Goal: Transaction & Acquisition: Purchase product/service

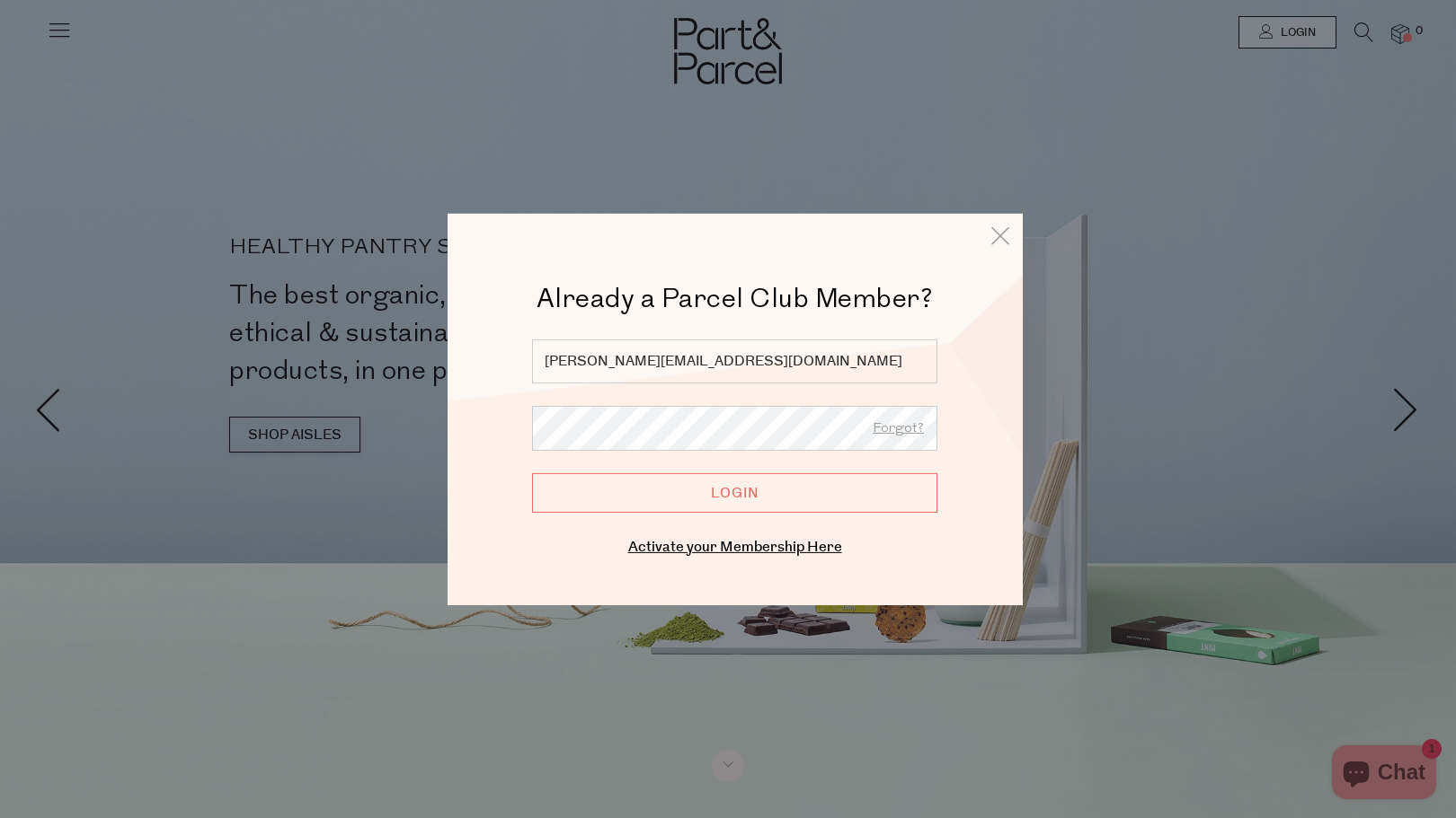
click at [792, 496] on input "Login" at bounding box center [734, 492] width 405 height 40
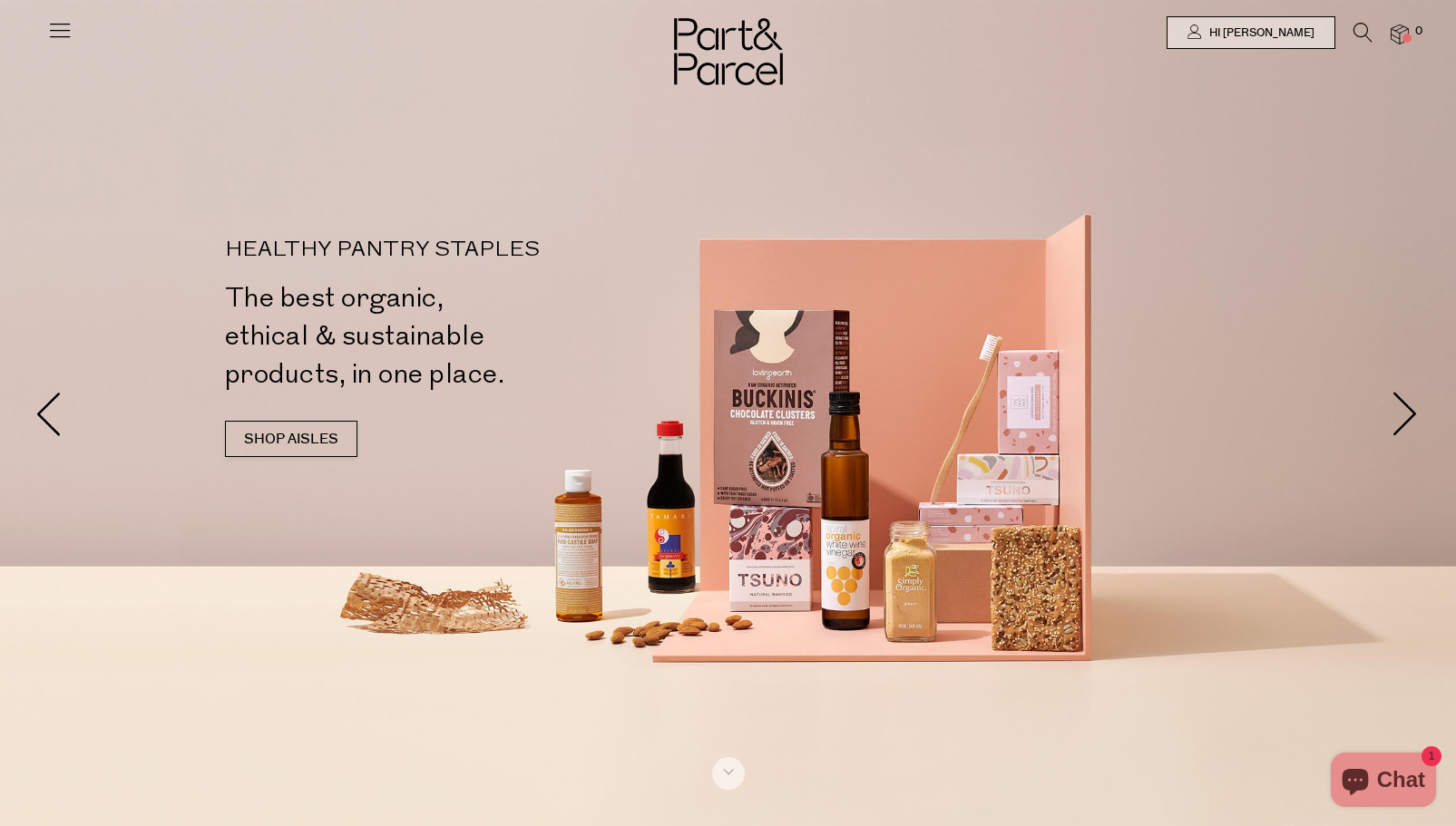
click at [1358, 33] on icon at bounding box center [1363, 32] width 19 height 19
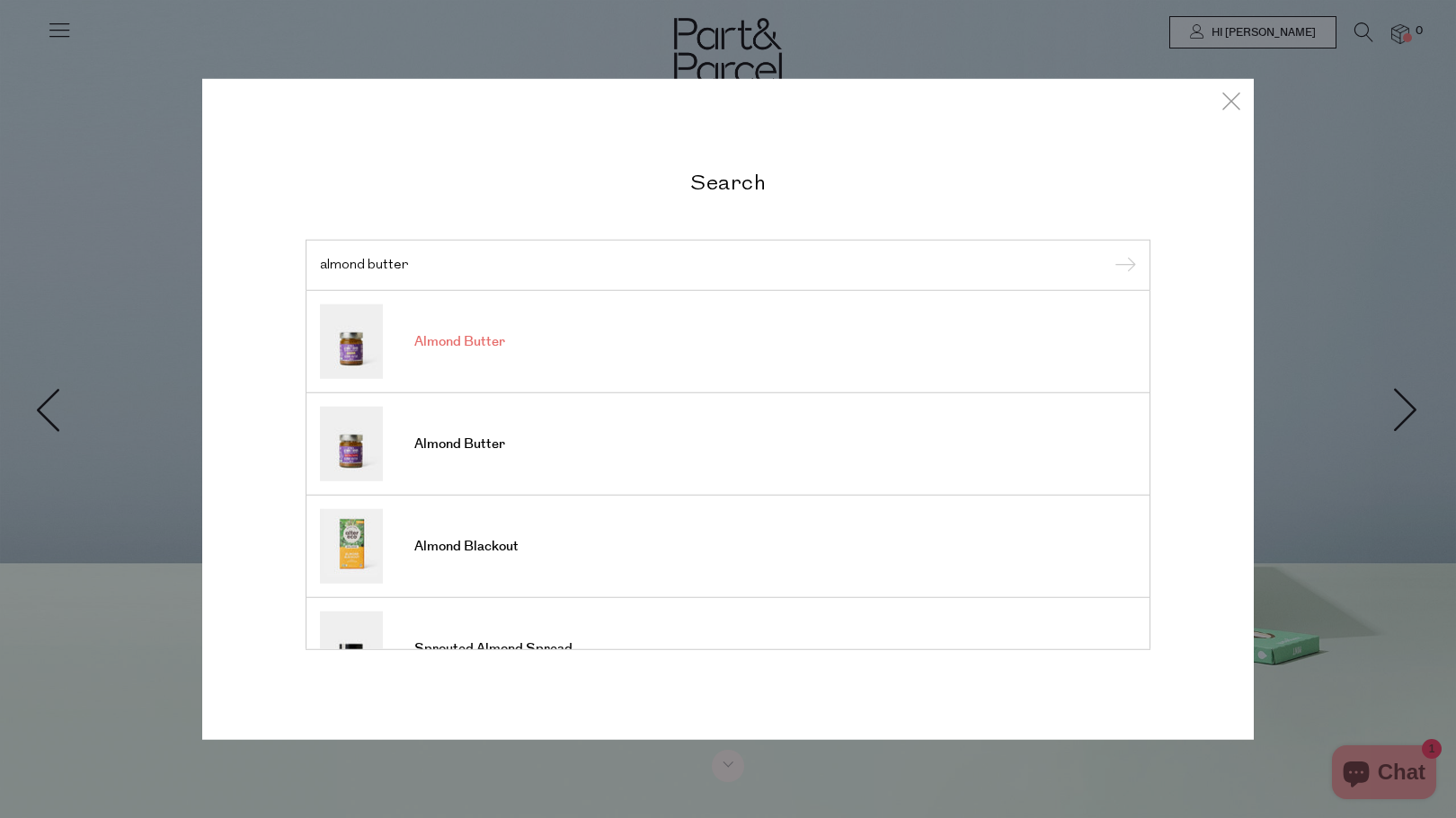
type input "almond butter"
click at [453, 338] on span "Almond Butter" at bounding box center [459, 341] width 91 height 18
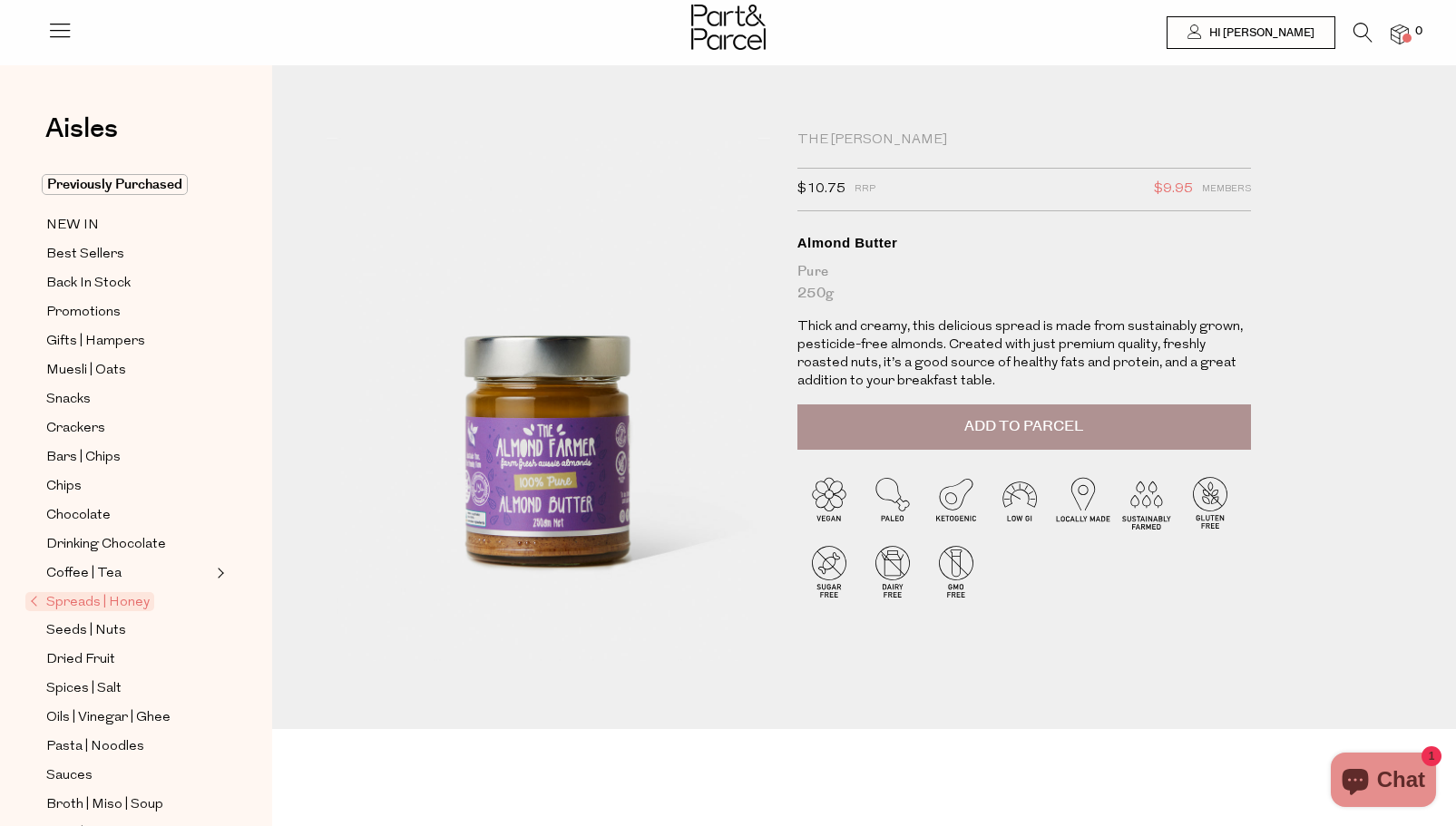
click at [124, 592] on span "Spreads | Honey" at bounding box center [90, 602] width 129 height 19
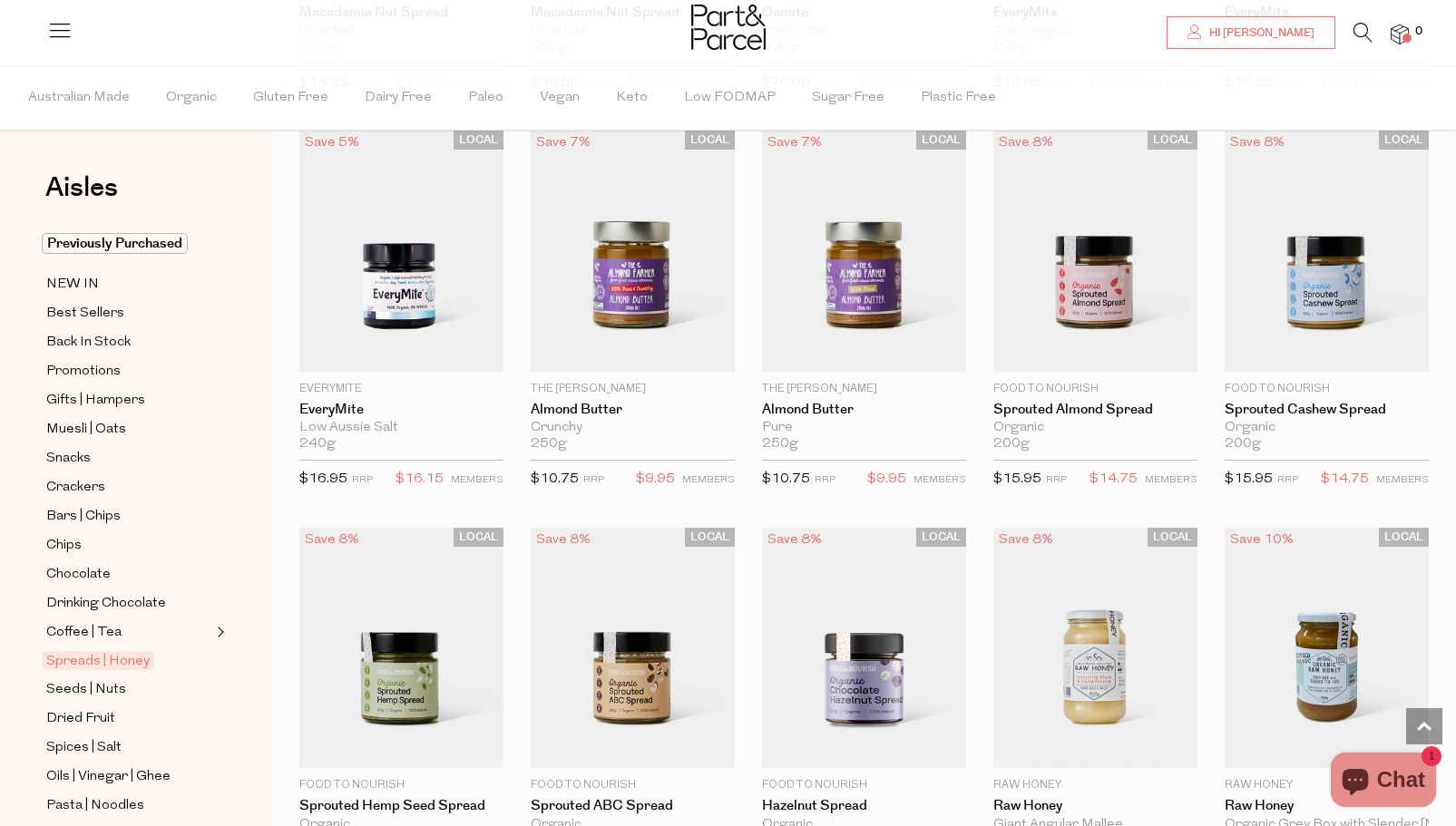
scroll to position [2096, 0]
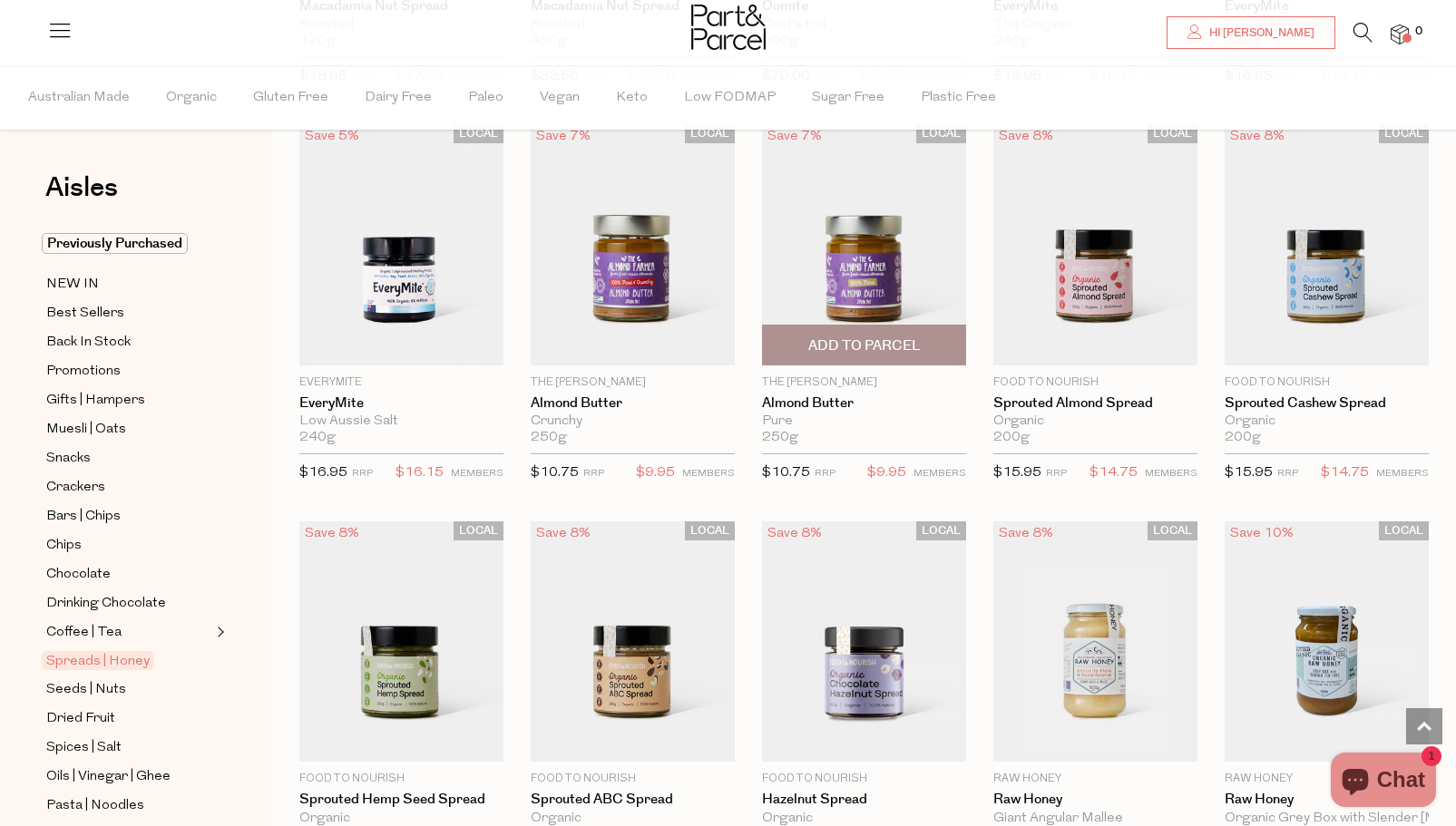
click at [873, 285] on img at bounding box center [864, 245] width 205 height 242
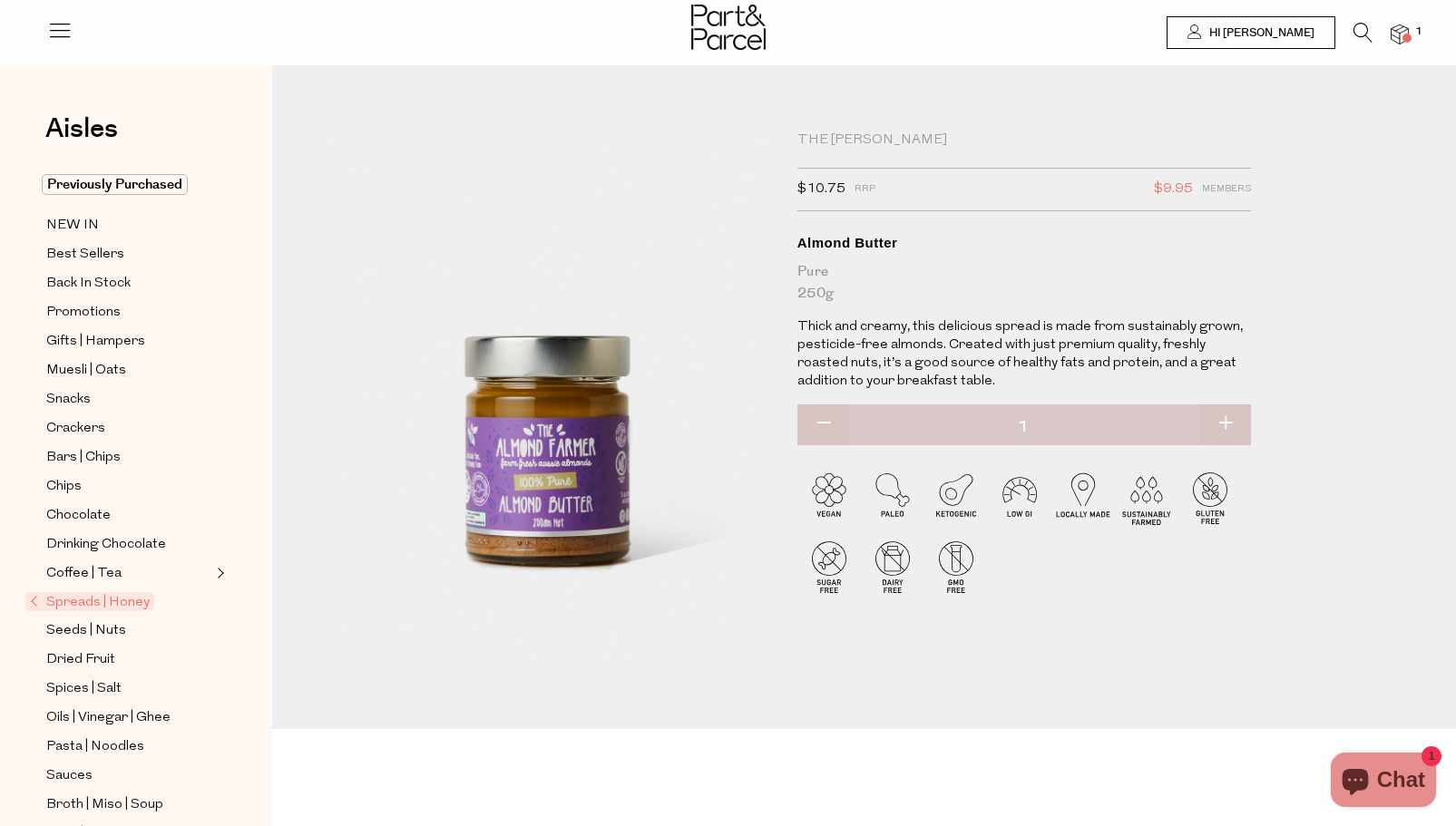
click at [99, 592] on span "Spreads | Honey" at bounding box center [90, 602] width 129 height 19
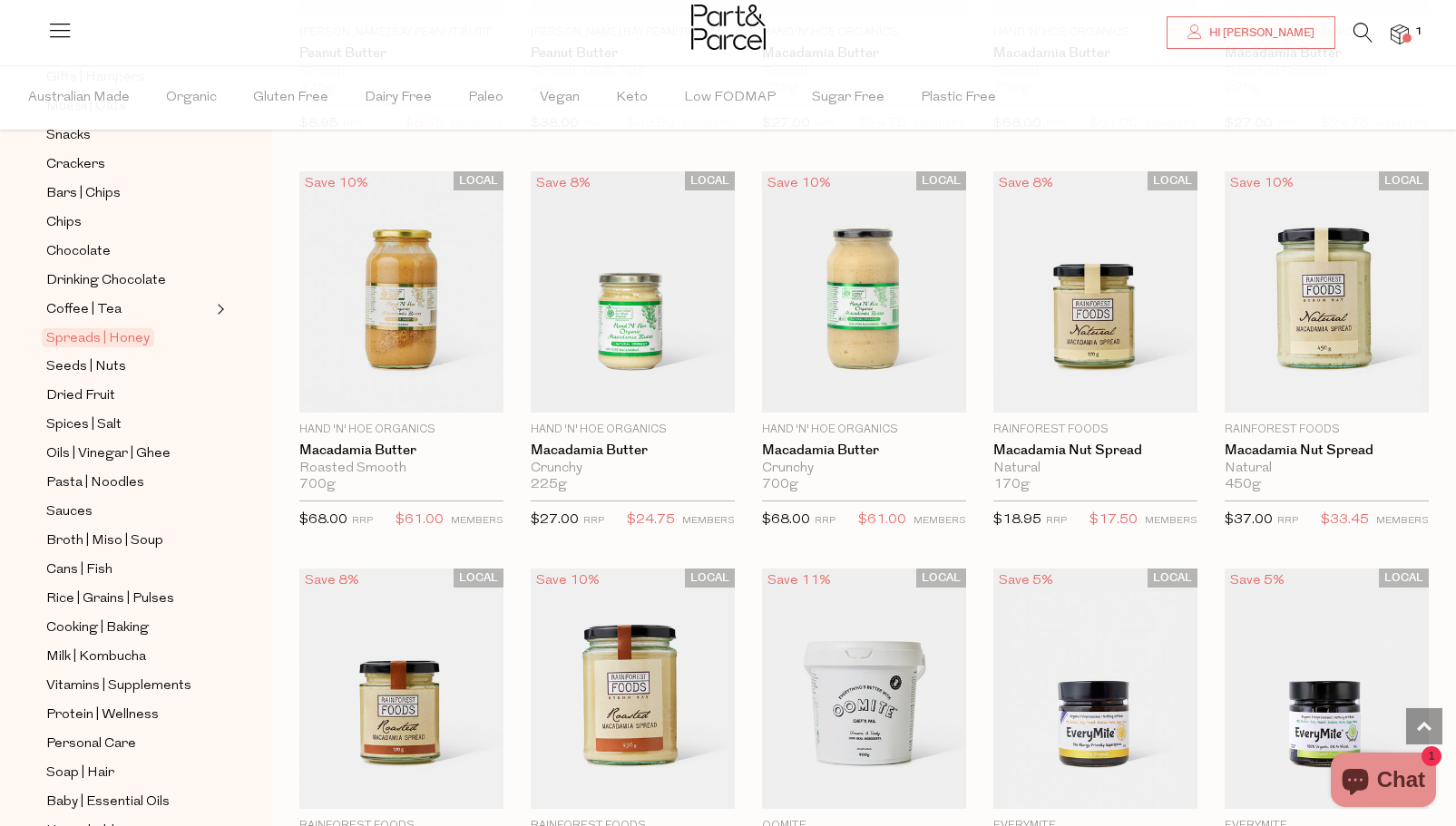
scroll to position [475, 0]
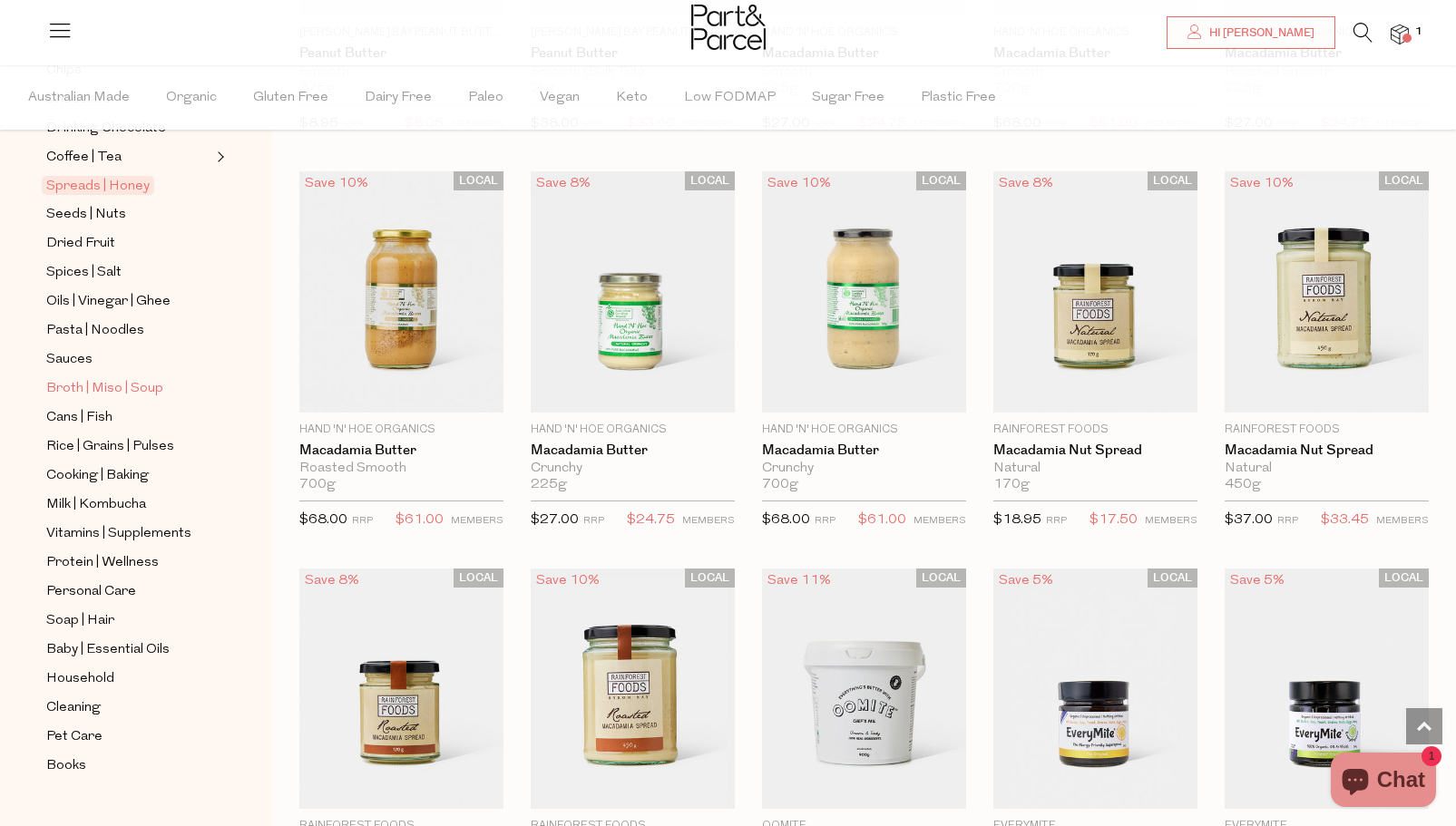
click at [115, 378] on span "Broth | Miso | Soup" at bounding box center [104, 389] width 117 height 21
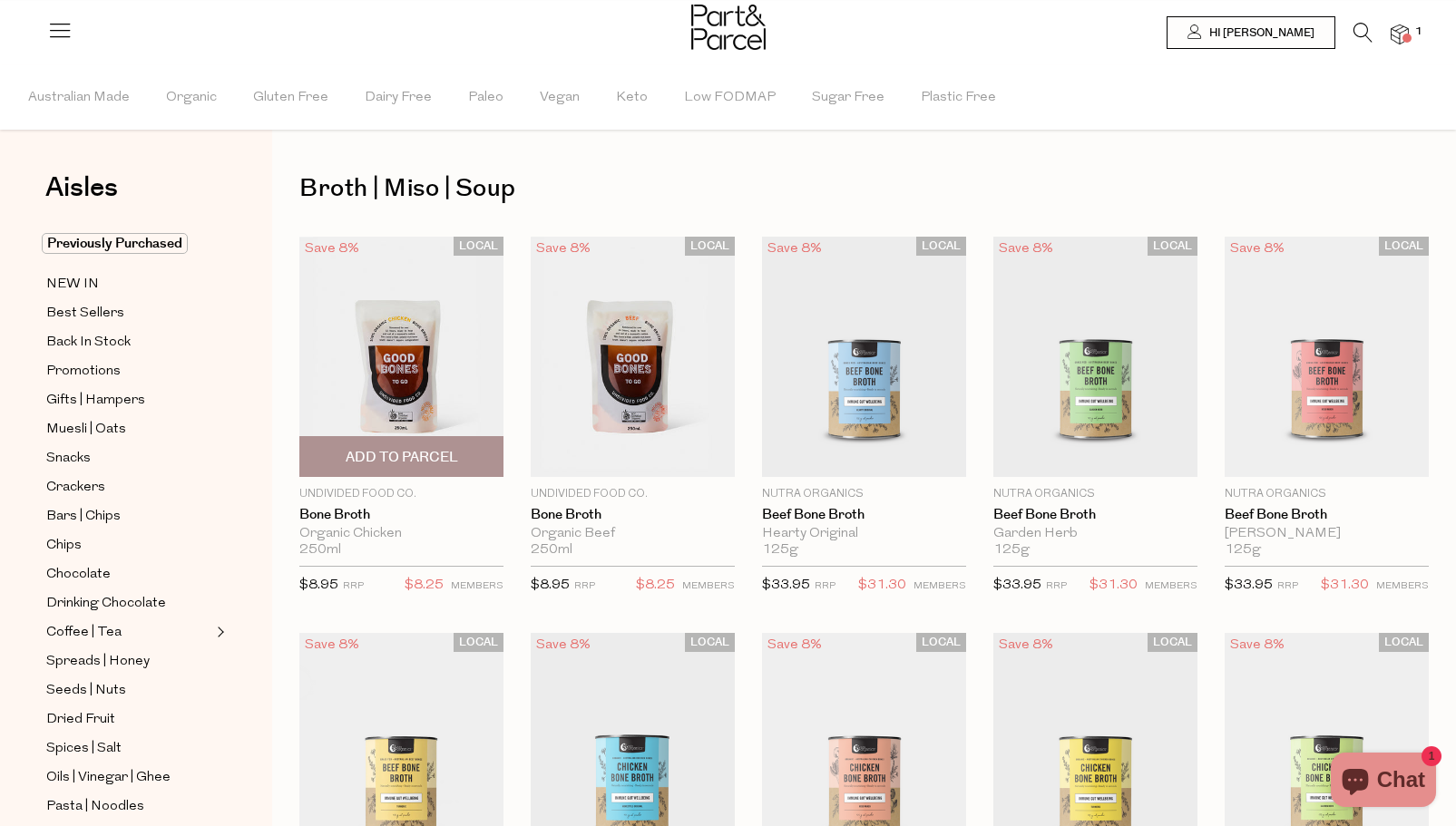
click at [434, 455] on span "Add To Parcel" at bounding box center [401, 458] width 112 height 19
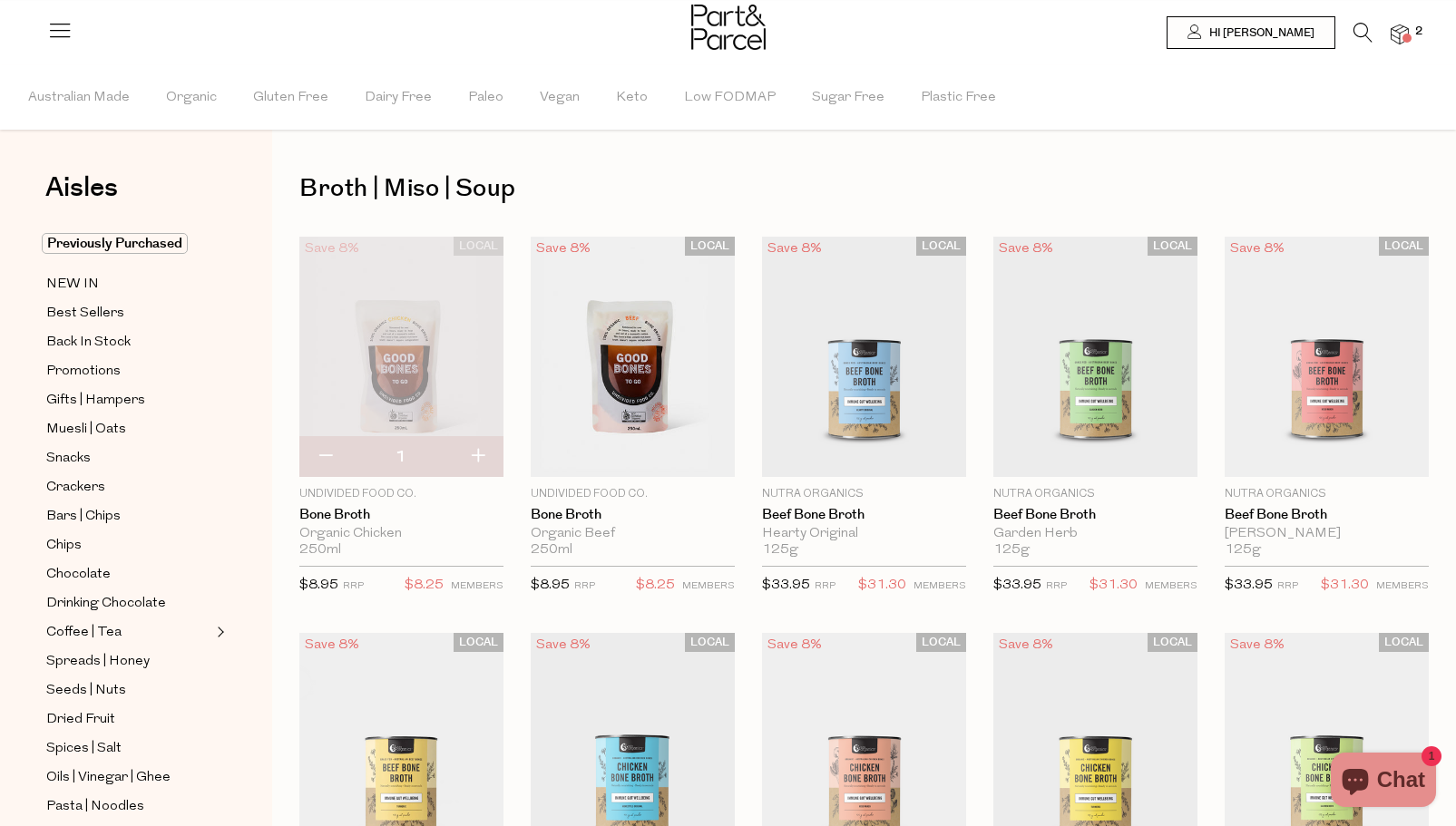
click at [480, 454] on button "button" at bounding box center [477, 457] width 52 height 40
type input "2"
click at [480, 454] on button "button" at bounding box center [477, 457] width 52 height 40
type input "3"
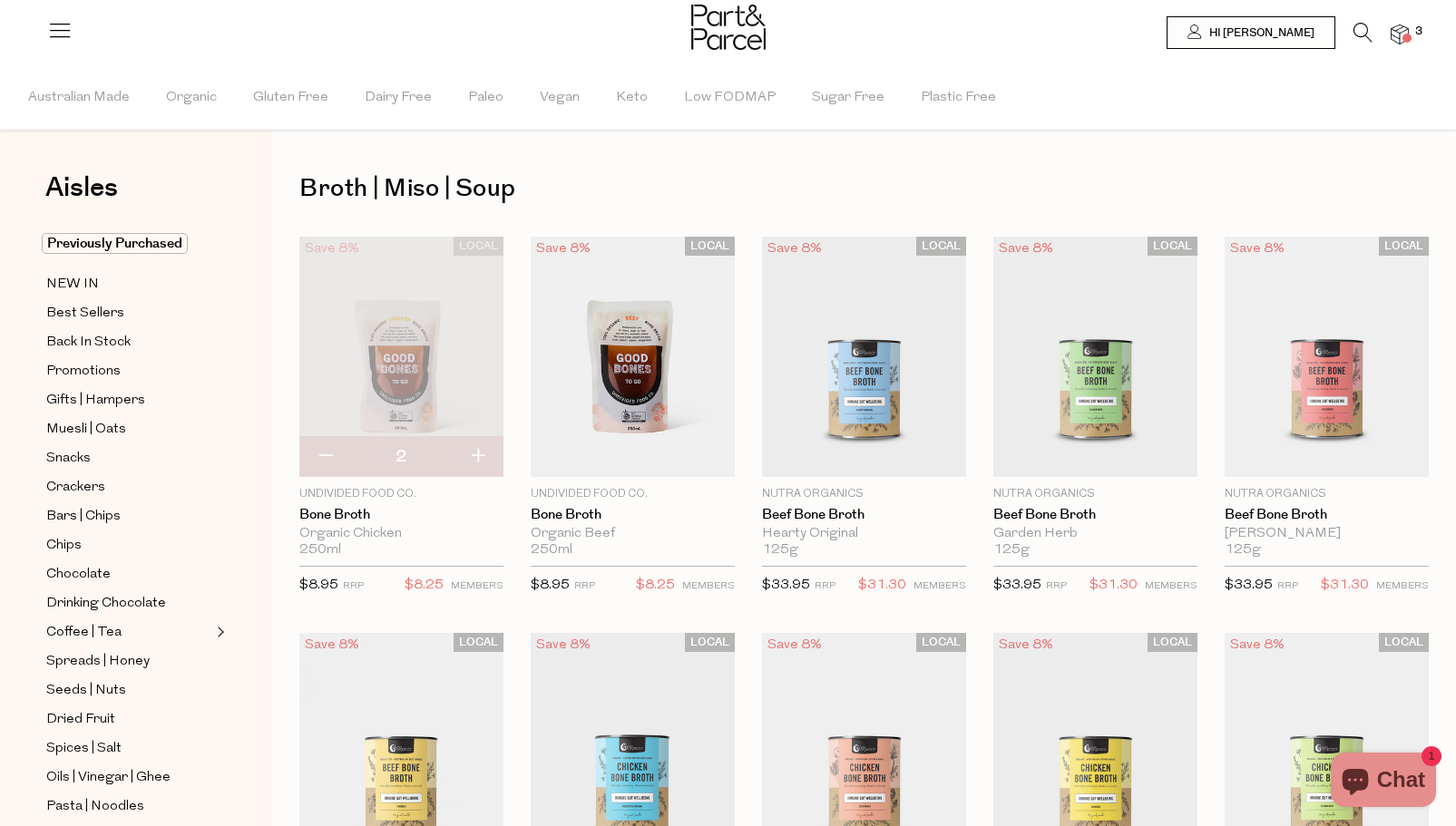
type input "3"
click at [324, 452] on button "button" at bounding box center [324, 457] width 52 height 40
type input "2"
click at [626, 460] on span "Add To Parcel" at bounding box center [632, 458] width 112 height 19
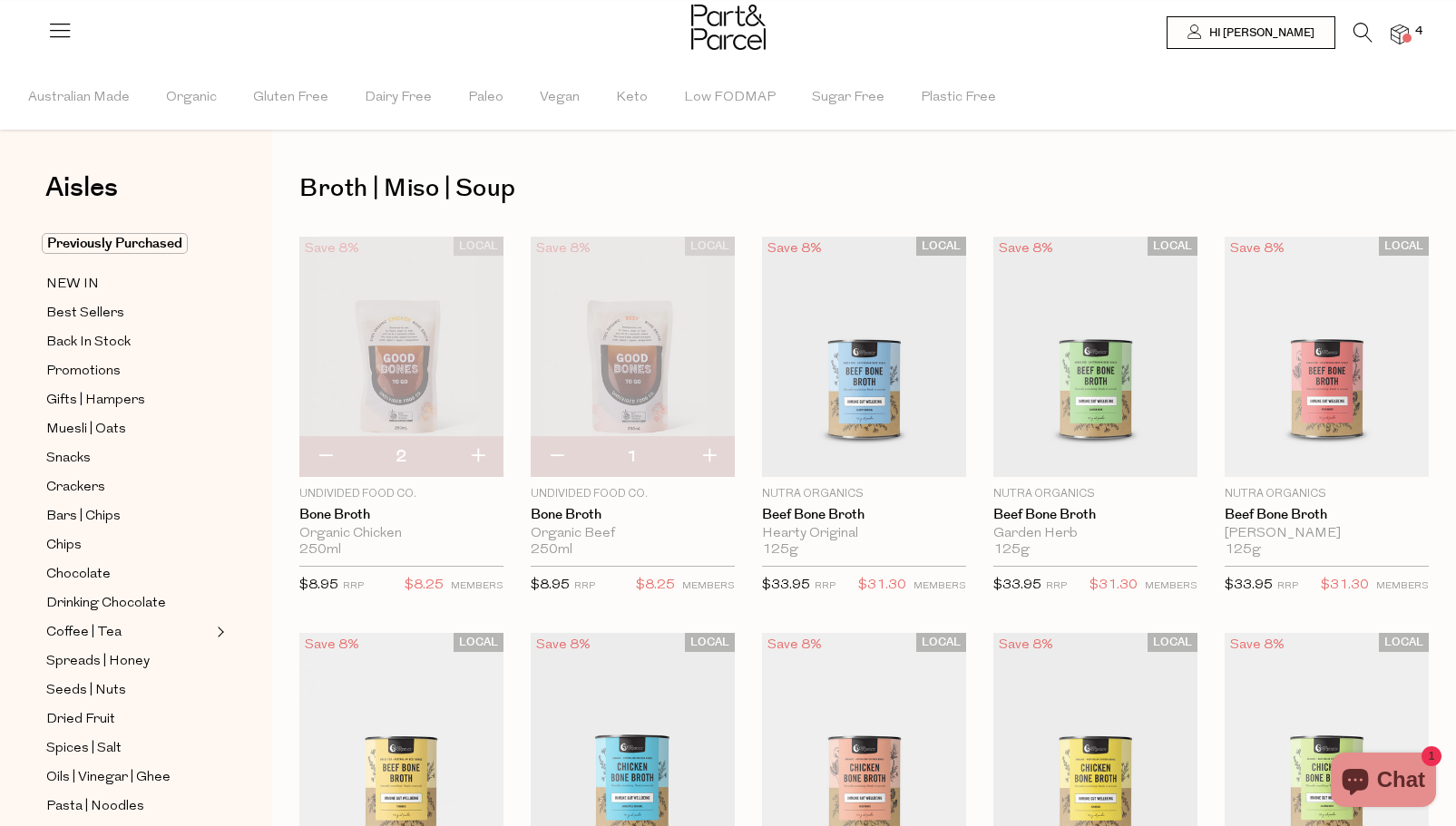
click at [711, 450] on button "button" at bounding box center [708, 457] width 52 height 40
type input "2"
click at [711, 450] on button "button" at bounding box center [708, 457] width 52 height 40
type input "3"
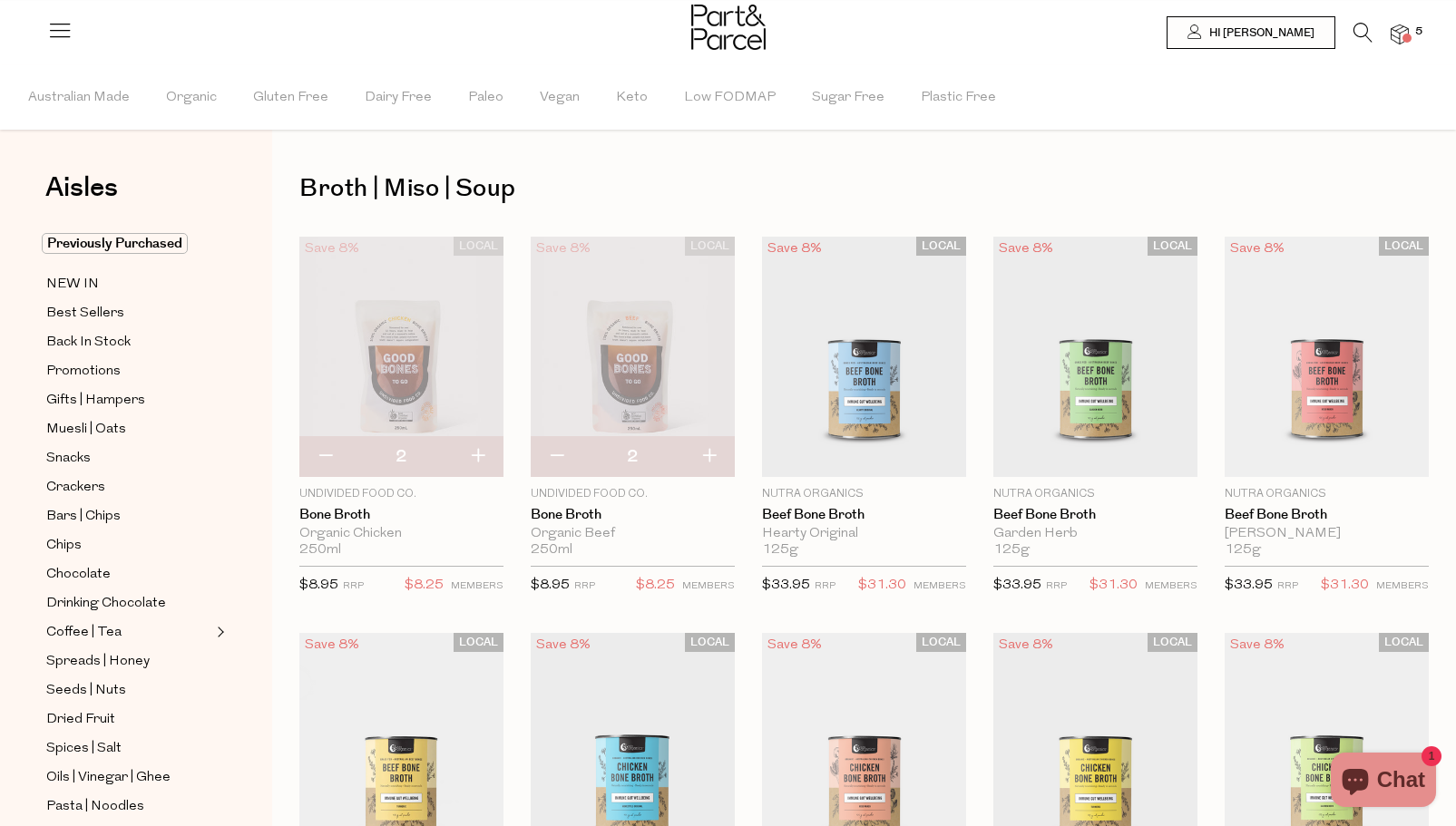
type input "3"
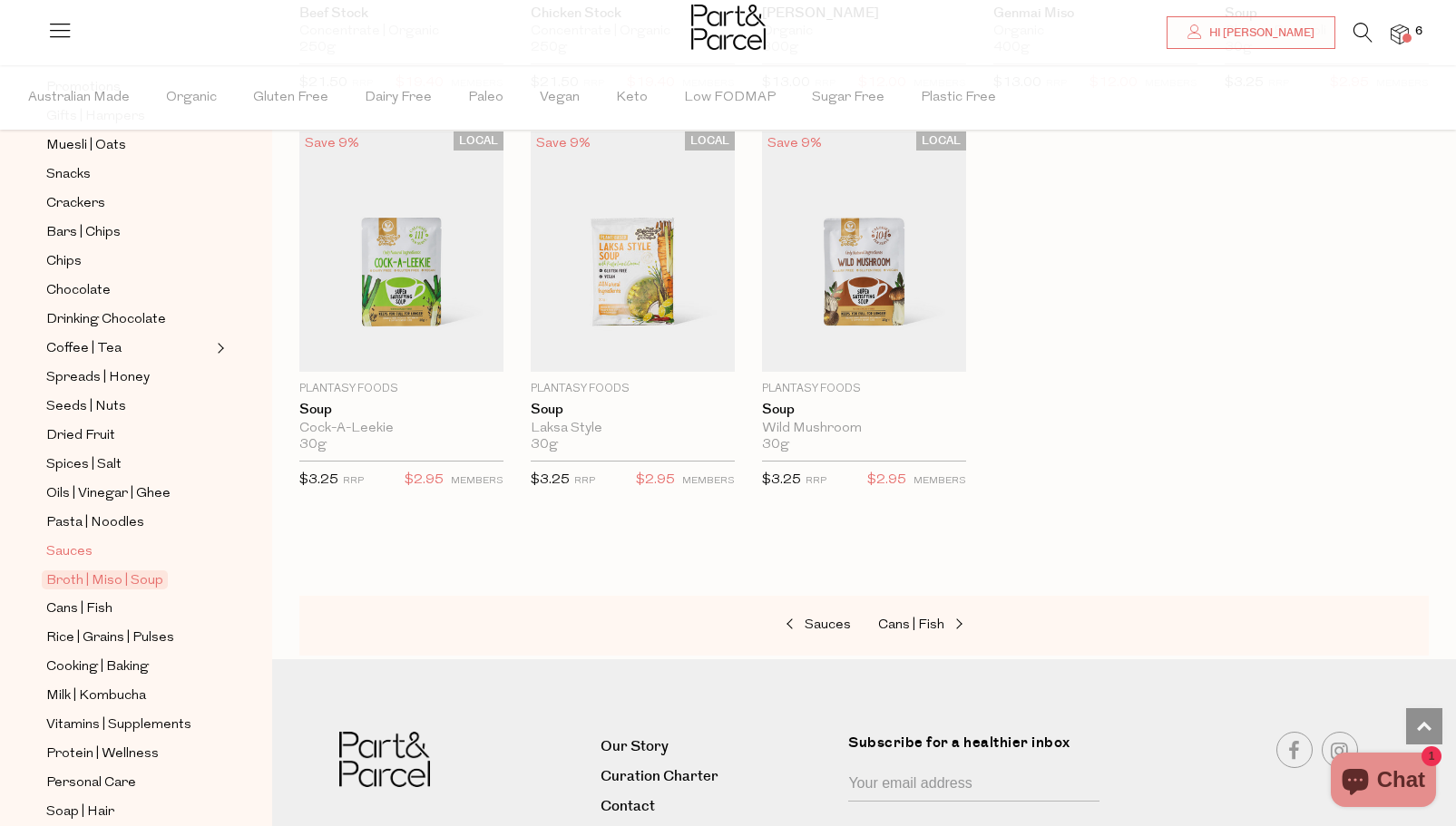
scroll to position [475, 0]
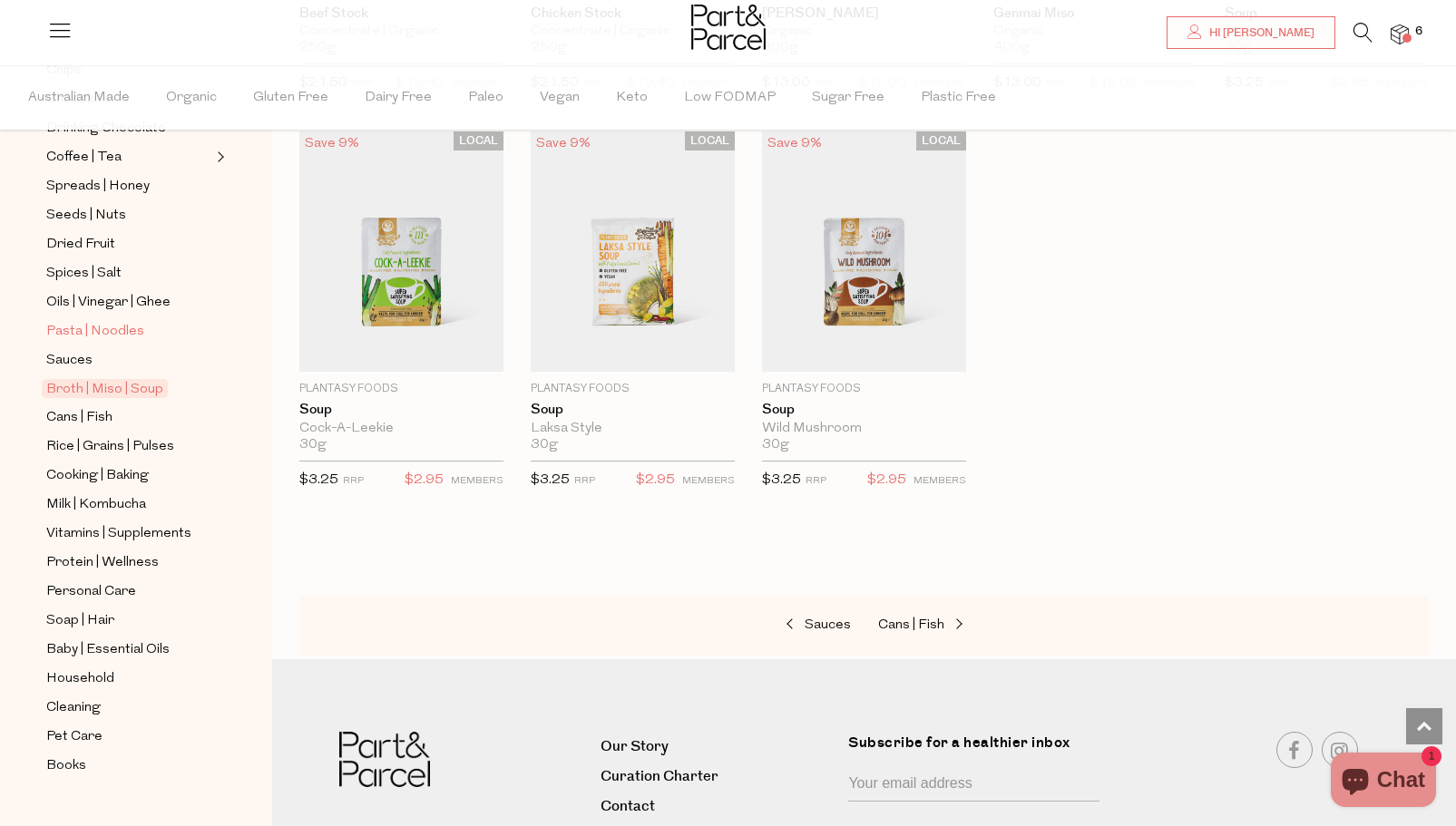
click at [103, 321] on span "Pasta | Noodles" at bounding box center [94, 332] width 98 height 21
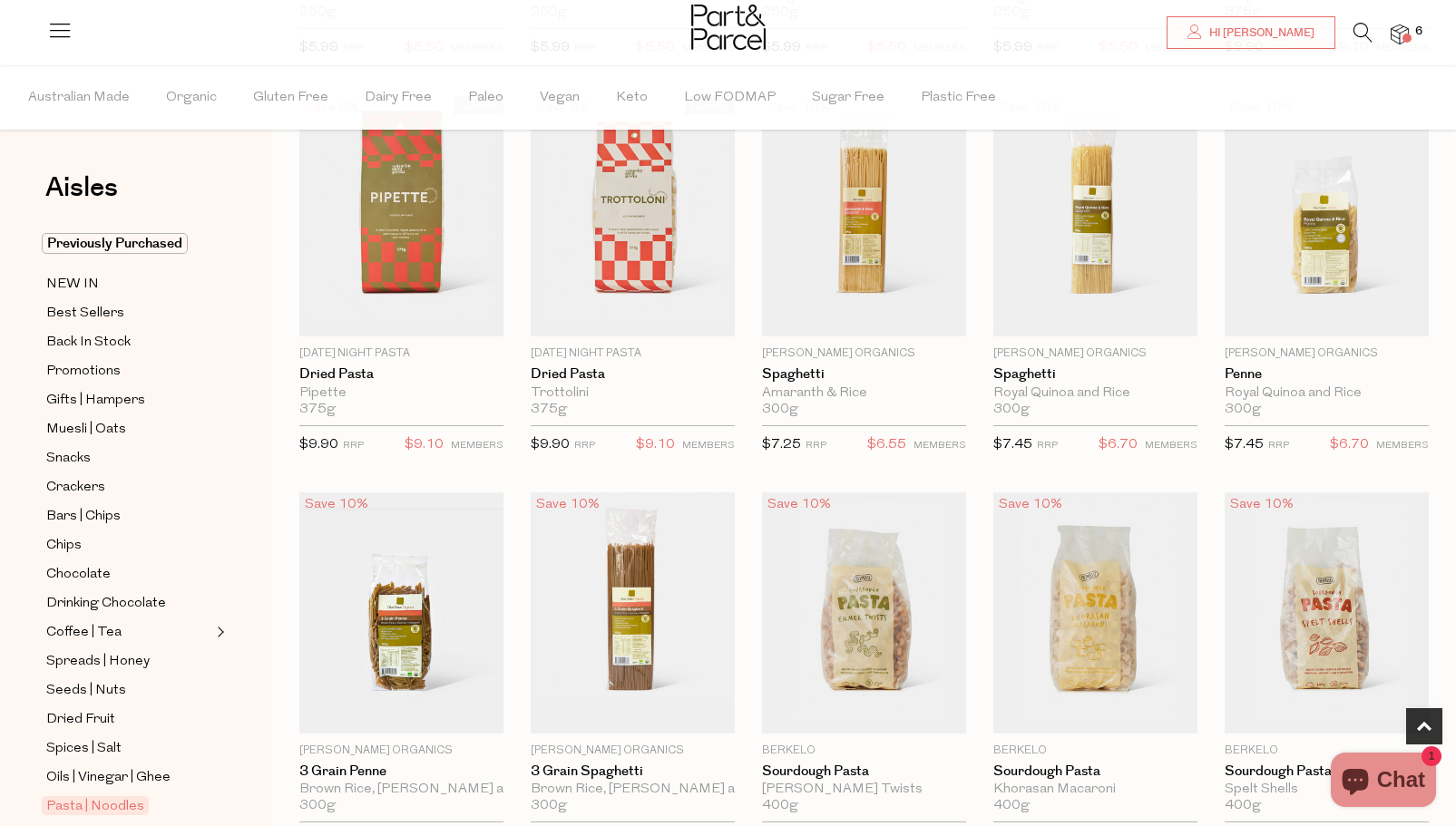
scroll to position [1065, 0]
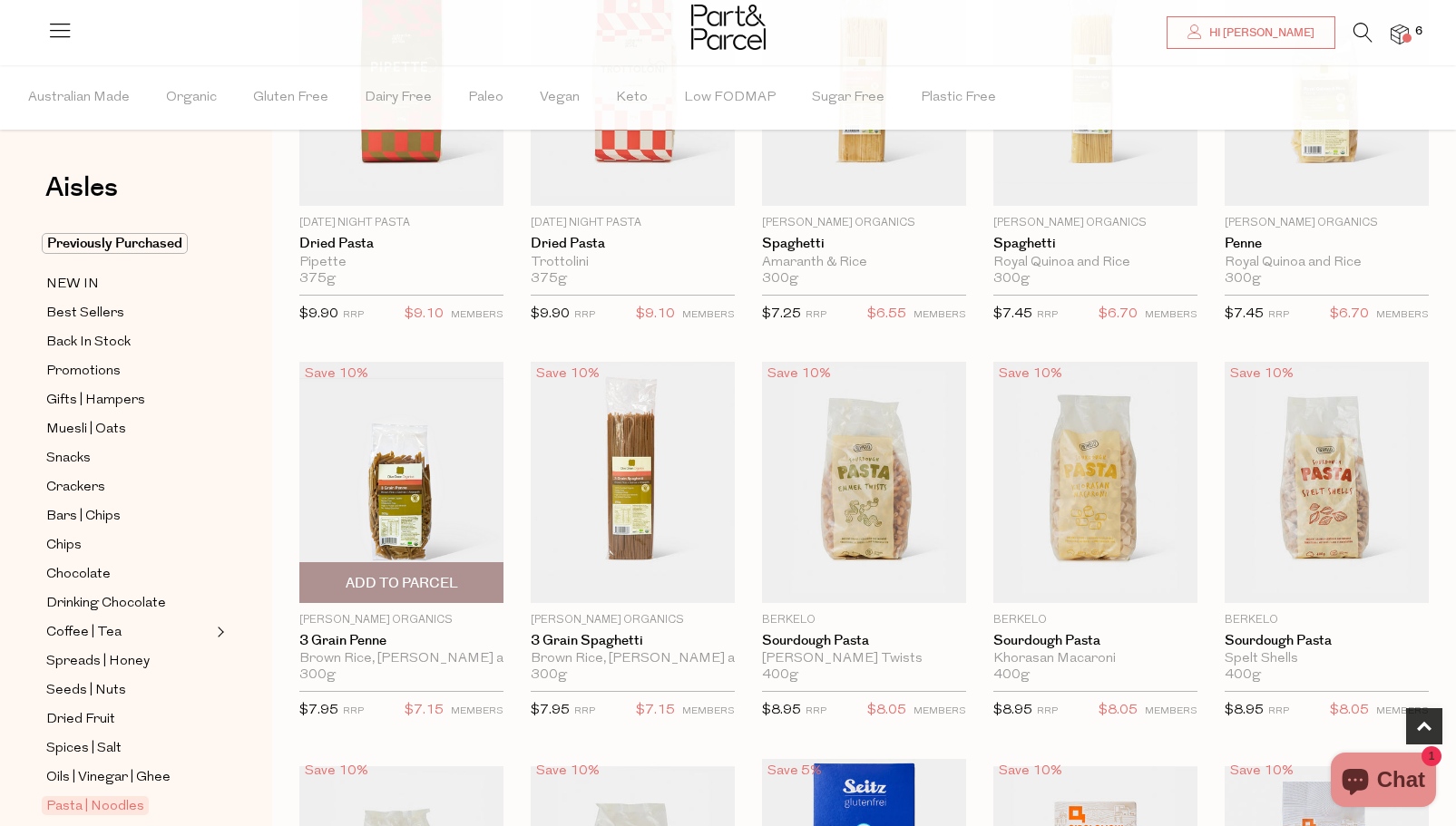
click at [426, 574] on span "Add To Parcel" at bounding box center [401, 583] width 112 height 19
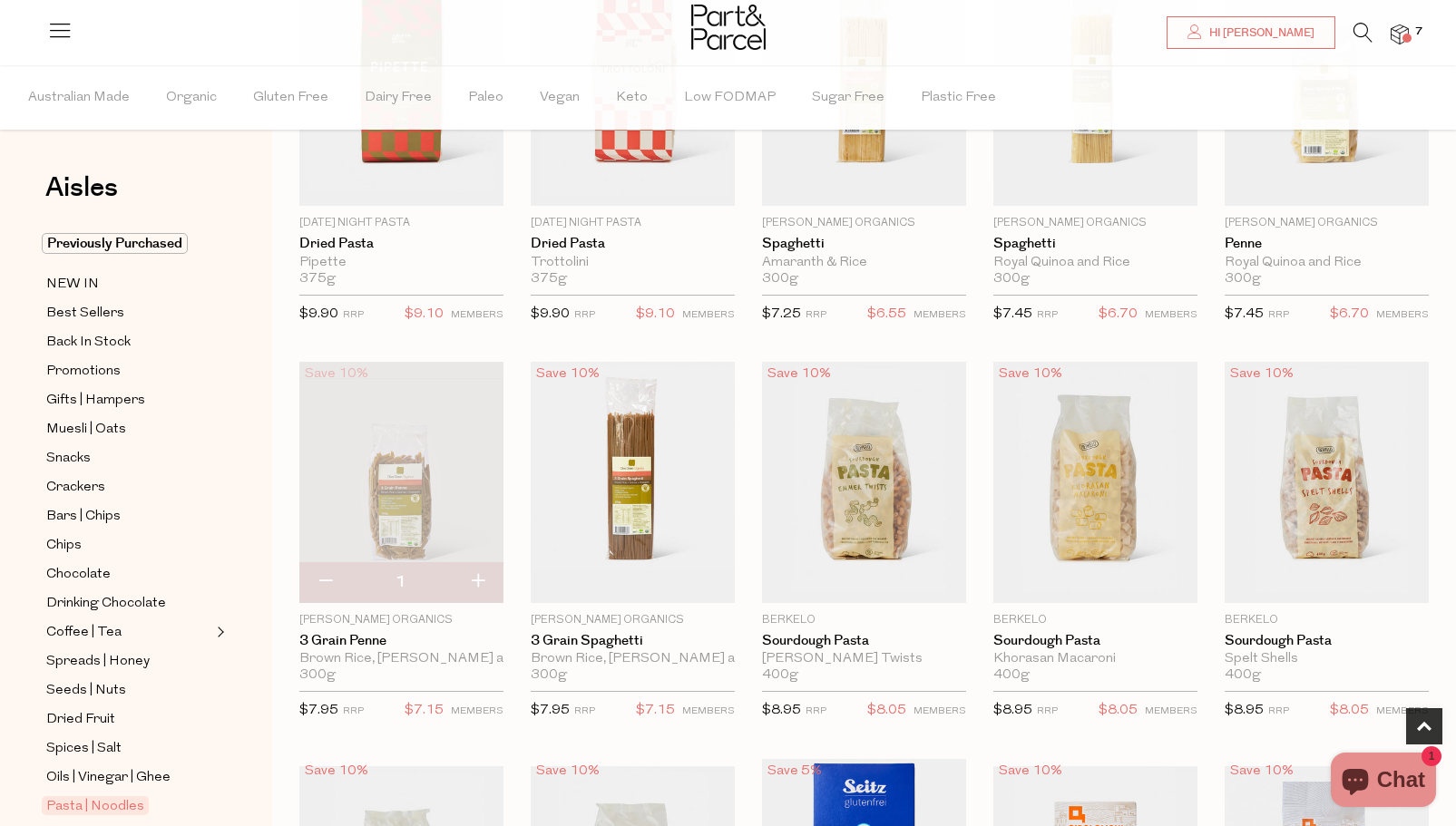
click at [476, 577] on button "button" at bounding box center [477, 582] width 52 height 40
type input "2"
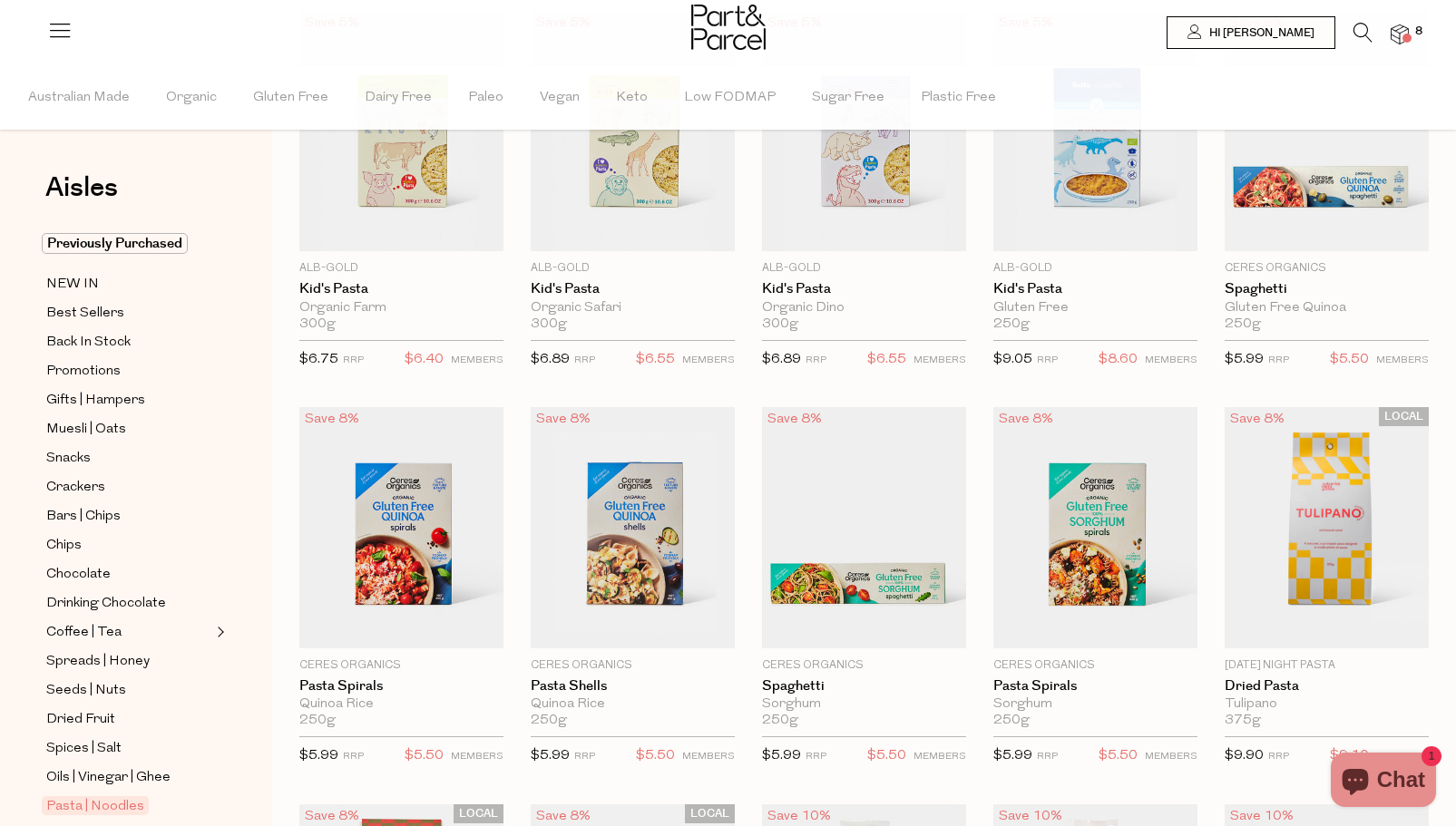
scroll to position [0, 0]
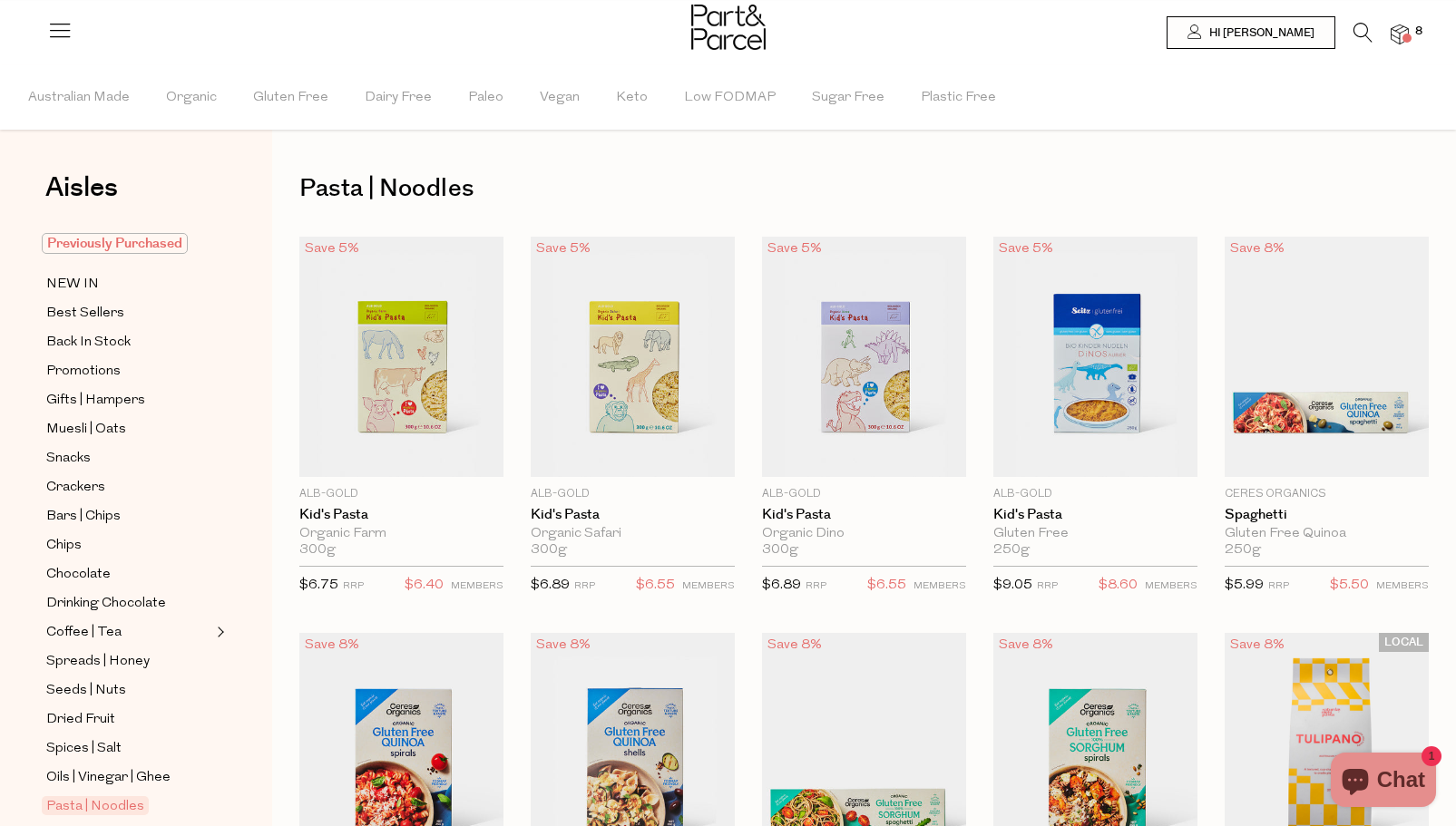
click at [118, 235] on span "Previously Purchased" at bounding box center [115, 243] width 146 height 20
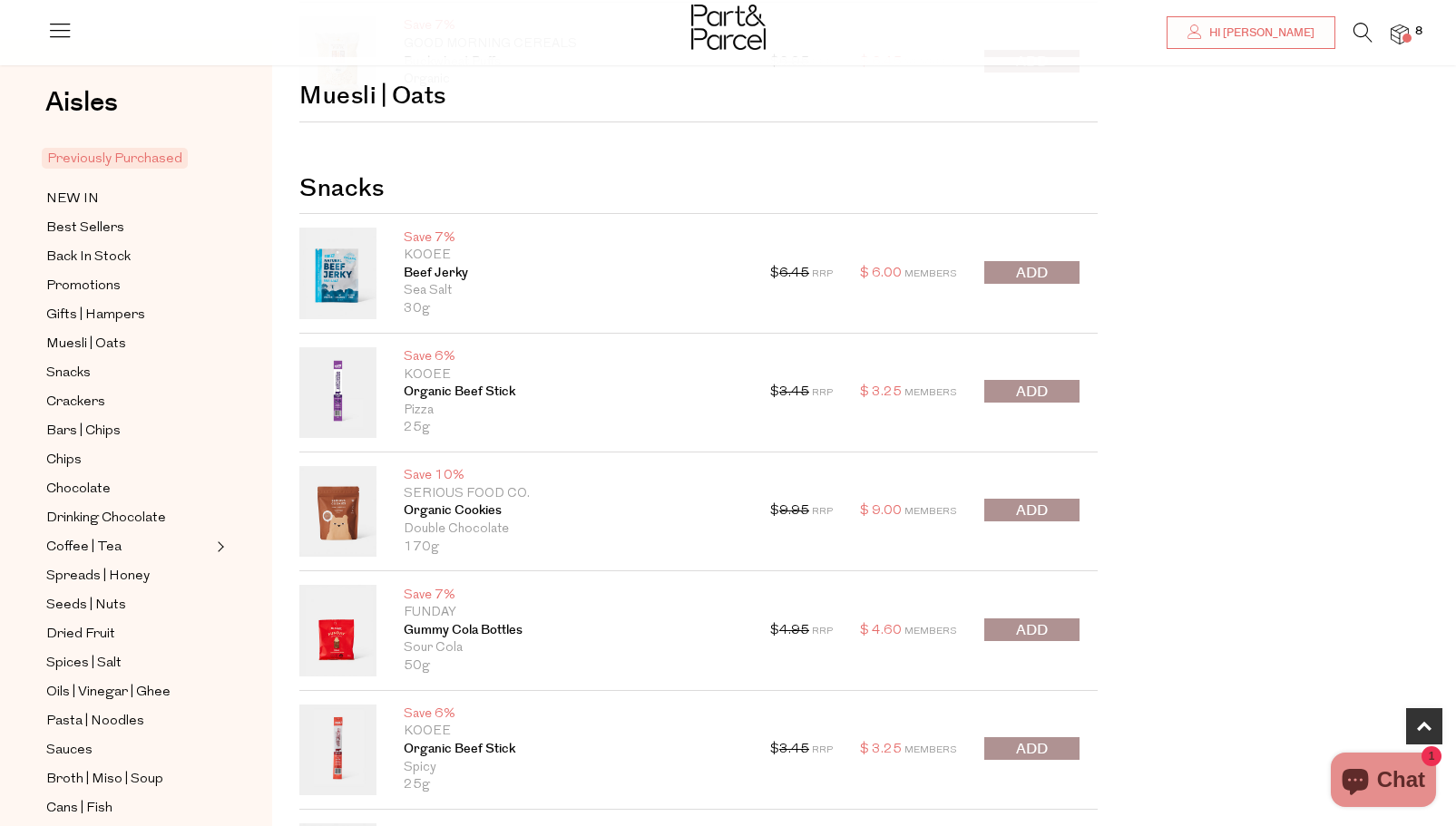
click at [591, 491] on p "Serious Food Co." at bounding box center [573, 494] width 339 height 19
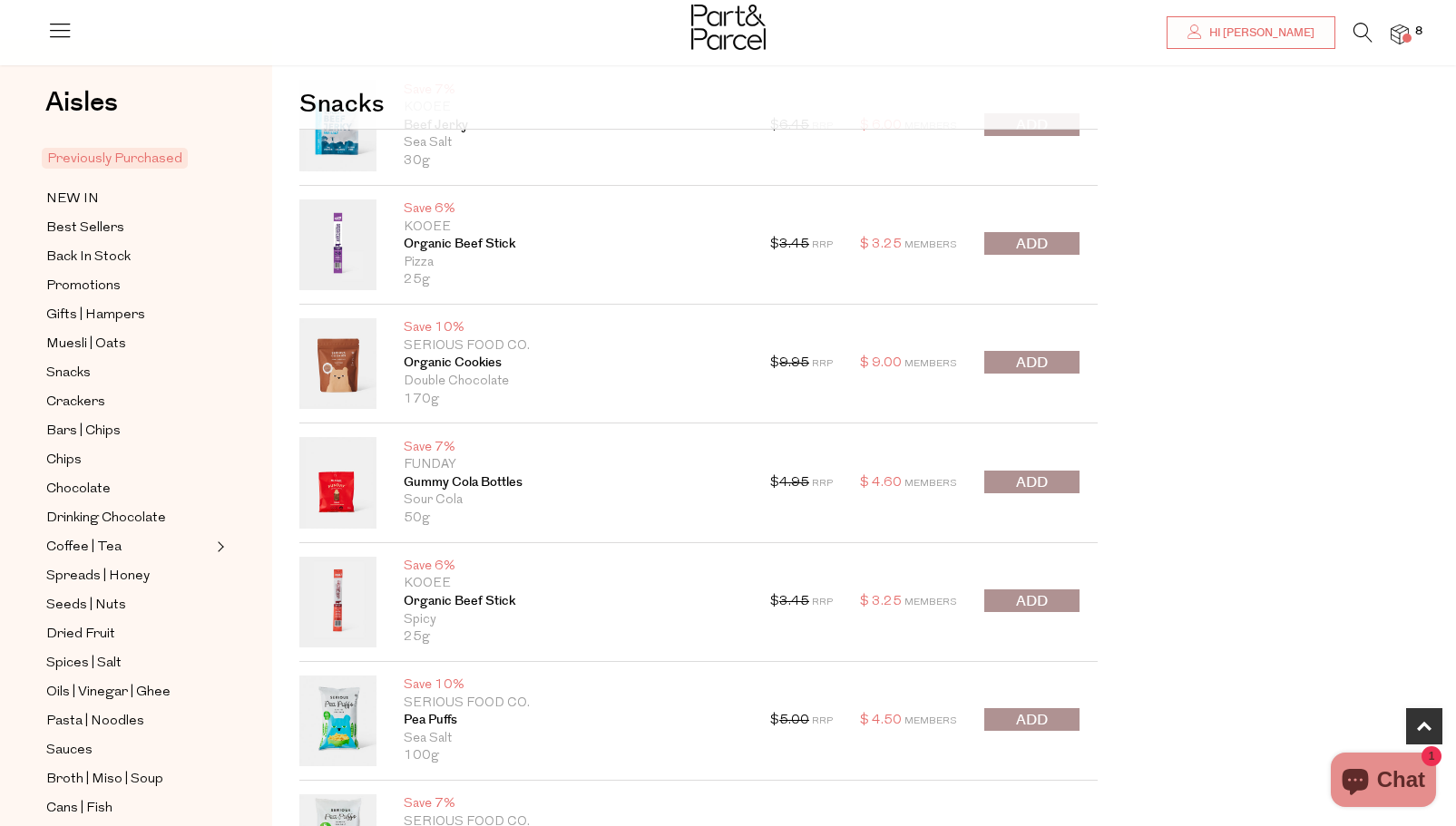
scroll to position [1001, 0]
click at [1051, 244] on button "submit" at bounding box center [1031, 244] width 95 height 22
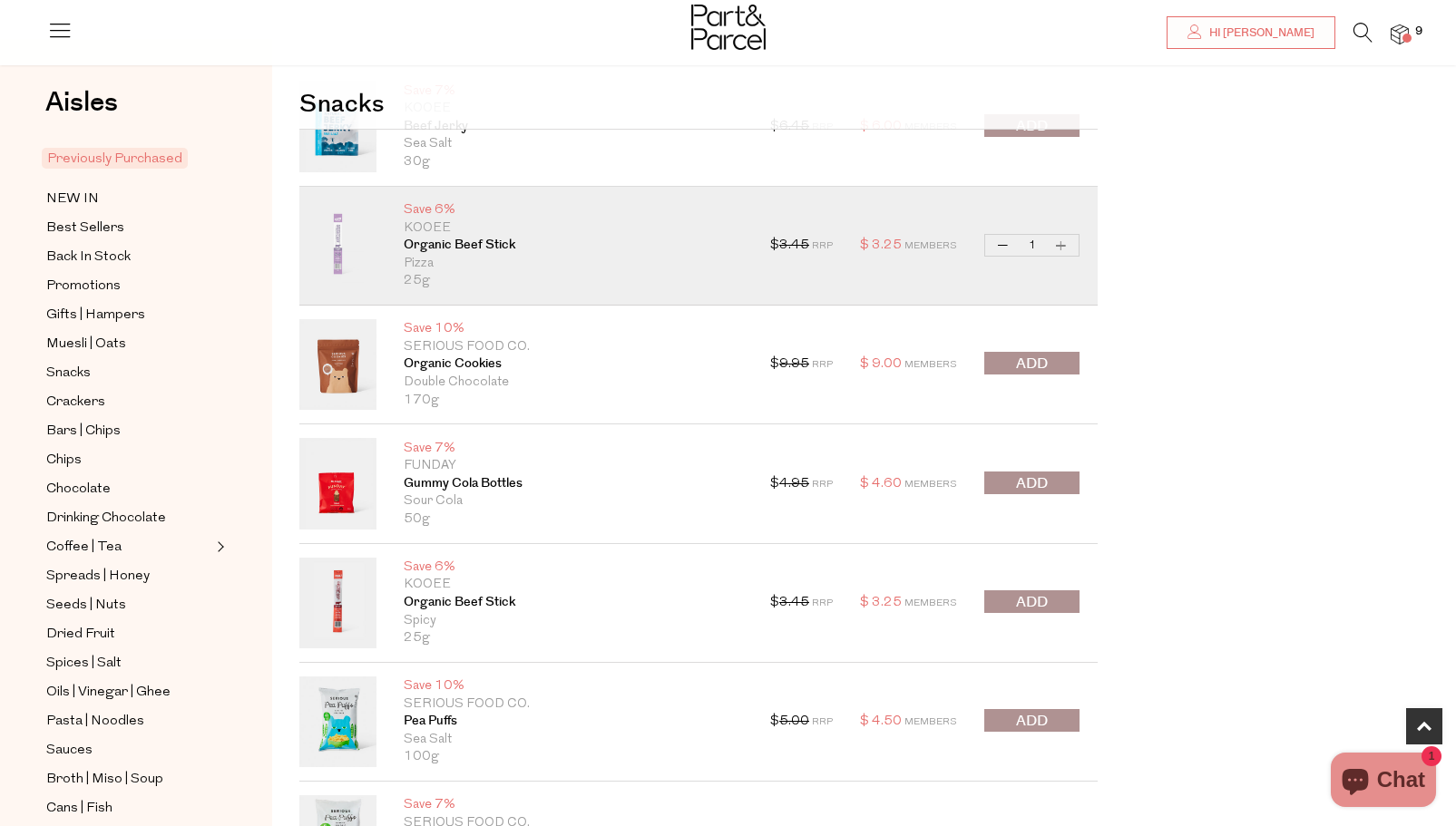
click at [1061, 247] on button "Increase Organic Beef Stick" at bounding box center [1061, 244] width 21 height 20
type input "2"
click at [1063, 246] on button "Increase Organic Beef Stick" at bounding box center [1061, 244] width 21 height 20
type input "3"
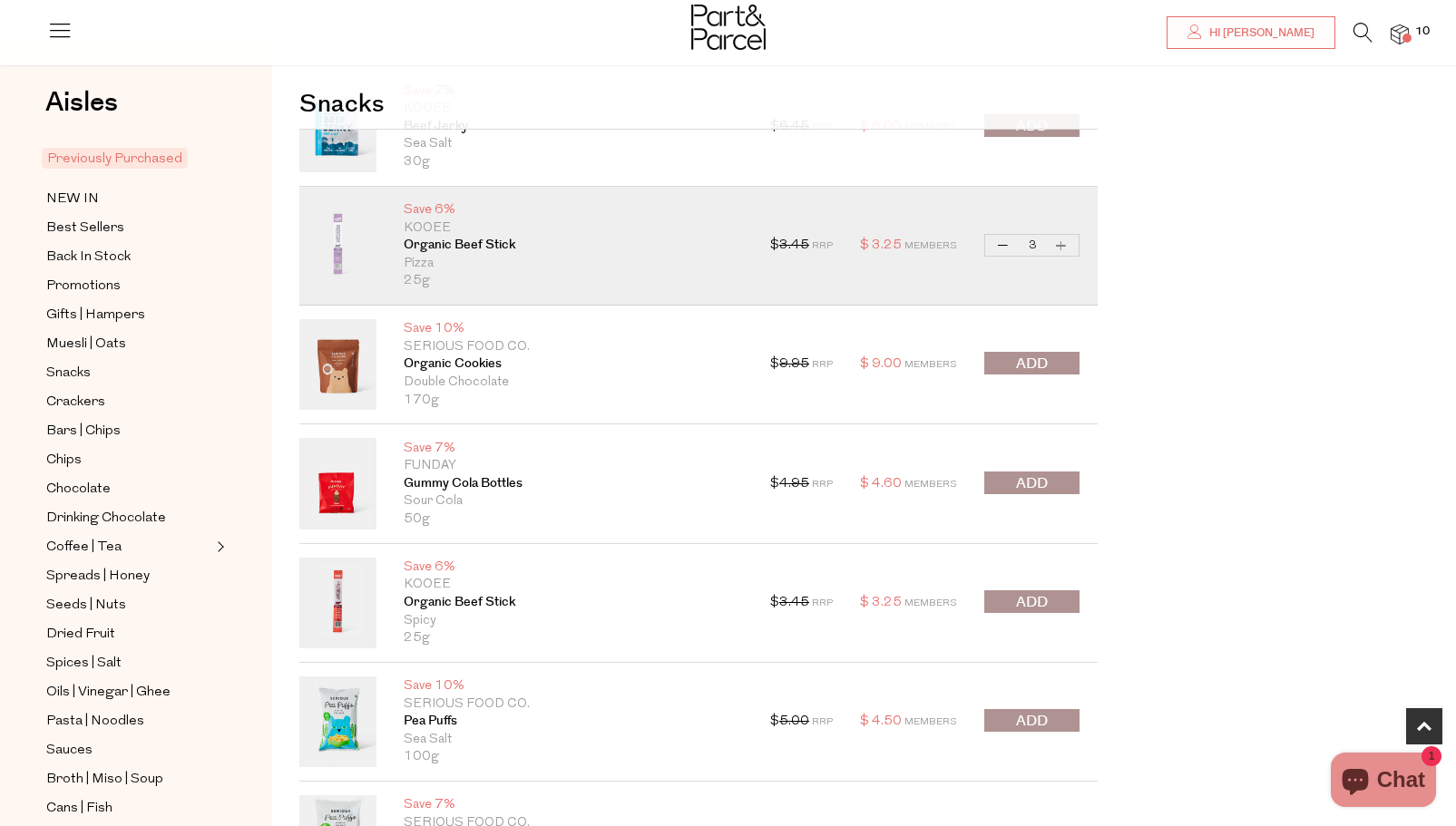
type input "3"
click at [1062, 244] on button "Increase Organic Beef Stick" at bounding box center [1061, 244] width 21 height 20
type input "4"
click at [1061, 244] on button "Increase Organic Beef Stick" at bounding box center [1061, 244] width 21 height 20
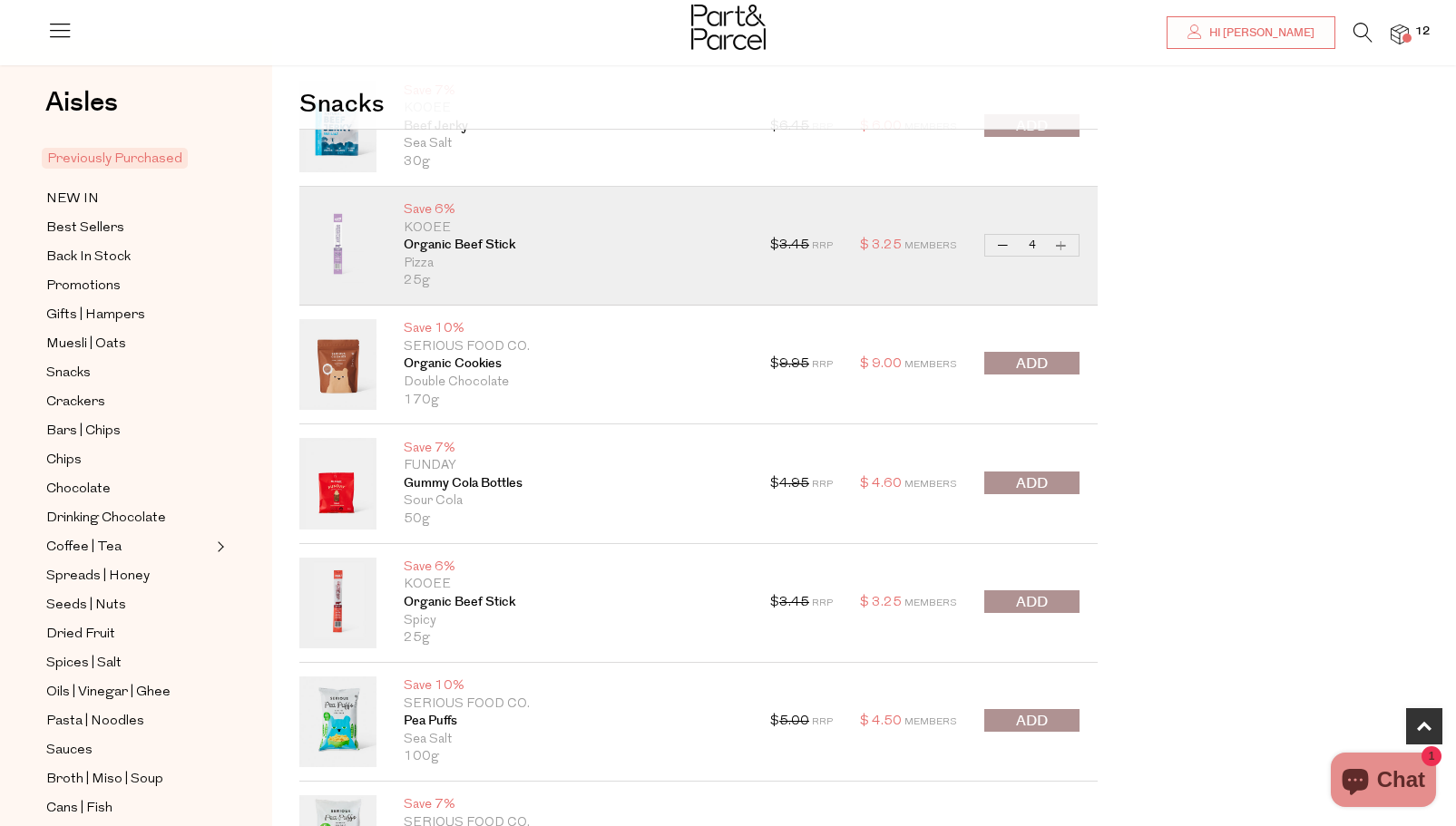
type input "5"
click at [1060, 245] on button "Increase Organic Beef Stick" at bounding box center [1061, 244] width 21 height 20
type input "6"
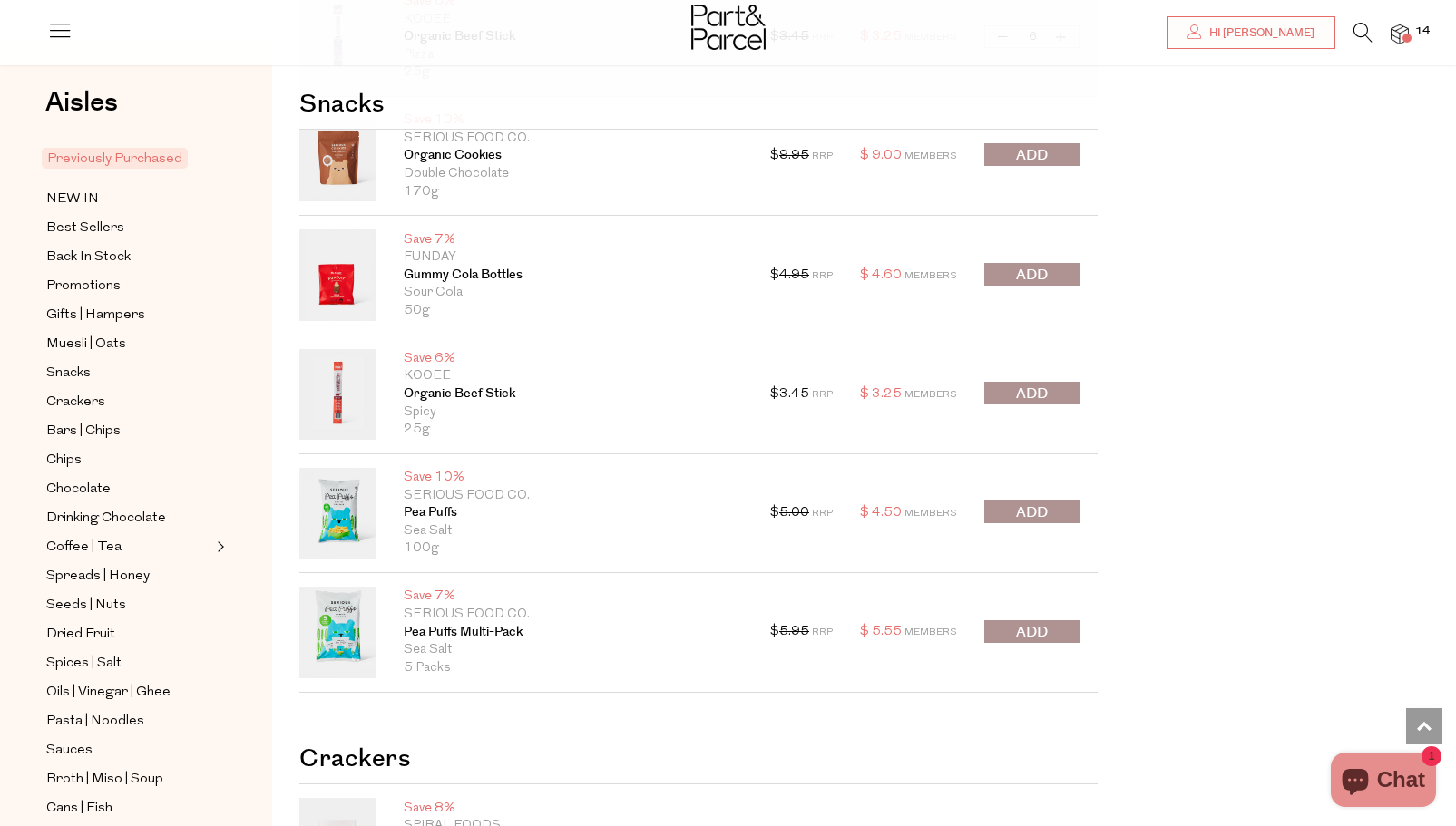
scroll to position [1220, 0]
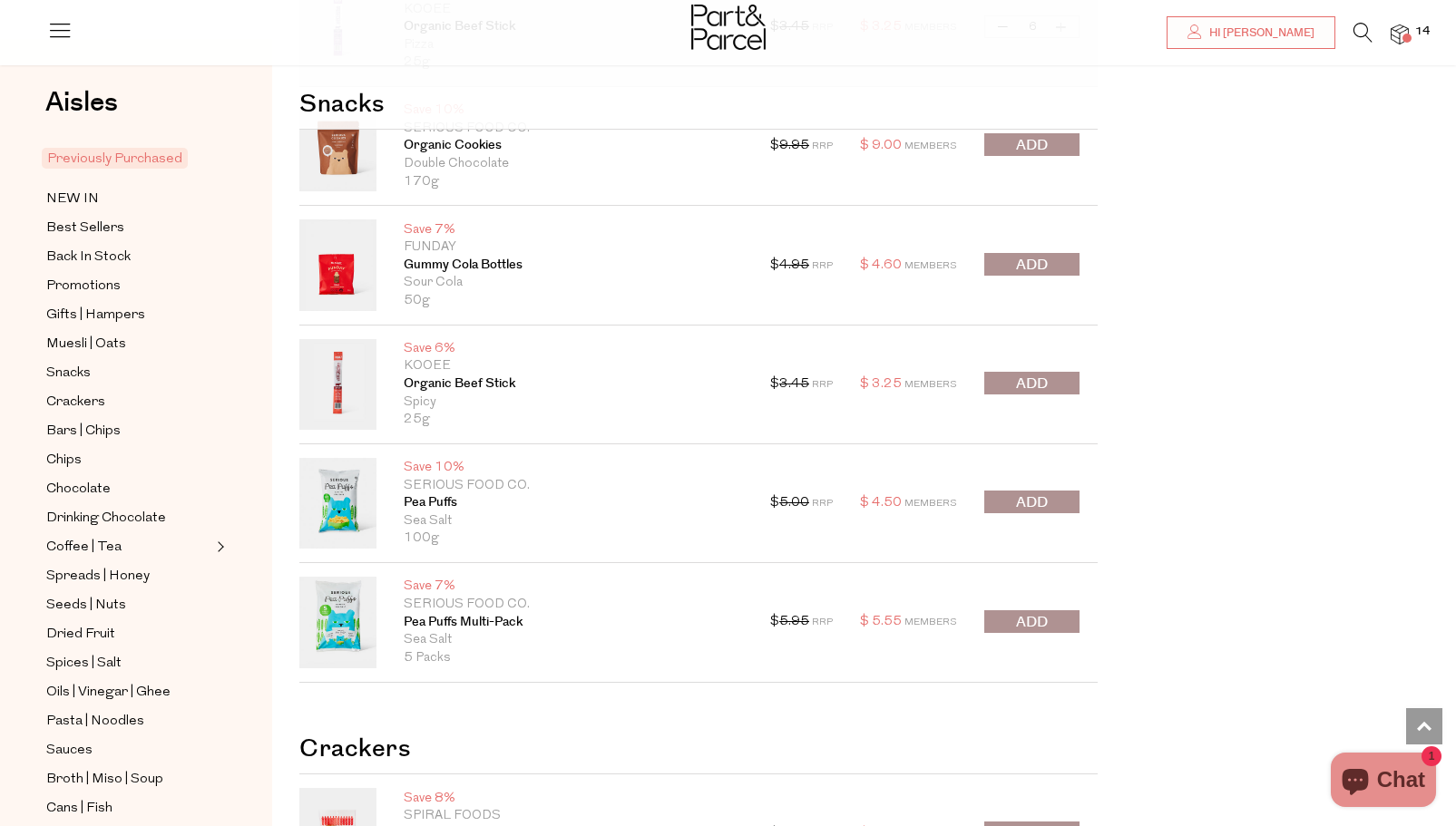
click at [1035, 260] on span "submit" at bounding box center [1031, 265] width 32 height 20
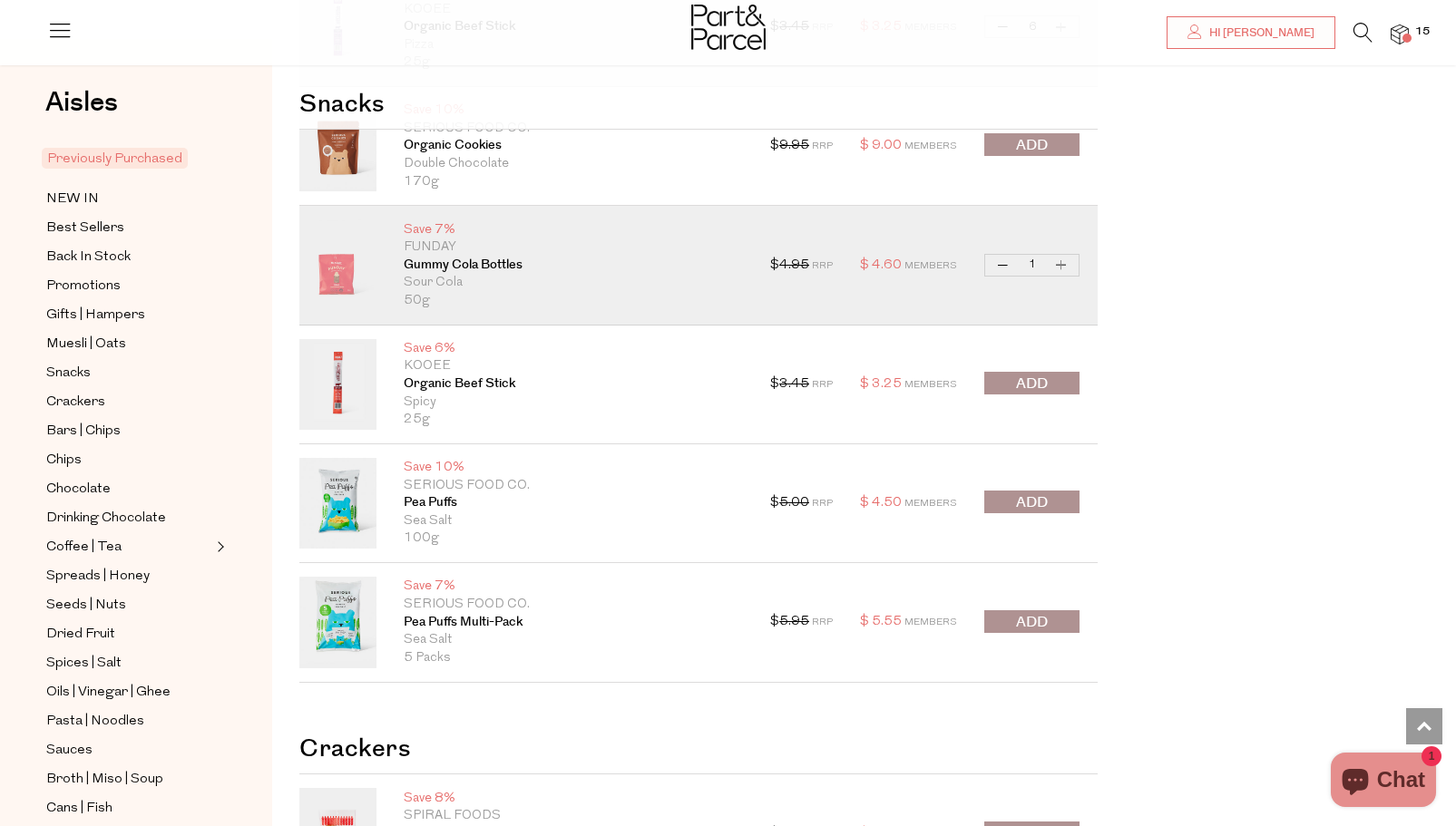
click at [1062, 263] on button "Increase Gummy Cola Bottles" at bounding box center [1061, 265] width 21 height 20
type input "2"
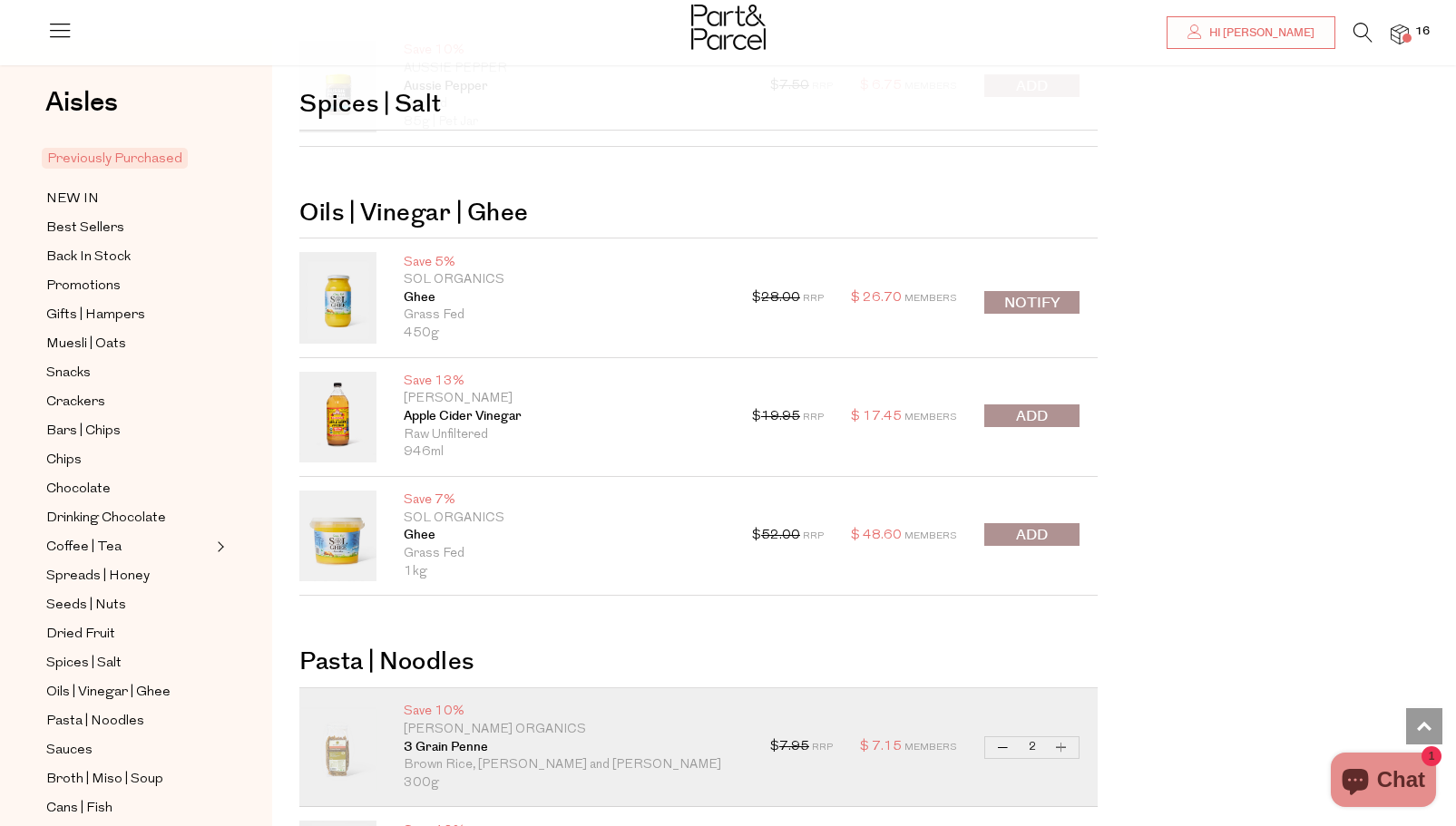
scroll to position [4309, 0]
click at [1048, 533] on span "submit" at bounding box center [1031, 534] width 32 height 20
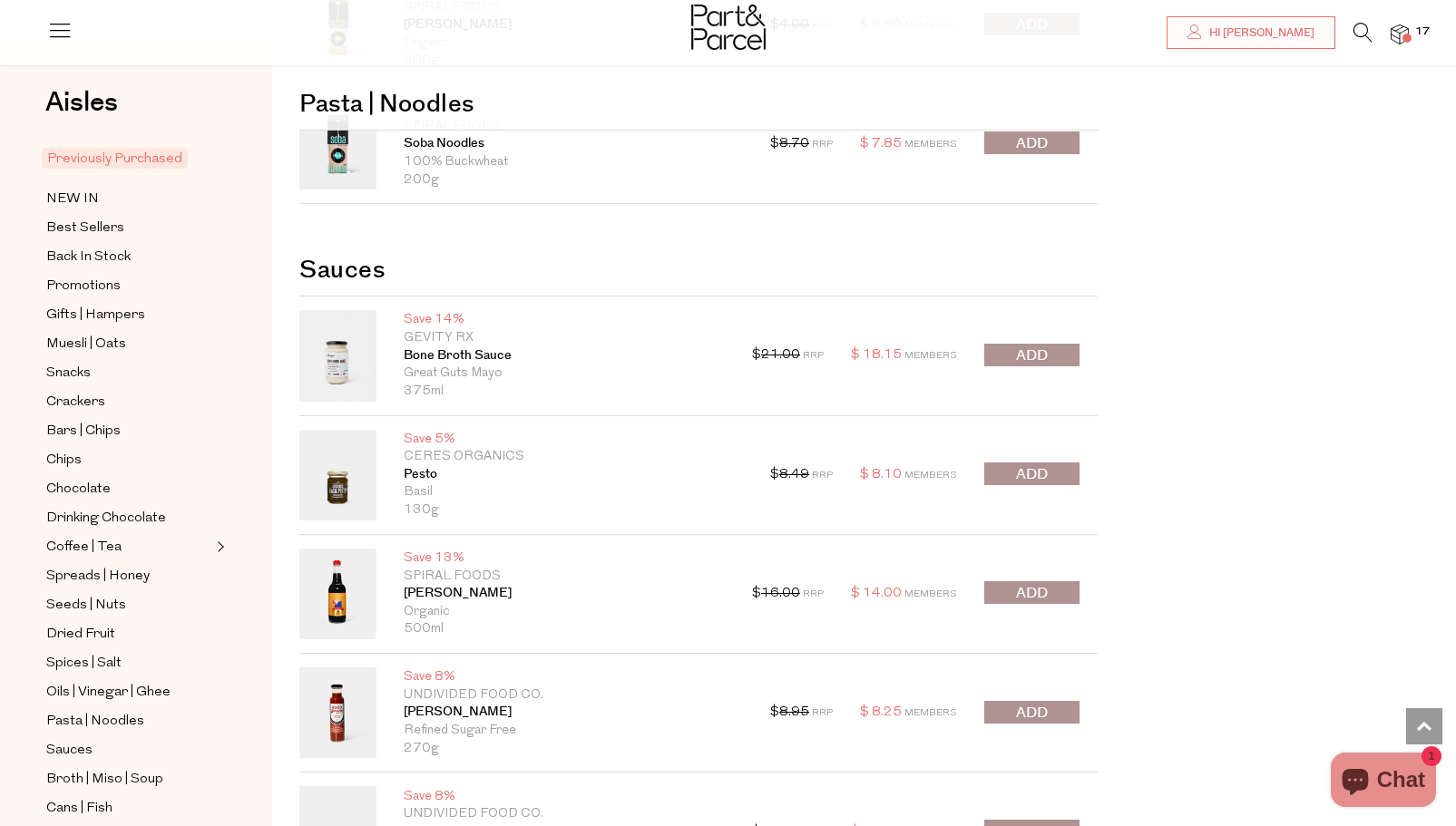
scroll to position [6490, 0]
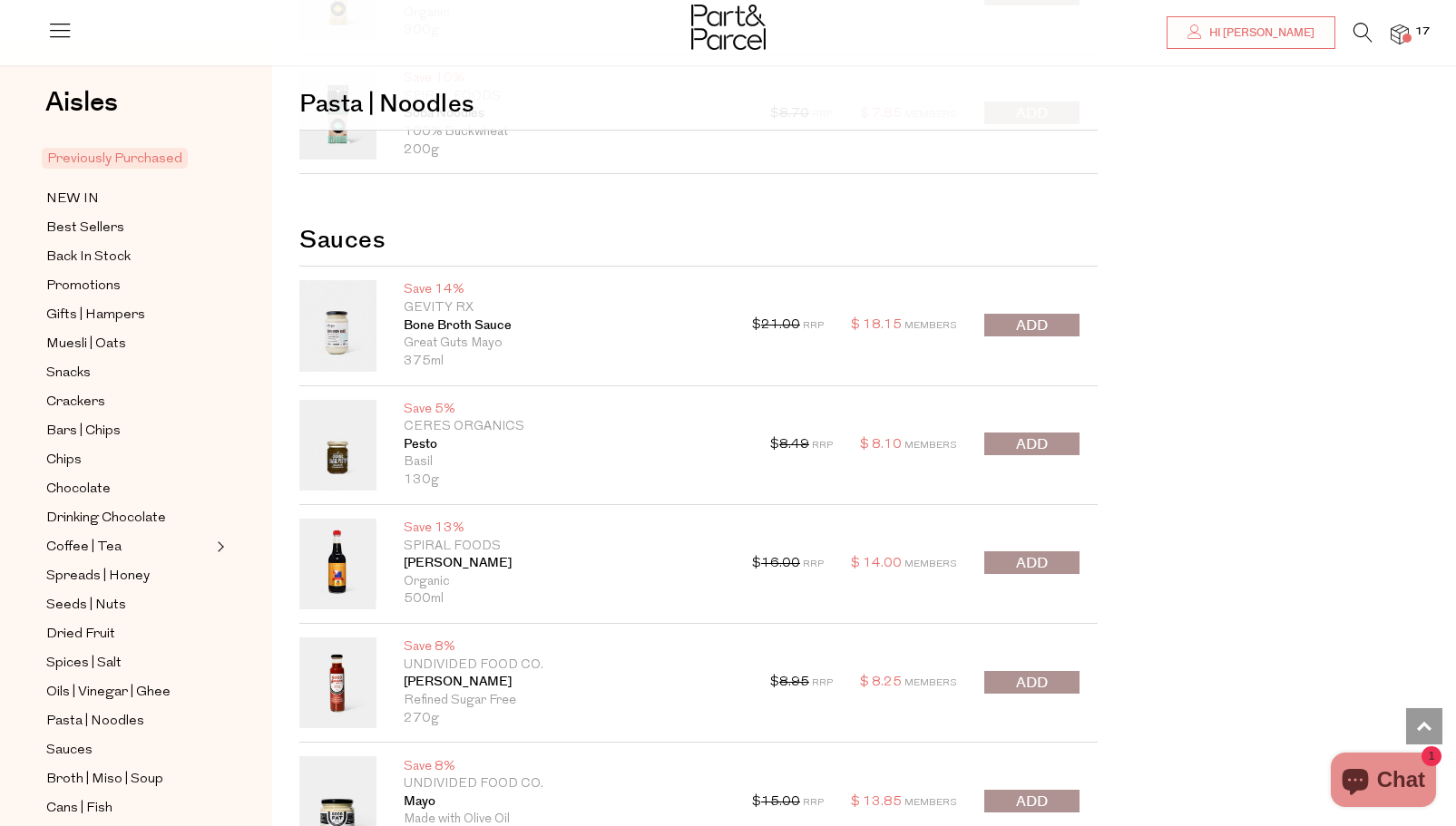
click at [1052, 440] on button "submit" at bounding box center [1031, 443] width 95 height 22
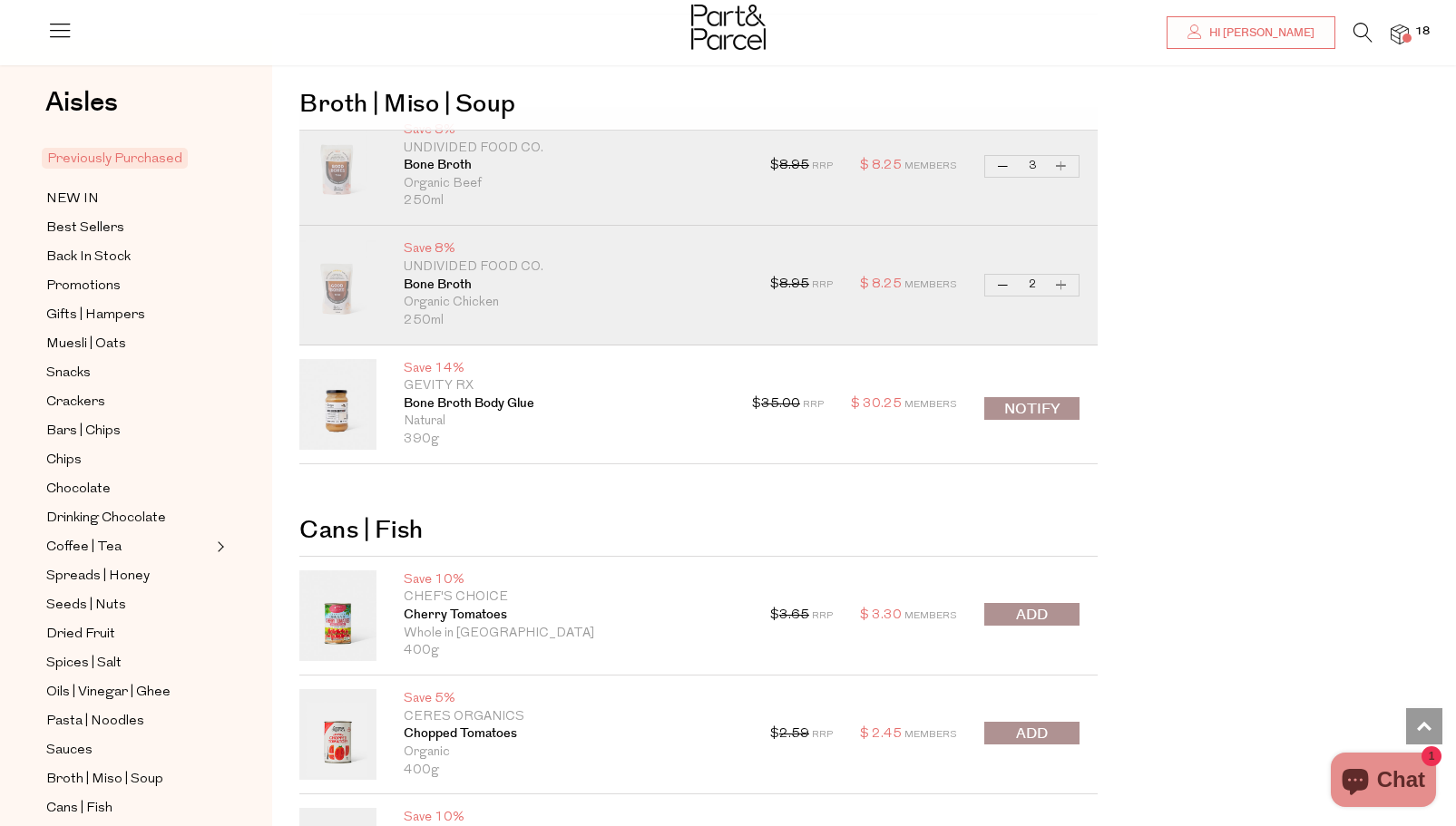
click at [568, 700] on p "Save 5%" at bounding box center [573, 699] width 339 height 19
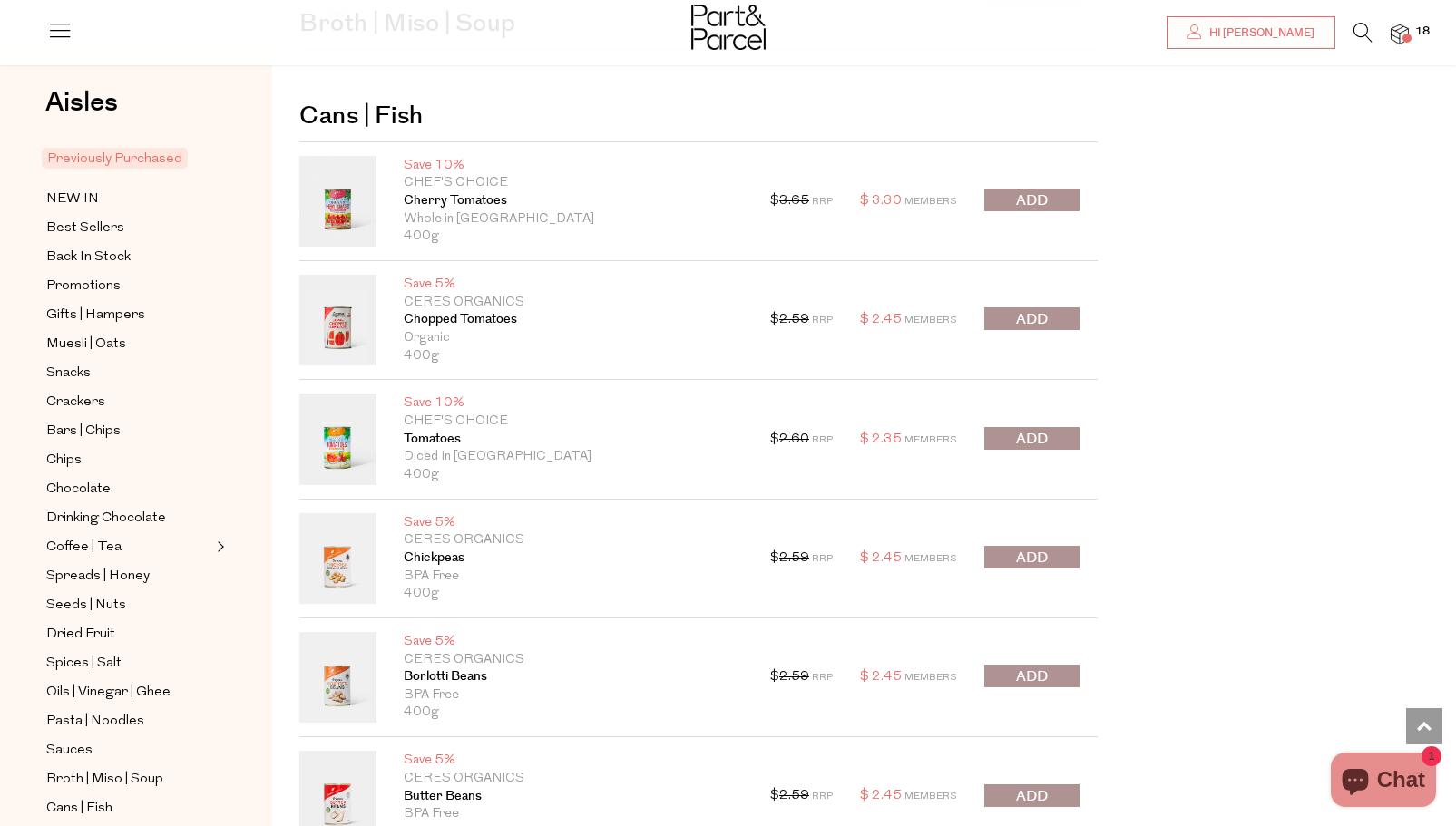
scroll to position [7896, 0]
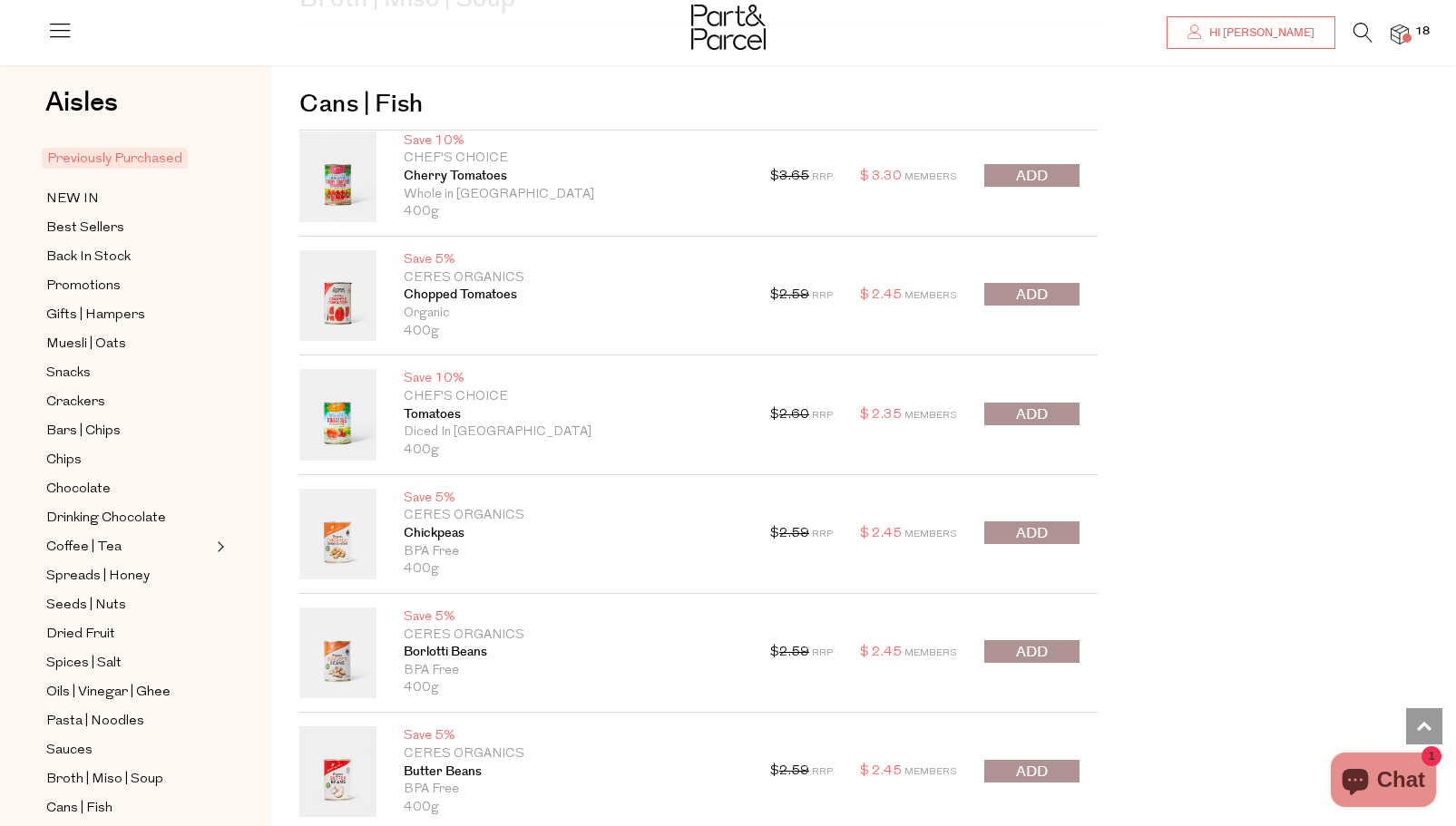
click at [1045, 292] on span "submit" at bounding box center [1031, 294] width 32 height 20
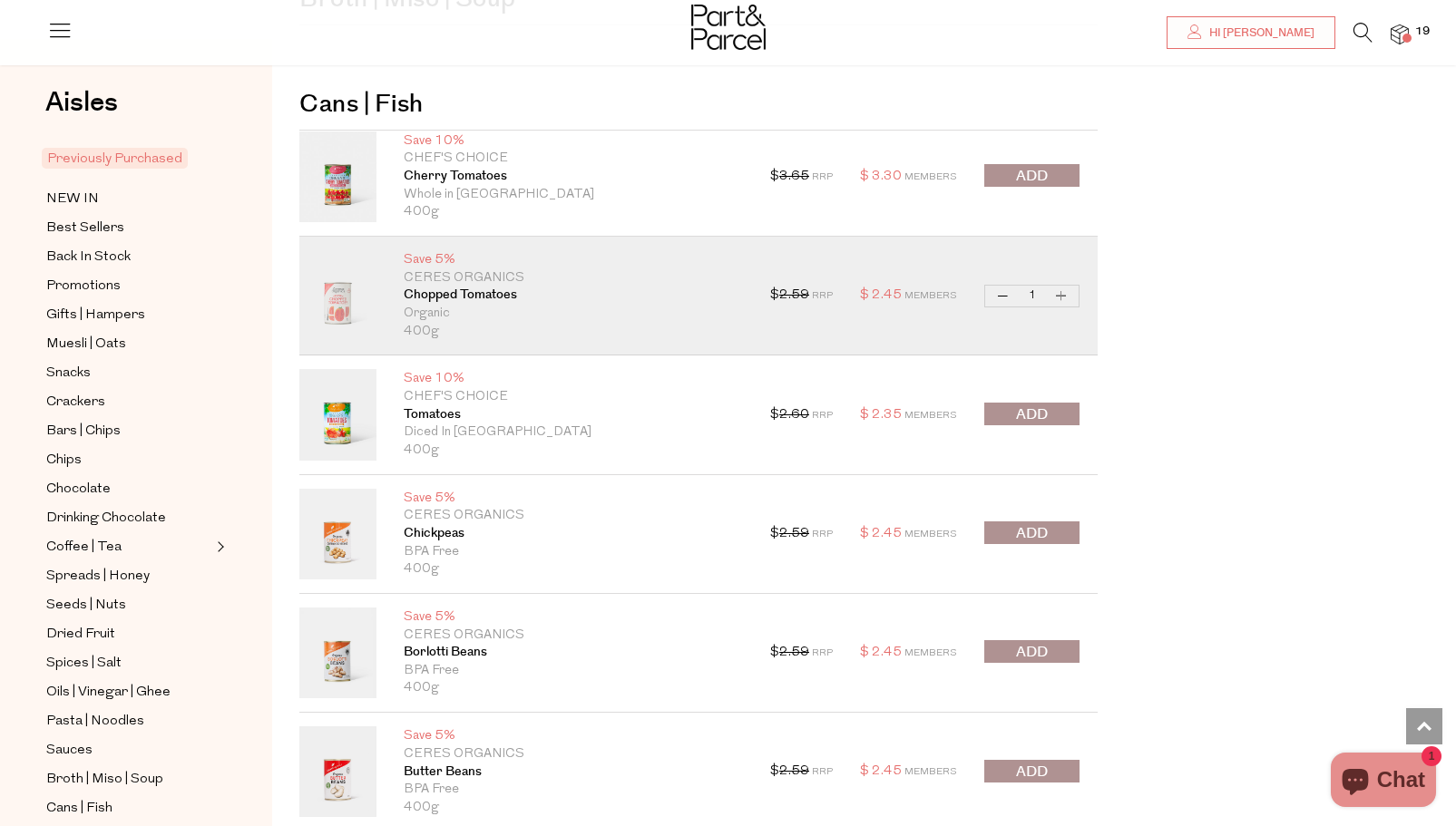
click at [1061, 293] on button "Increase Chopped Tomatoes" at bounding box center [1061, 295] width 21 height 20
type input "2"
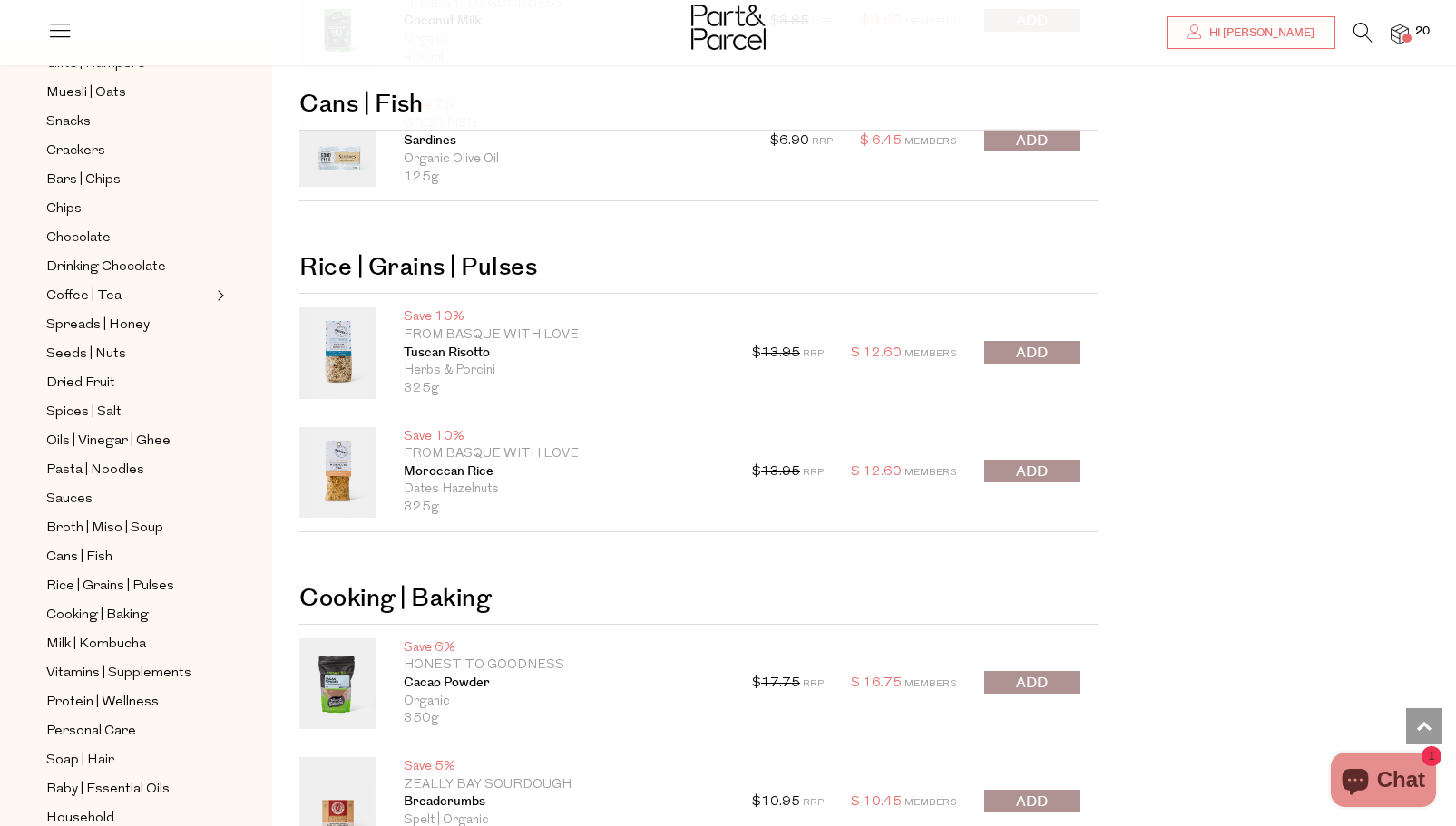
scroll to position [252, 0]
click at [115, 575] on span "Rice | Grains | Pulses" at bounding box center [109, 585] width 128 height 21
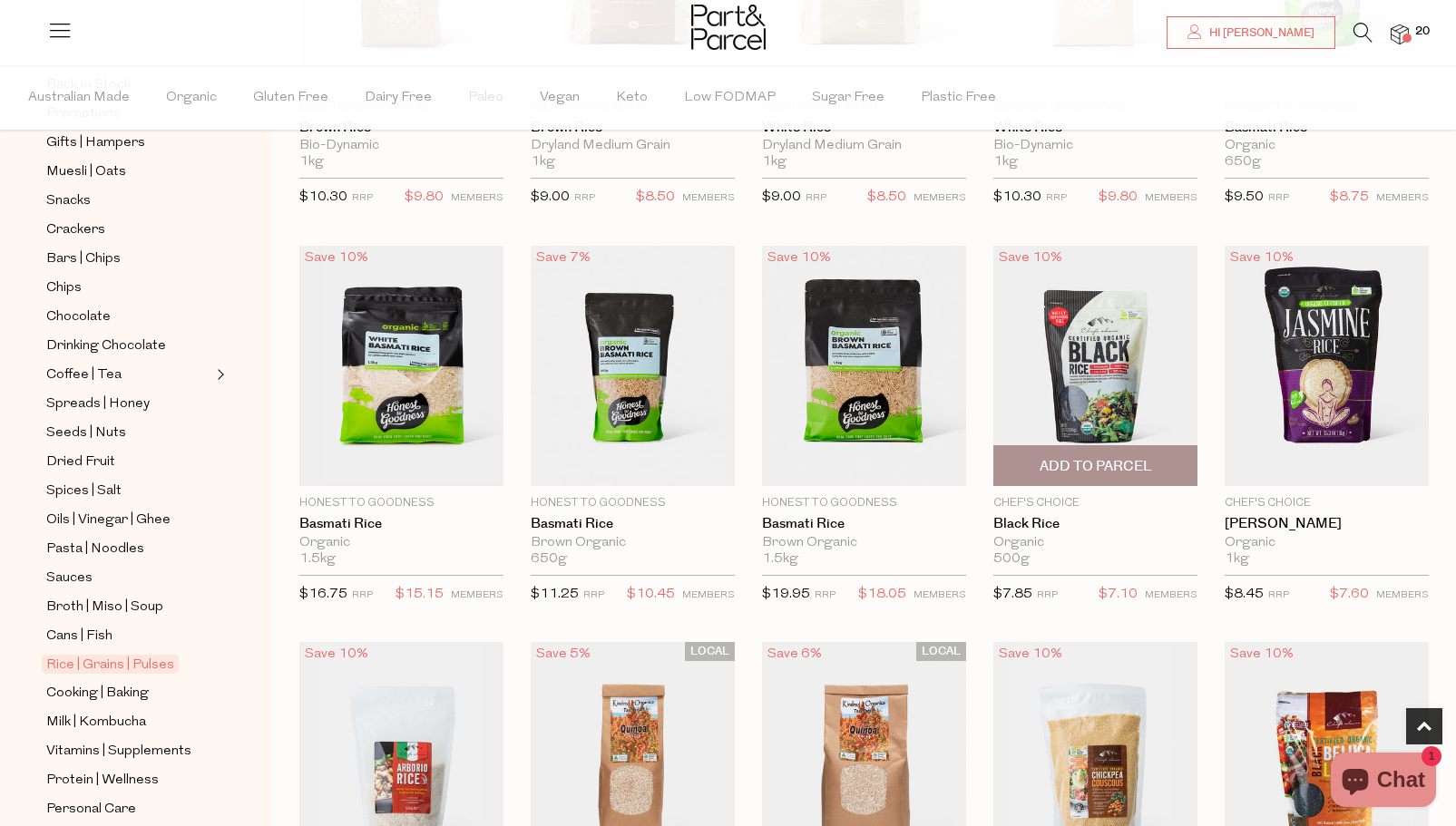
scroll to position [798, 0]
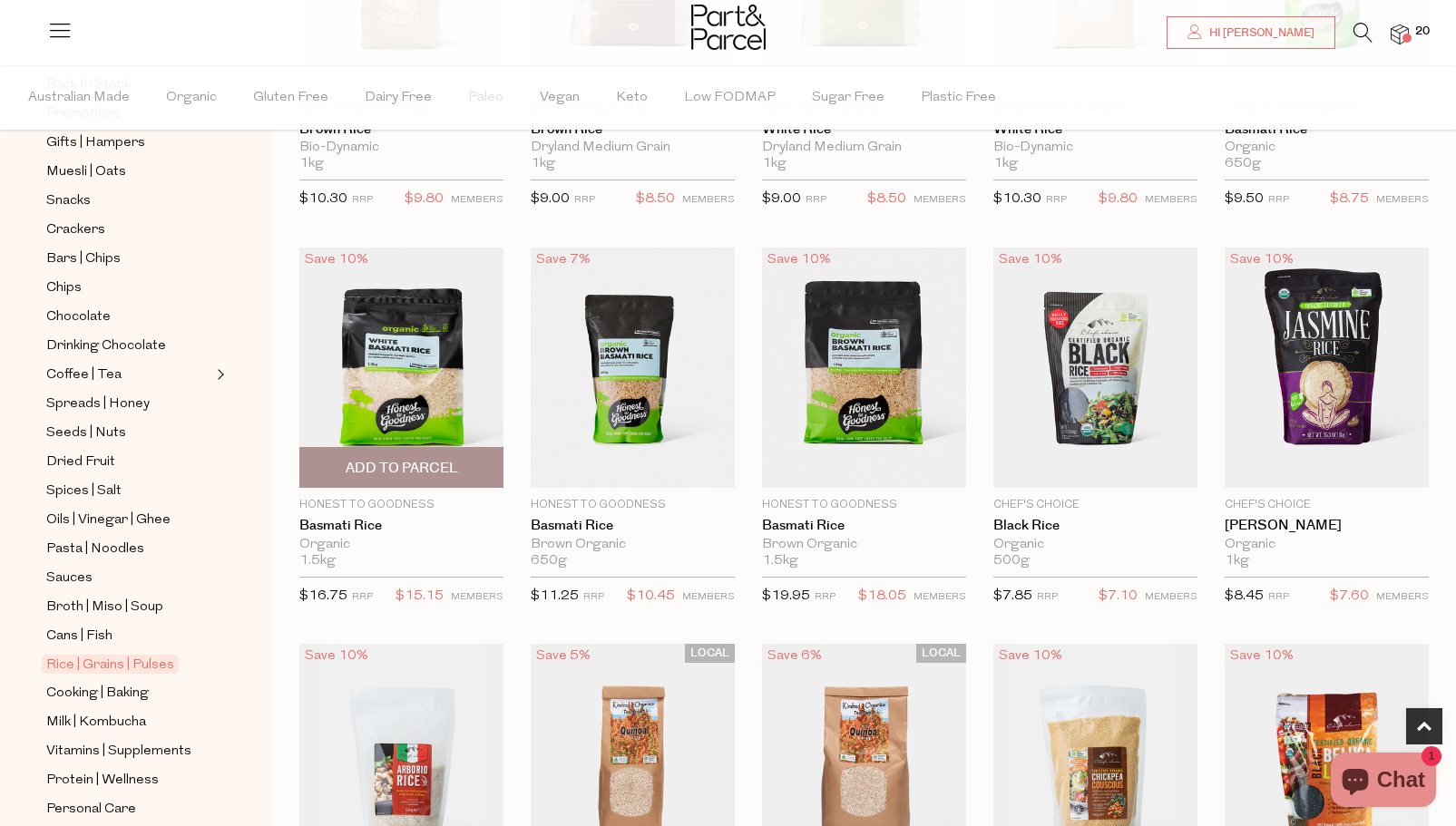
click at [438, 460] on span "Add To Parcel" at bounding box center [401, 469] width 112 height 19
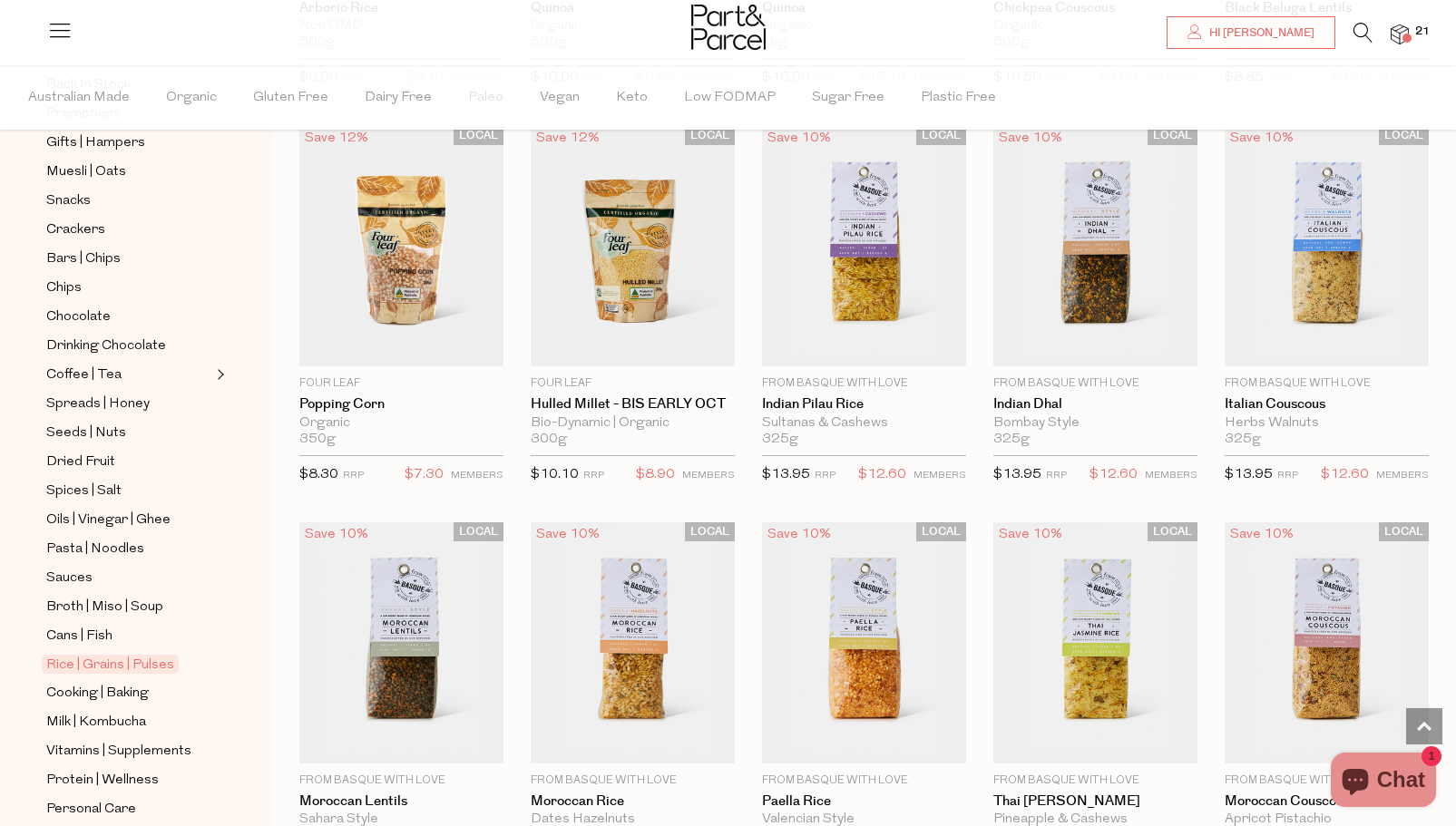
scroll to position [1683, 0]
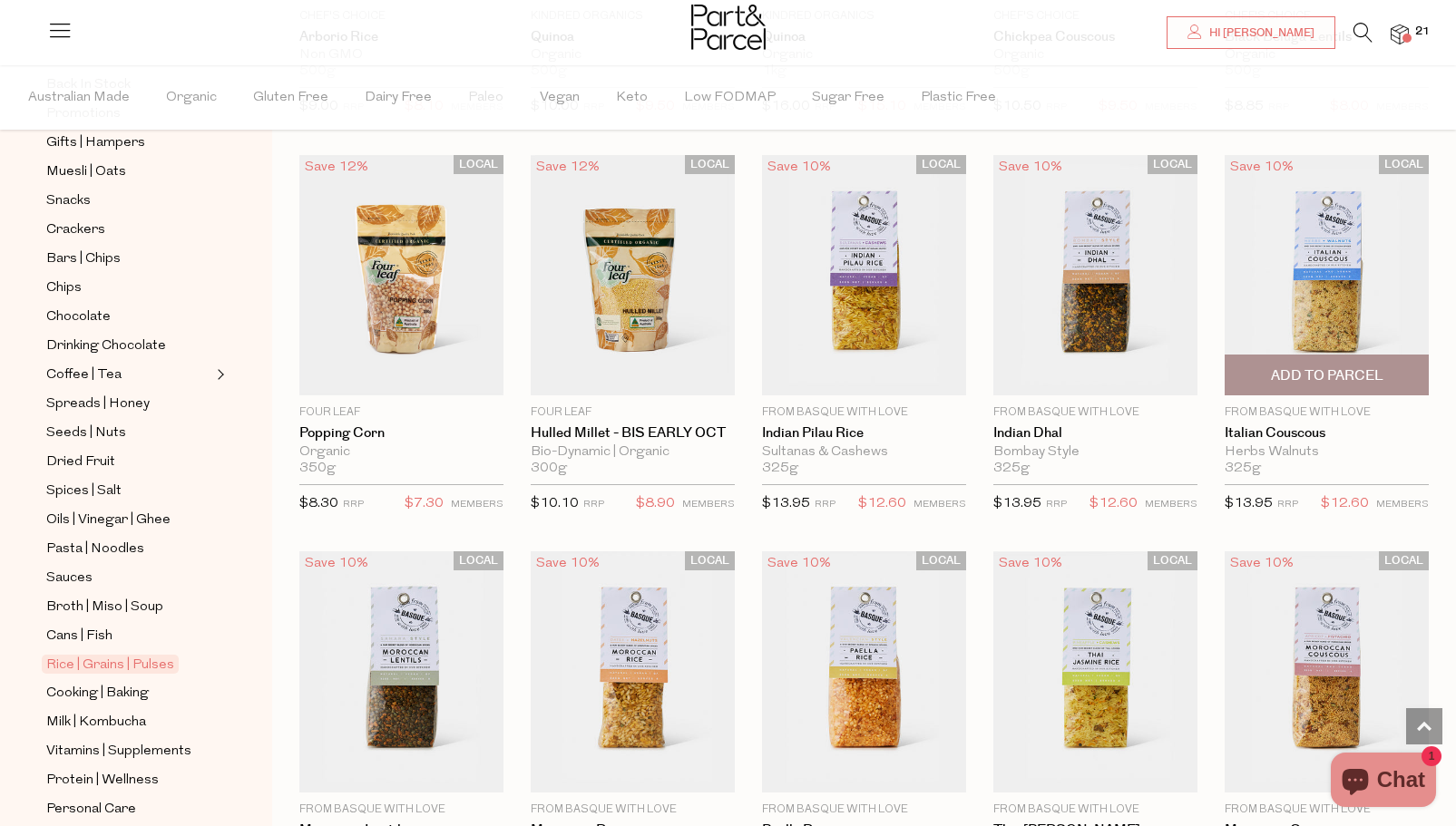
click at [1331, 270] on img at bounding box center [1326, 276] width 205 height 242
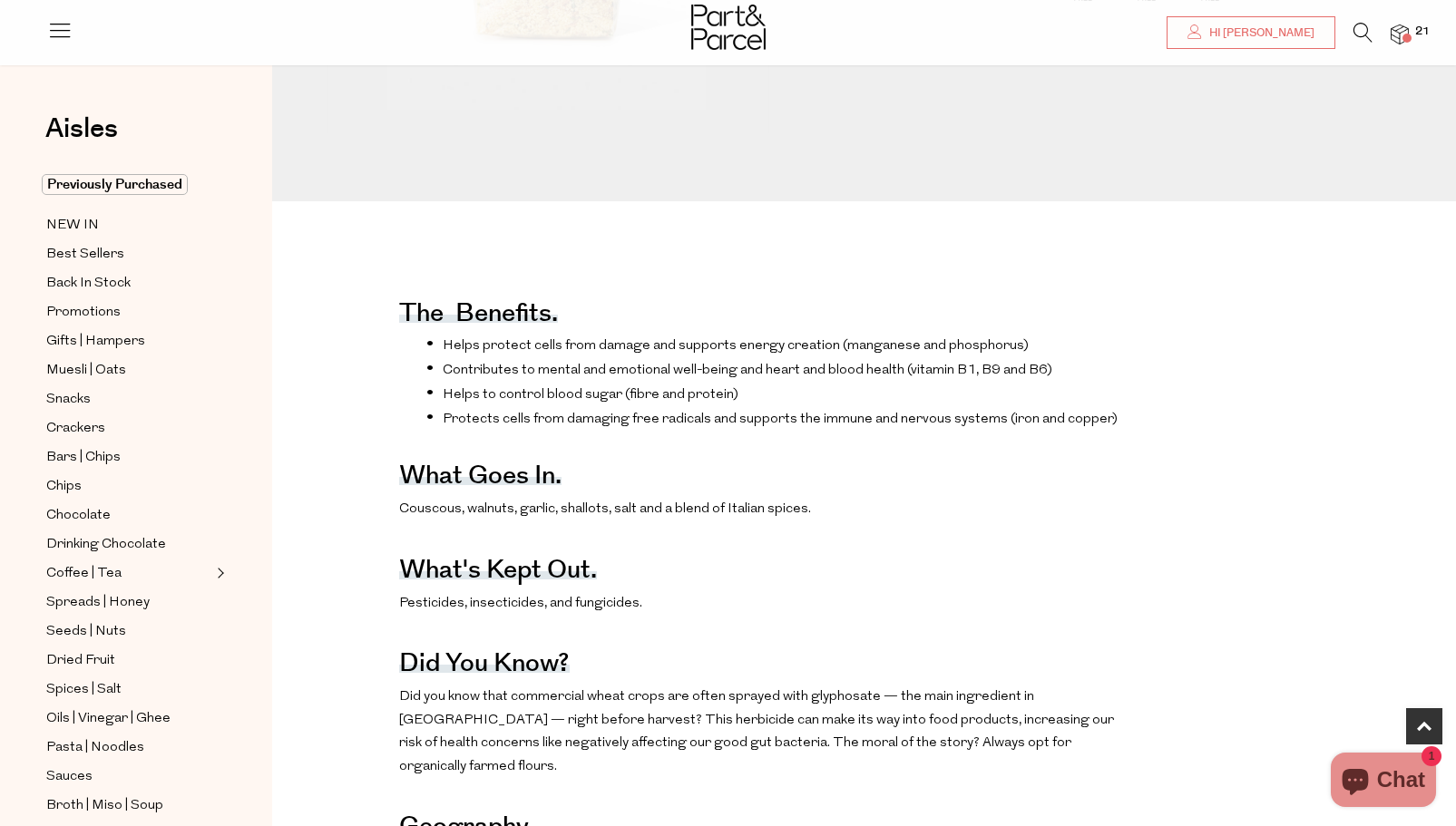
scroll to position [527, 0]
click at [79, 390] on span "Snacks" at bounding box center [68, 399] width 45 height 21
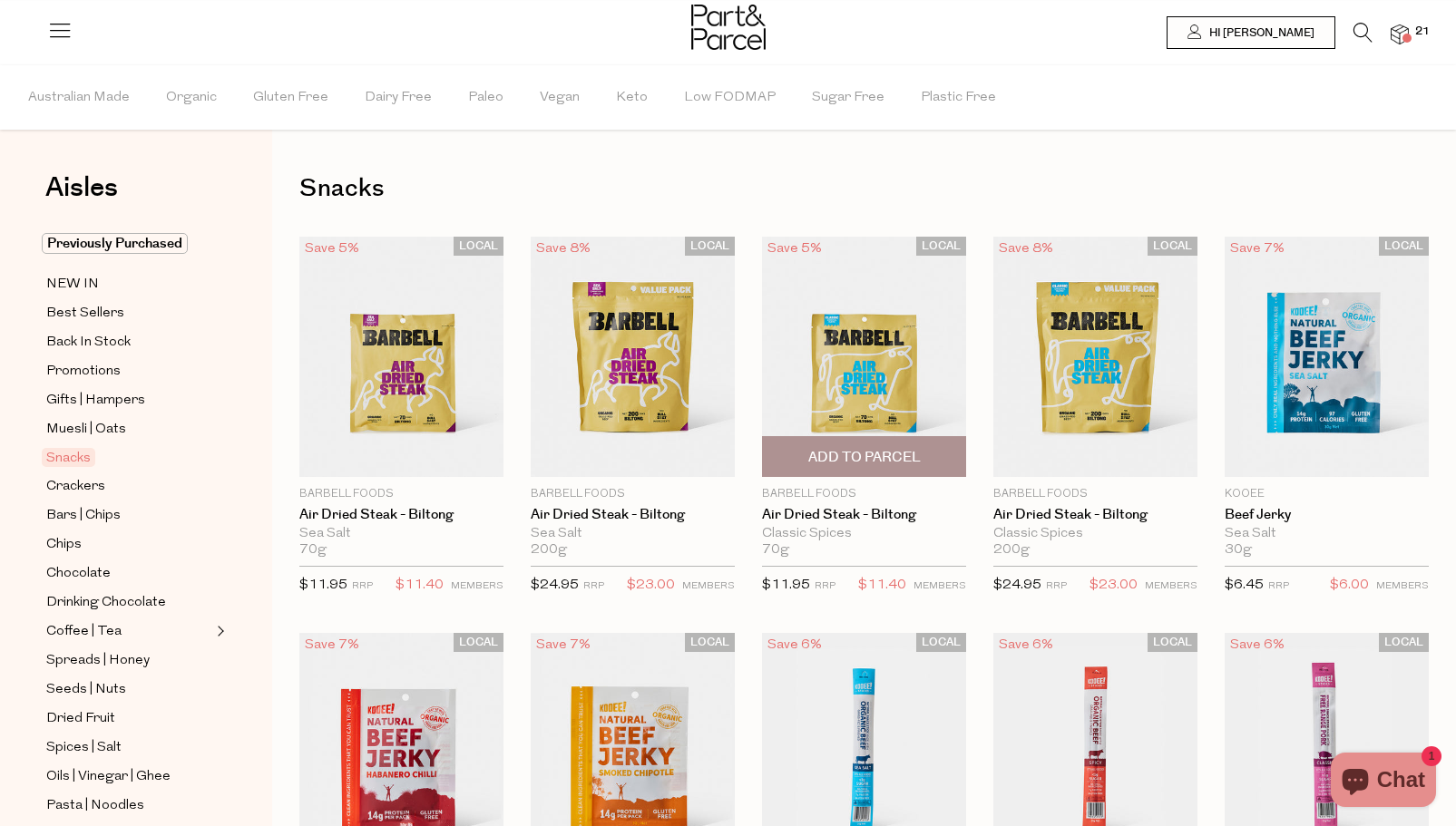
type input "6"
type input "2"
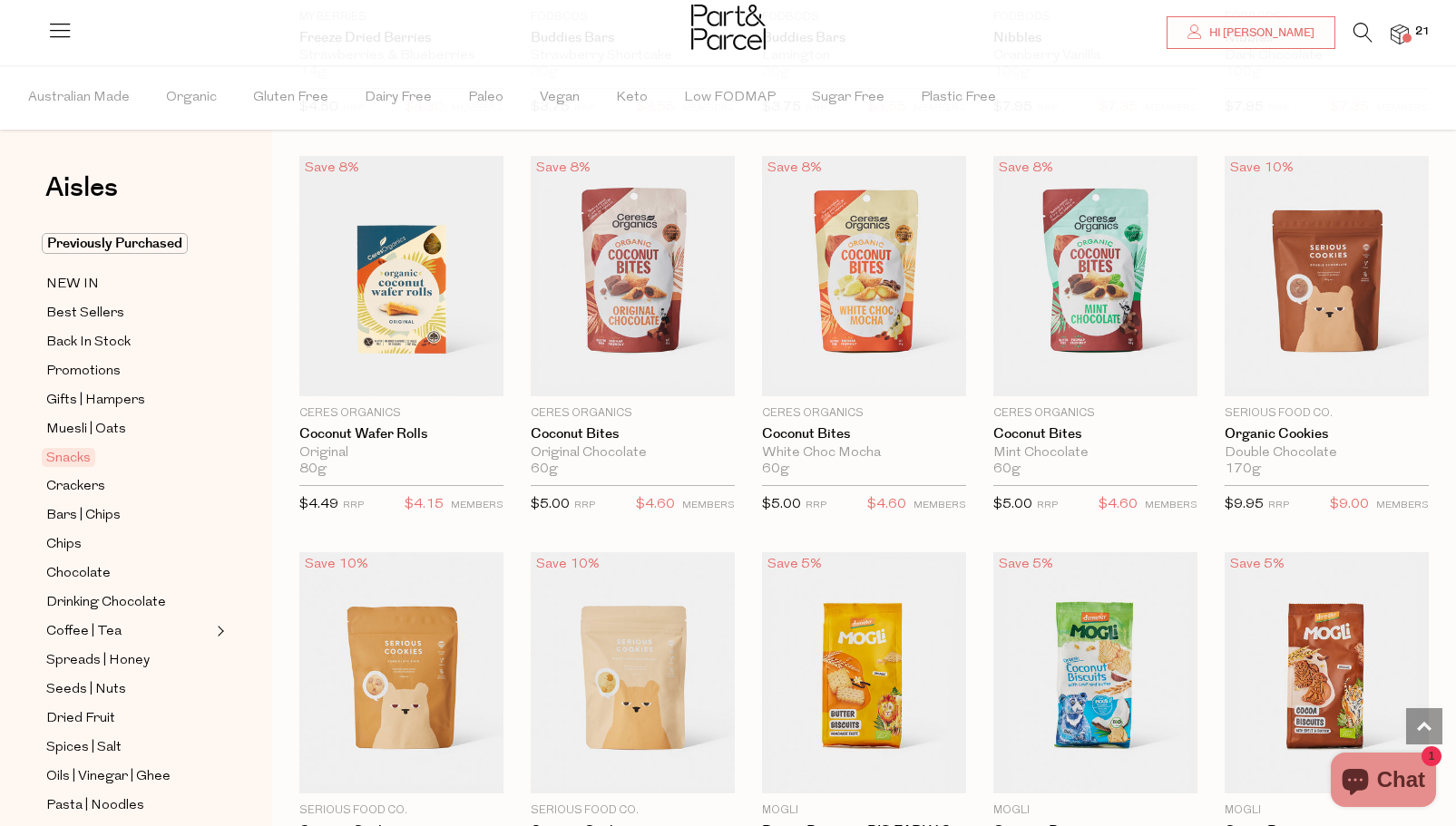
scroll to position [2477, 0]
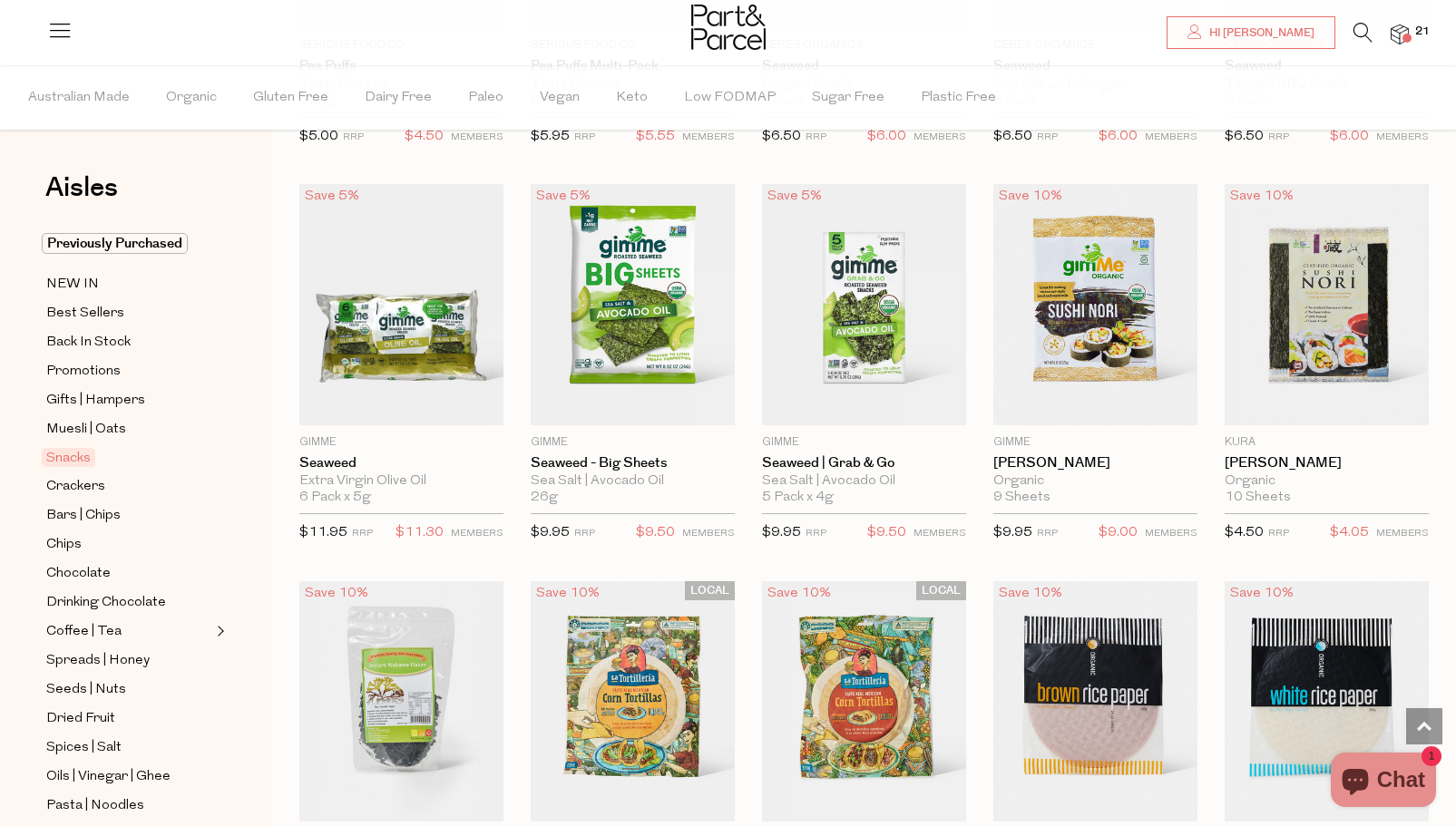
scroll to position [4433, 0]
click at [411, 395] on span "Add To Parcel" at bounding box center [401, 405] width 112 height 19
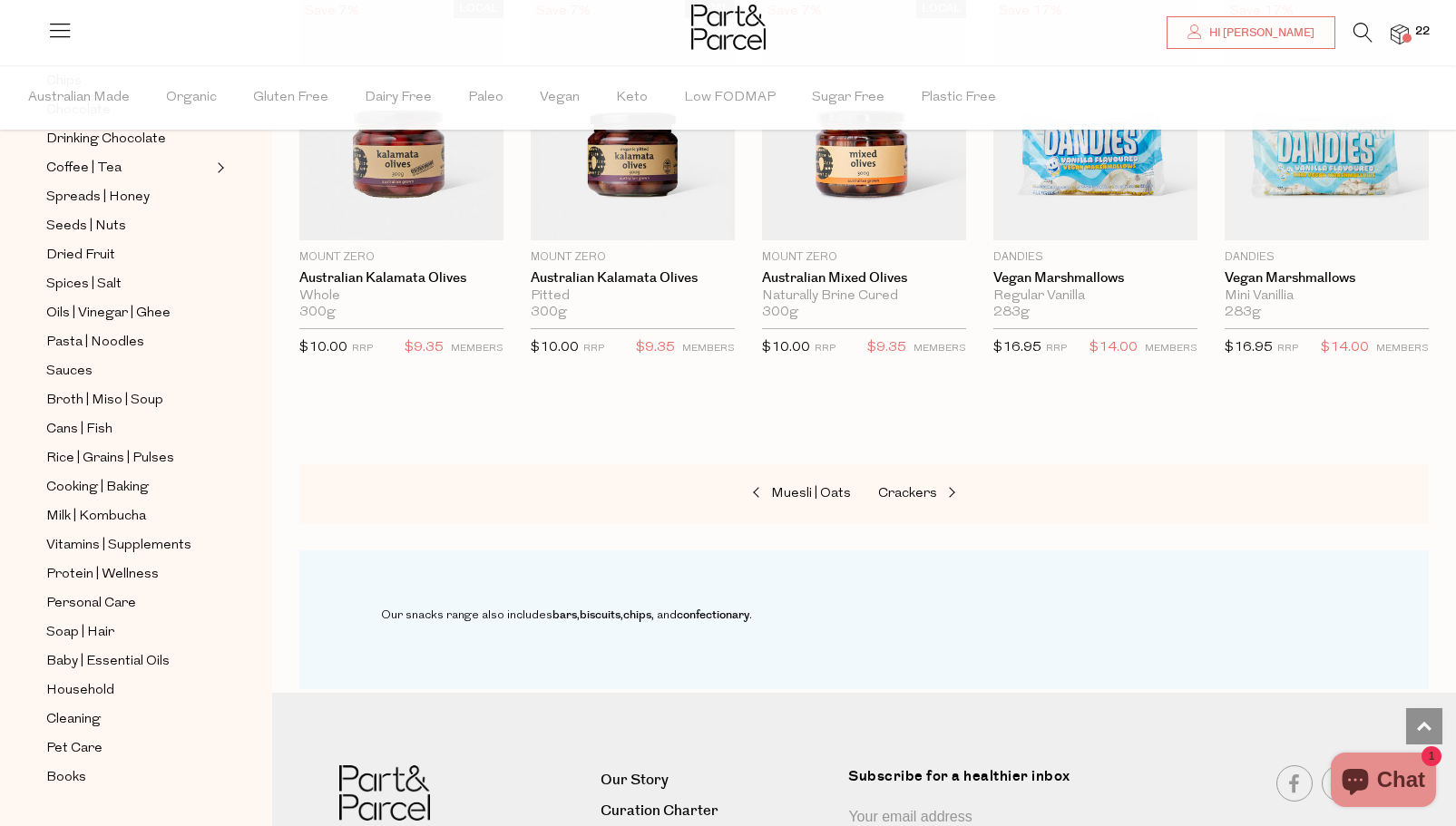
scroll to position [465, 0]
click at [78, 360] on span "Sauces" at bounding box center [68, 371] width 46 height 21
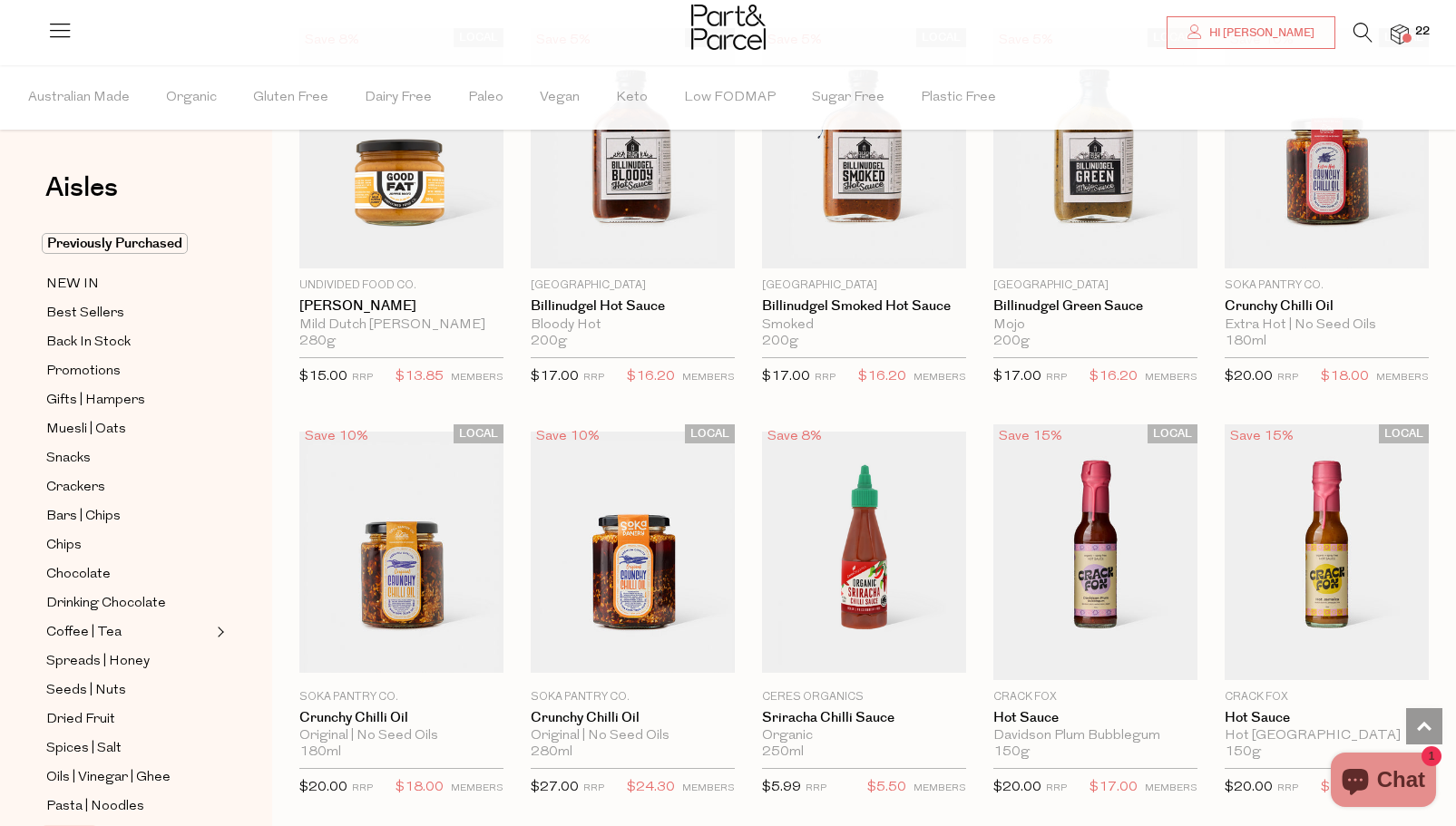
scroll to position [1800, 0]
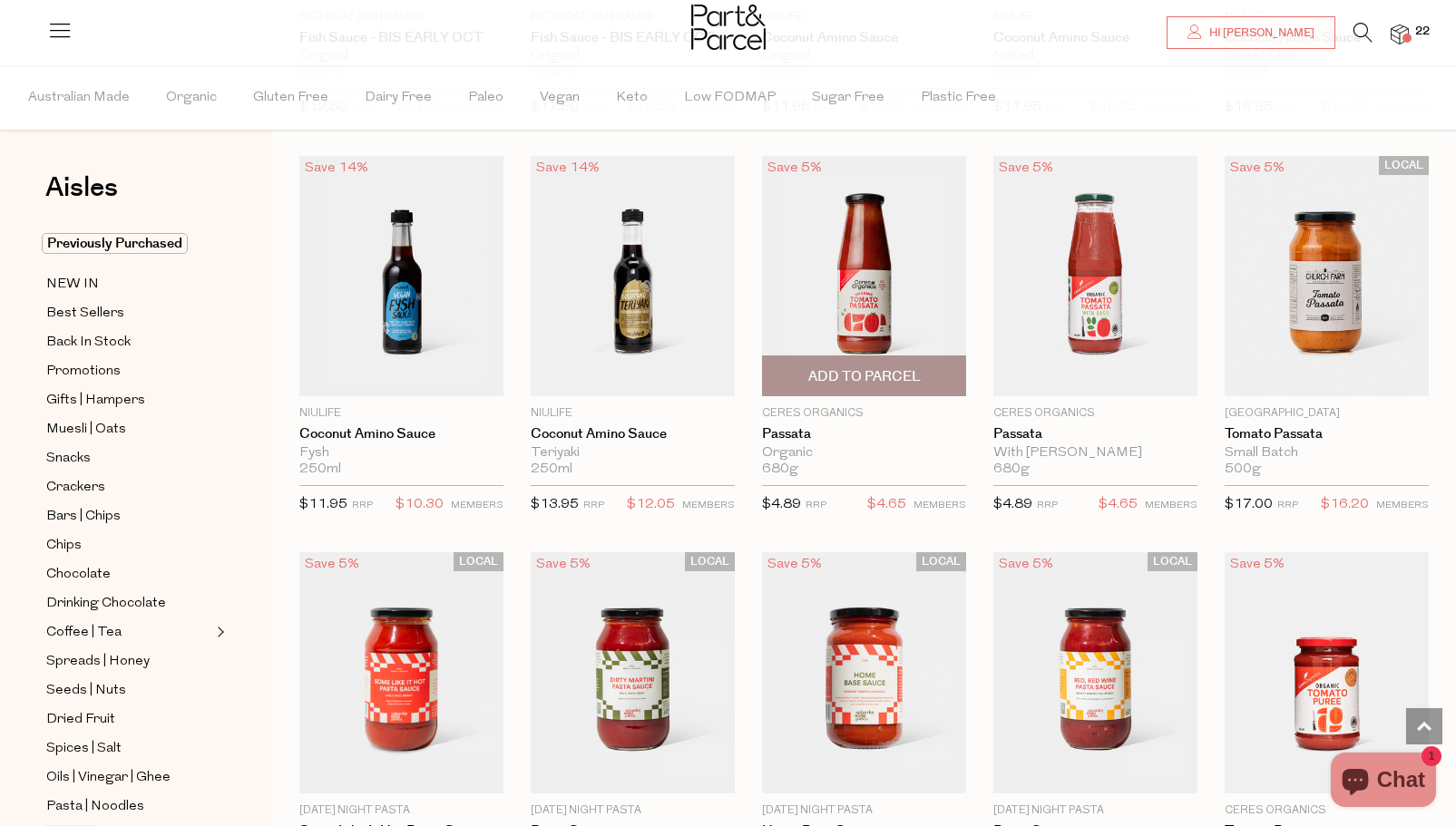
scroll to position [4488, 0]
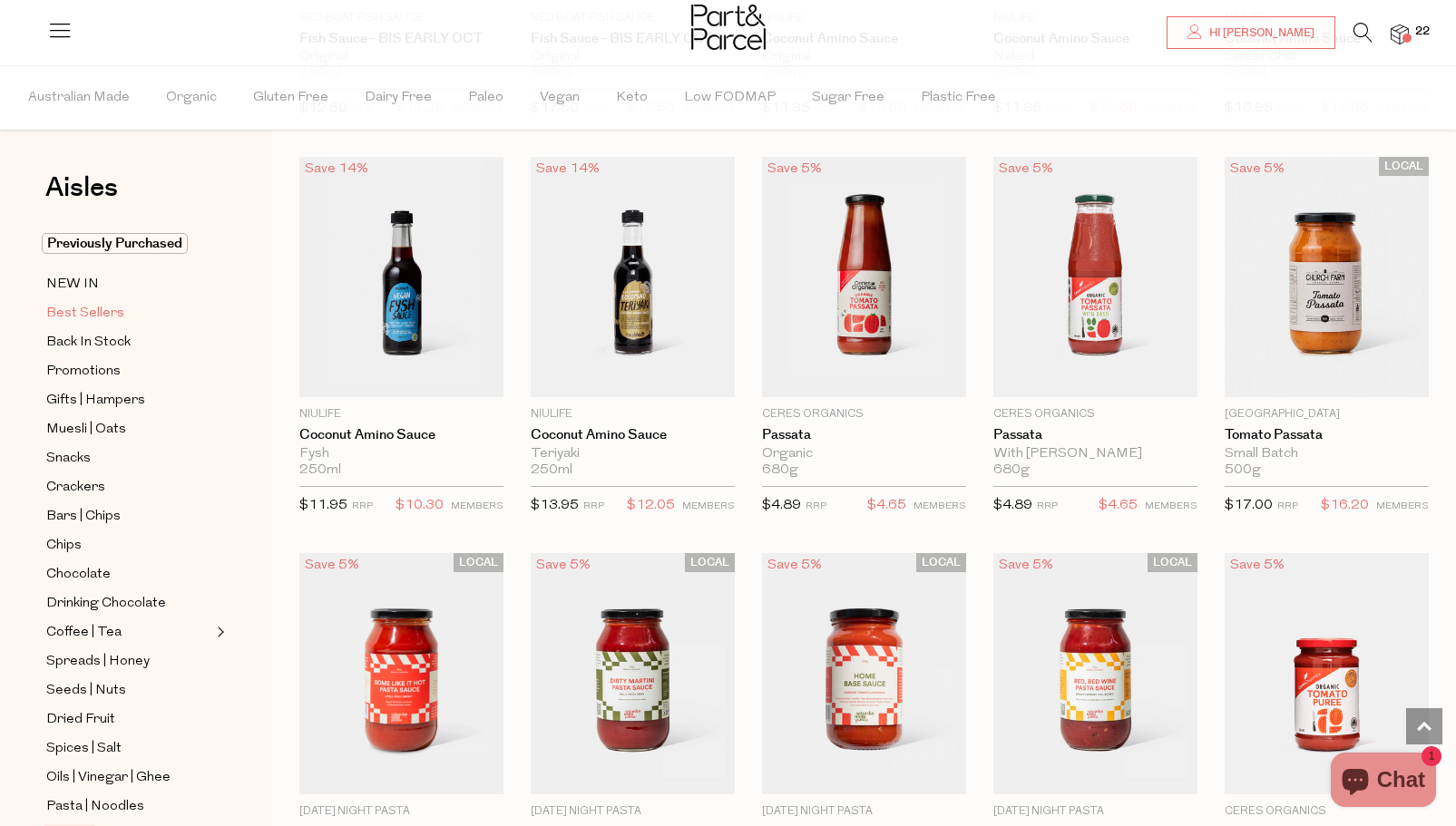
click at [82, 311] on span "Best Sellers" at bounding box center [85, 314] width 78 height 21
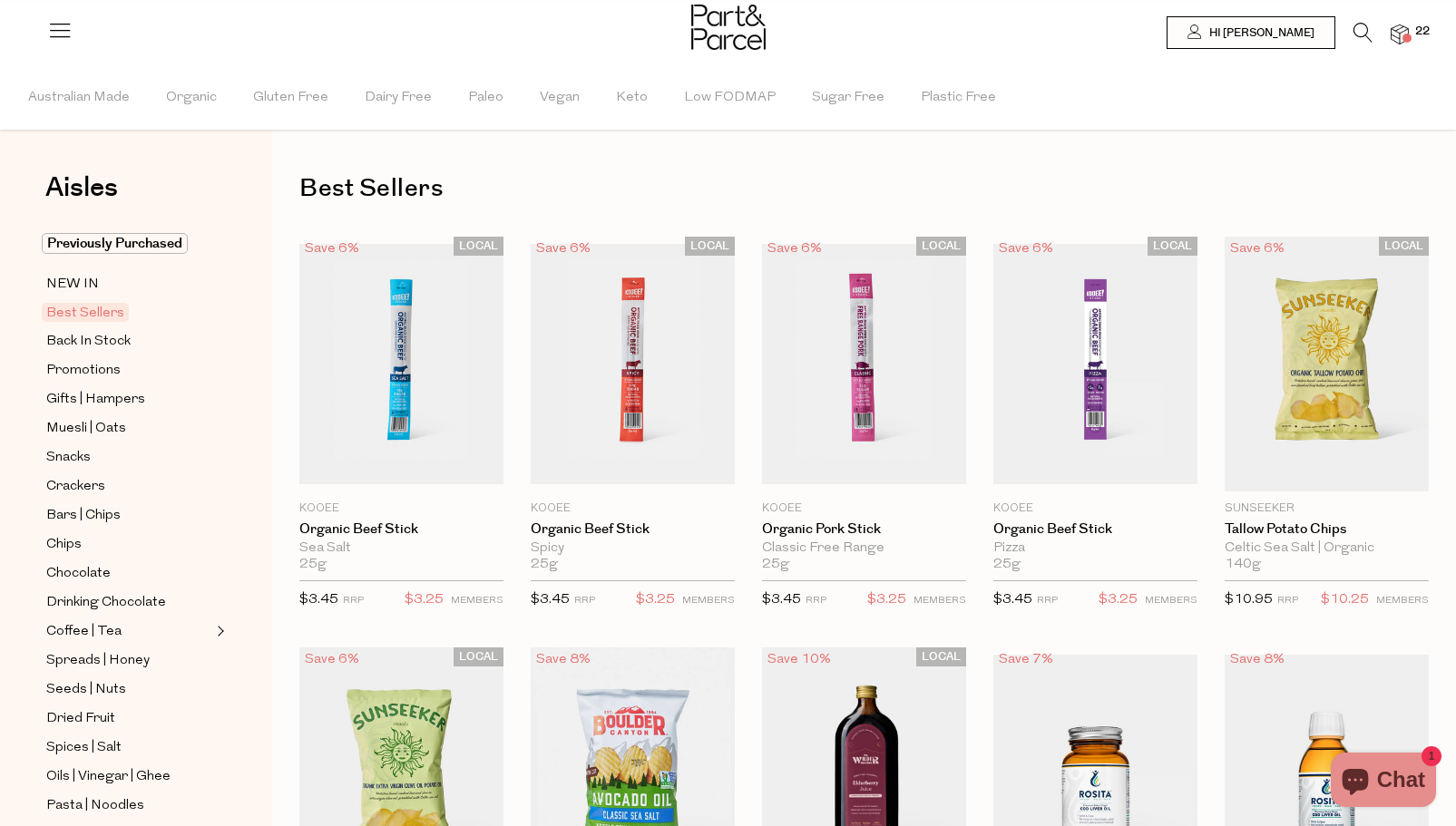
type input "6"
type input "2"
type input "3"
type input "2"
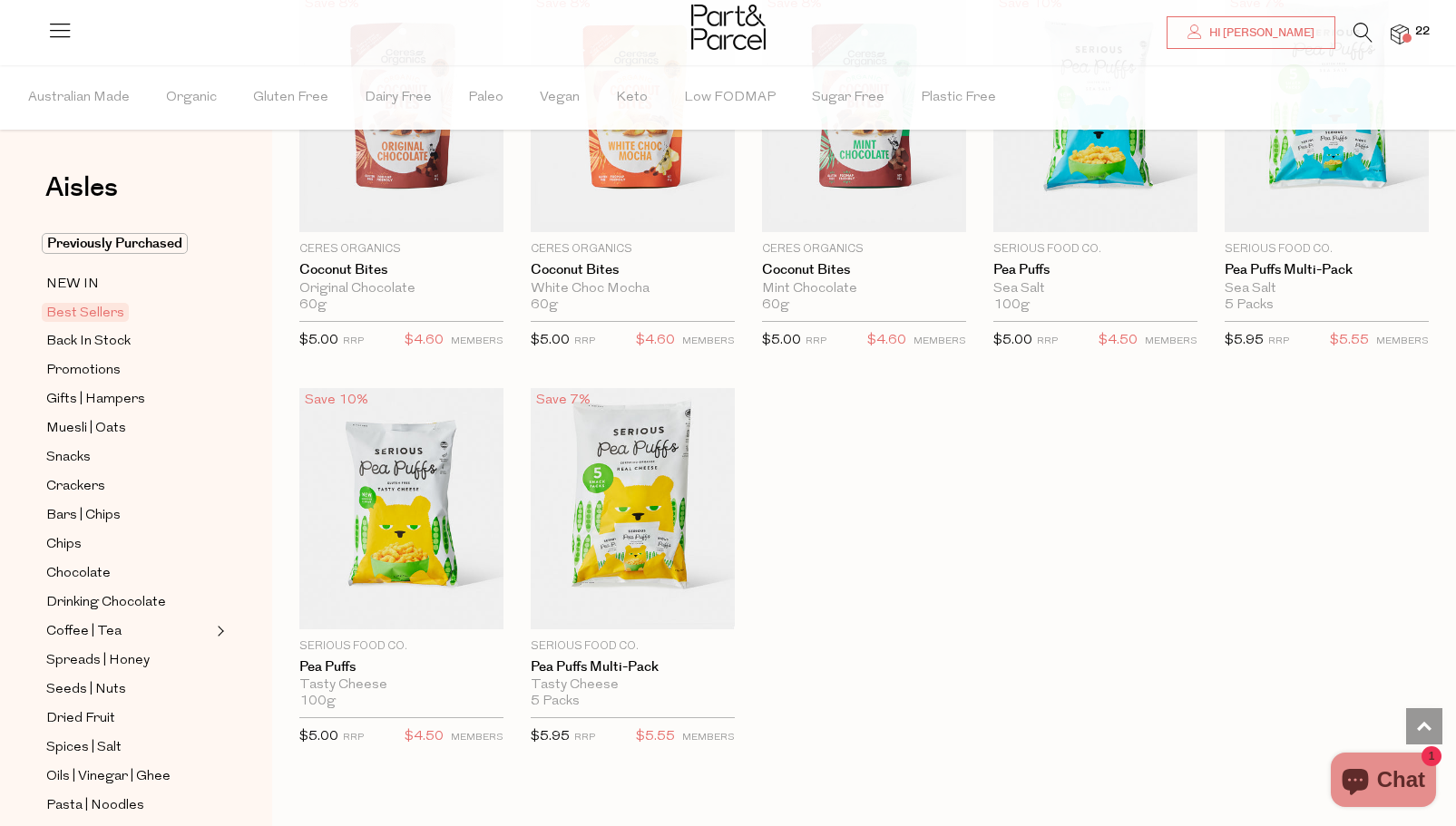
scroll to position [3098, 0]
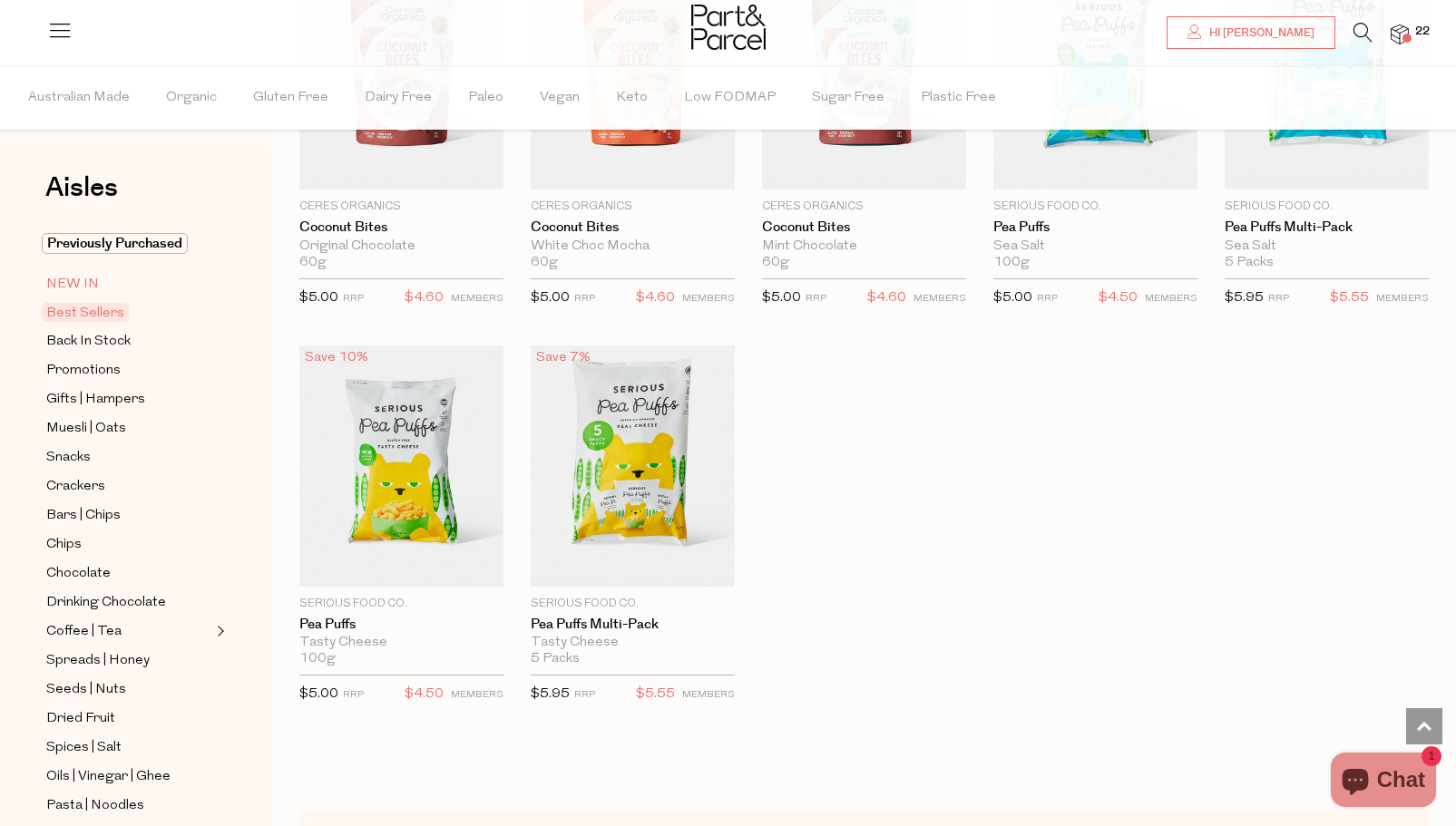
click at [89, 285] on span "NEW IN" at bounding box center [72, 284] width 53 height 21
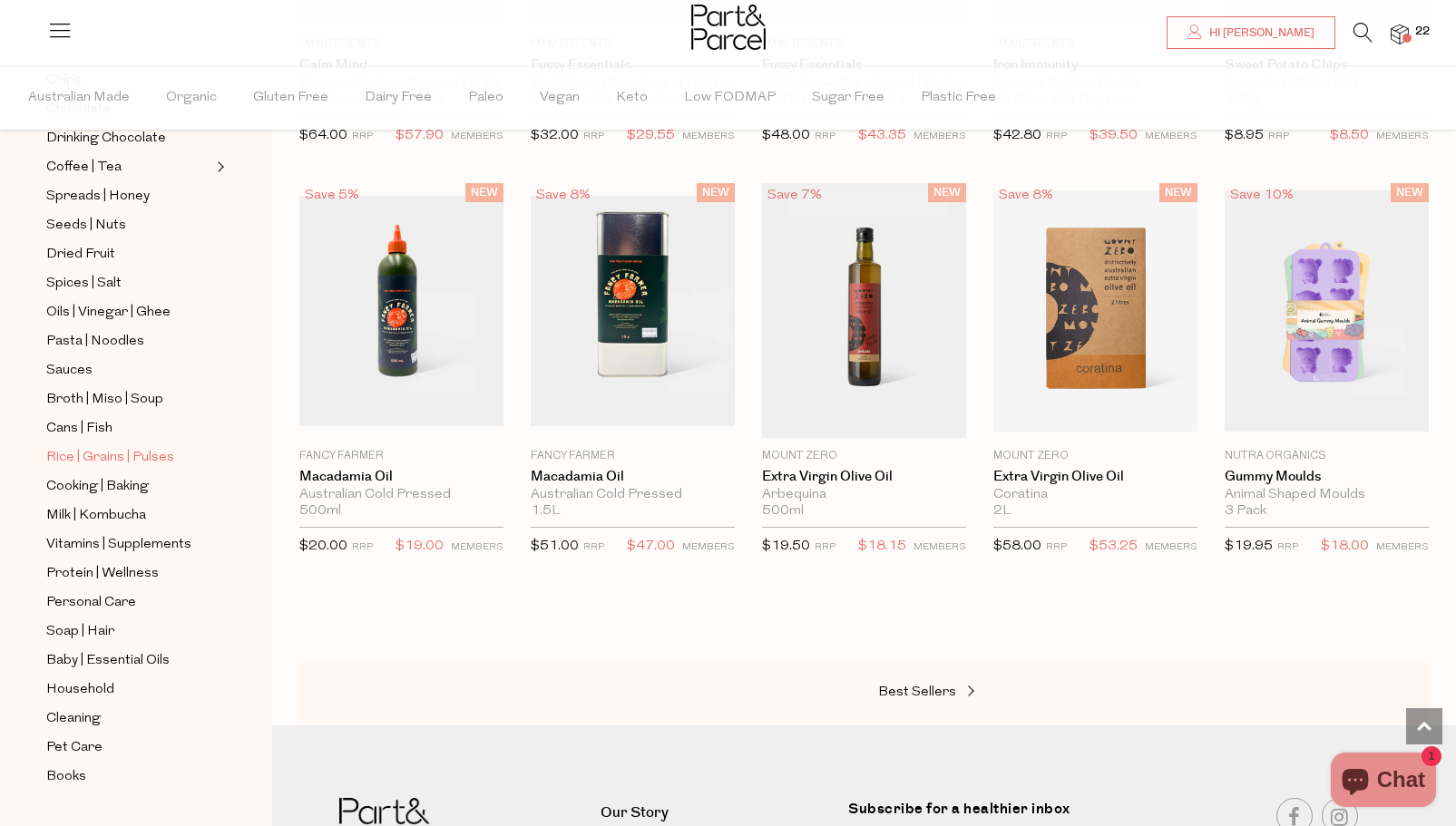
scroll to position [475, 0]
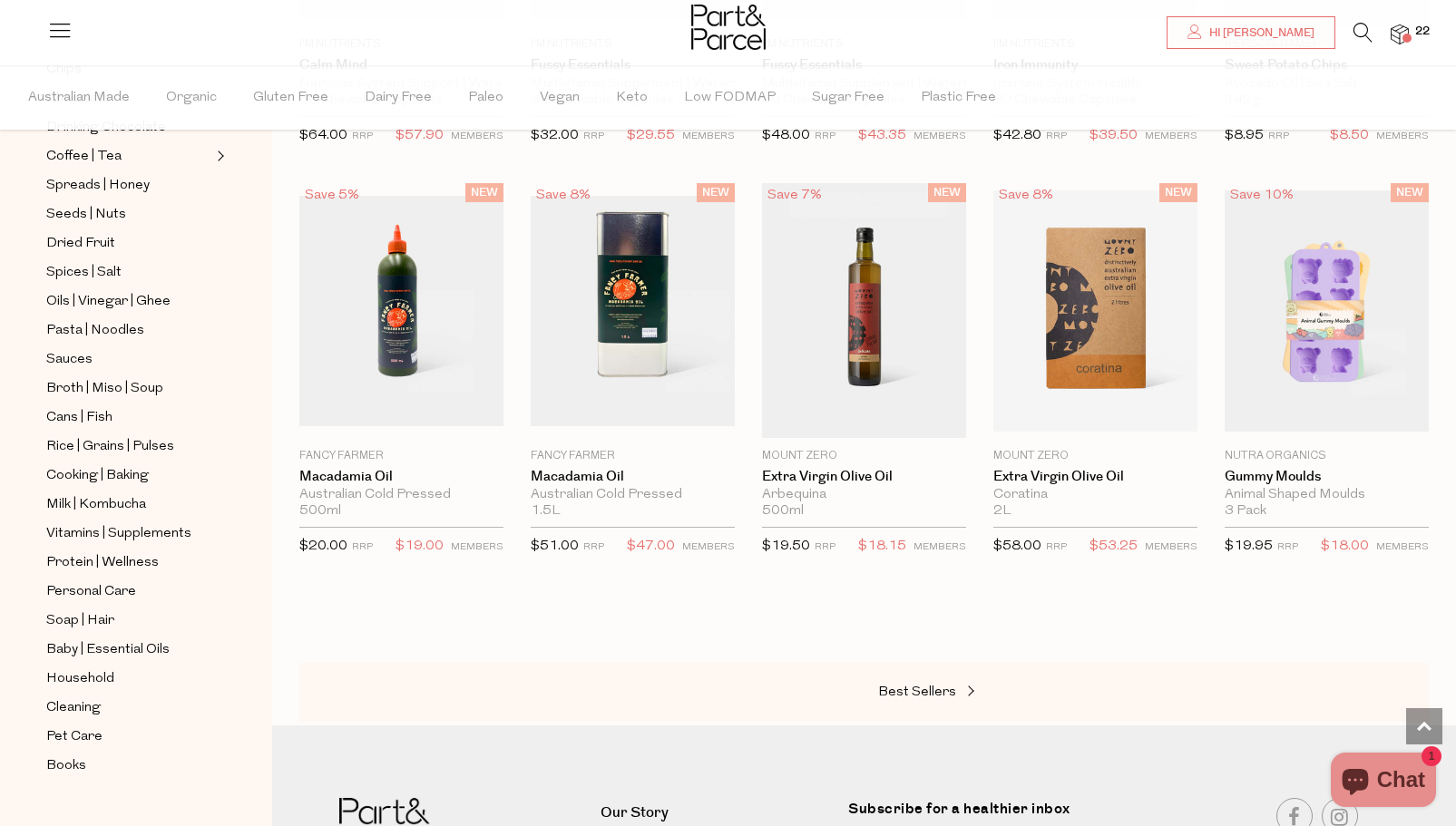
click at [1362, 28] on icon at bounding box center [1363, 32] width 19 height 19
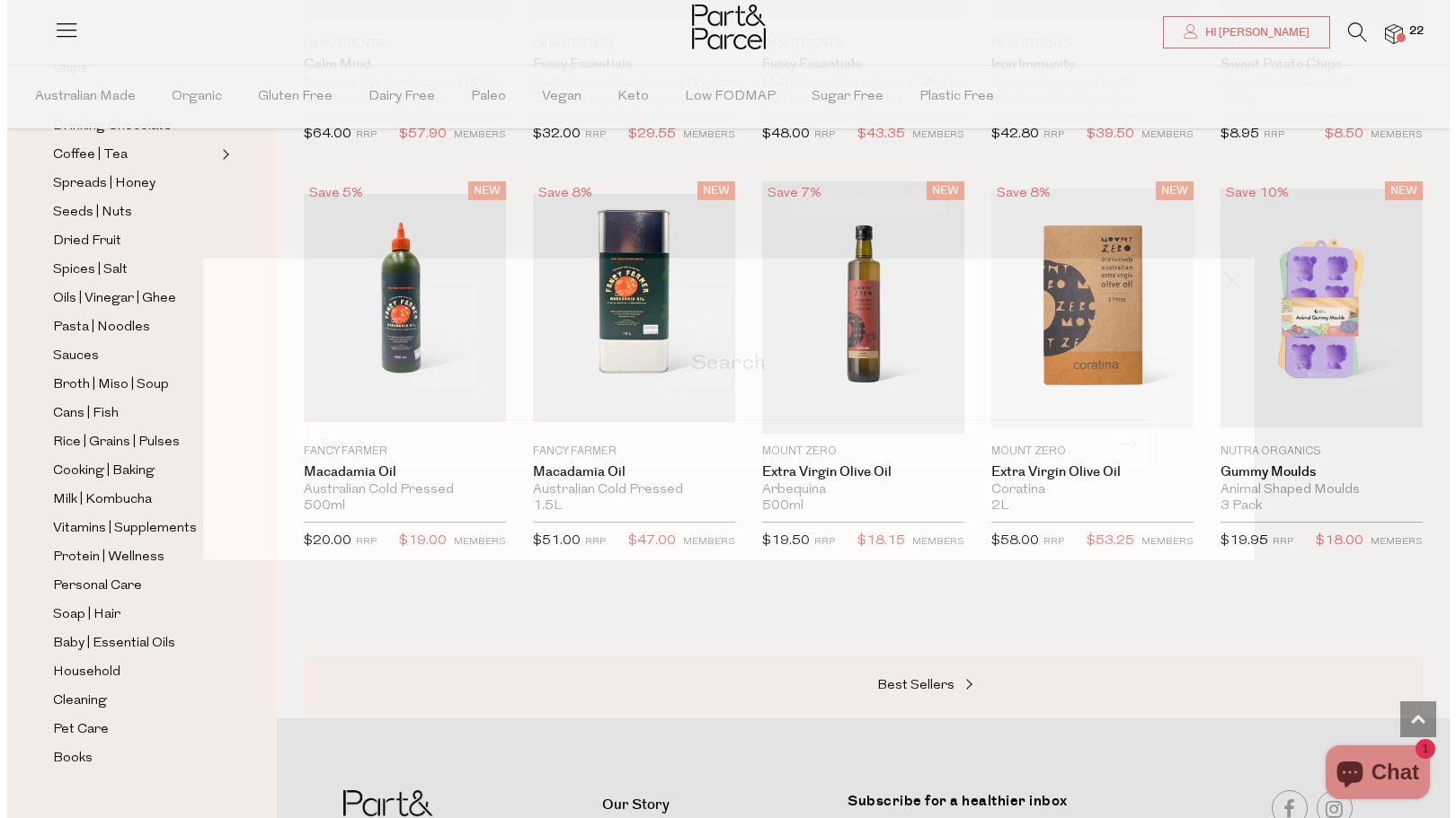
scroll to position [1295, 0]
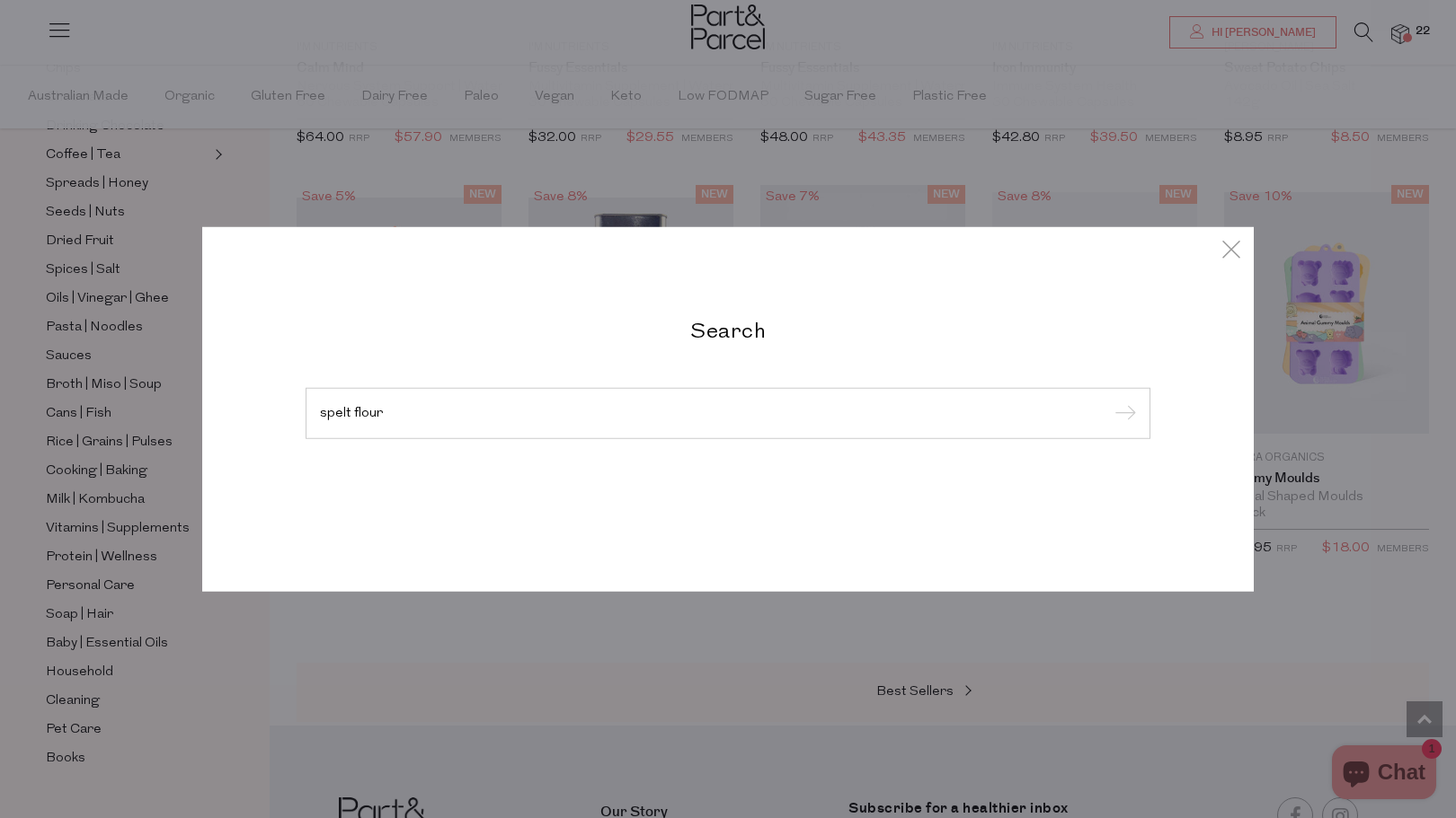
type input "spelt flour"
click at [1109, 400] on input "submit" at bounding box center [1122, 414] width 27 height 27
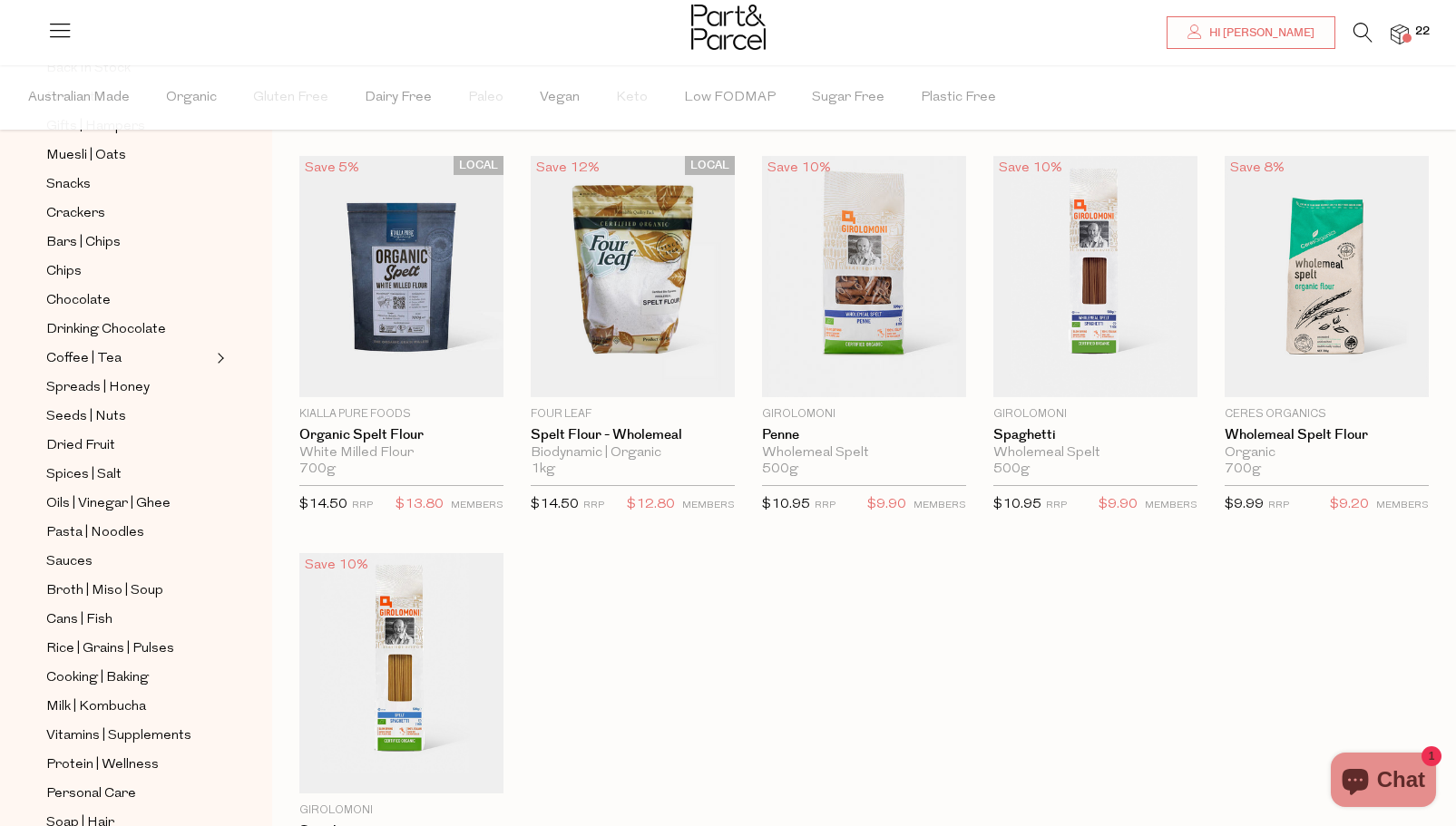
scroll to position [475, 0]
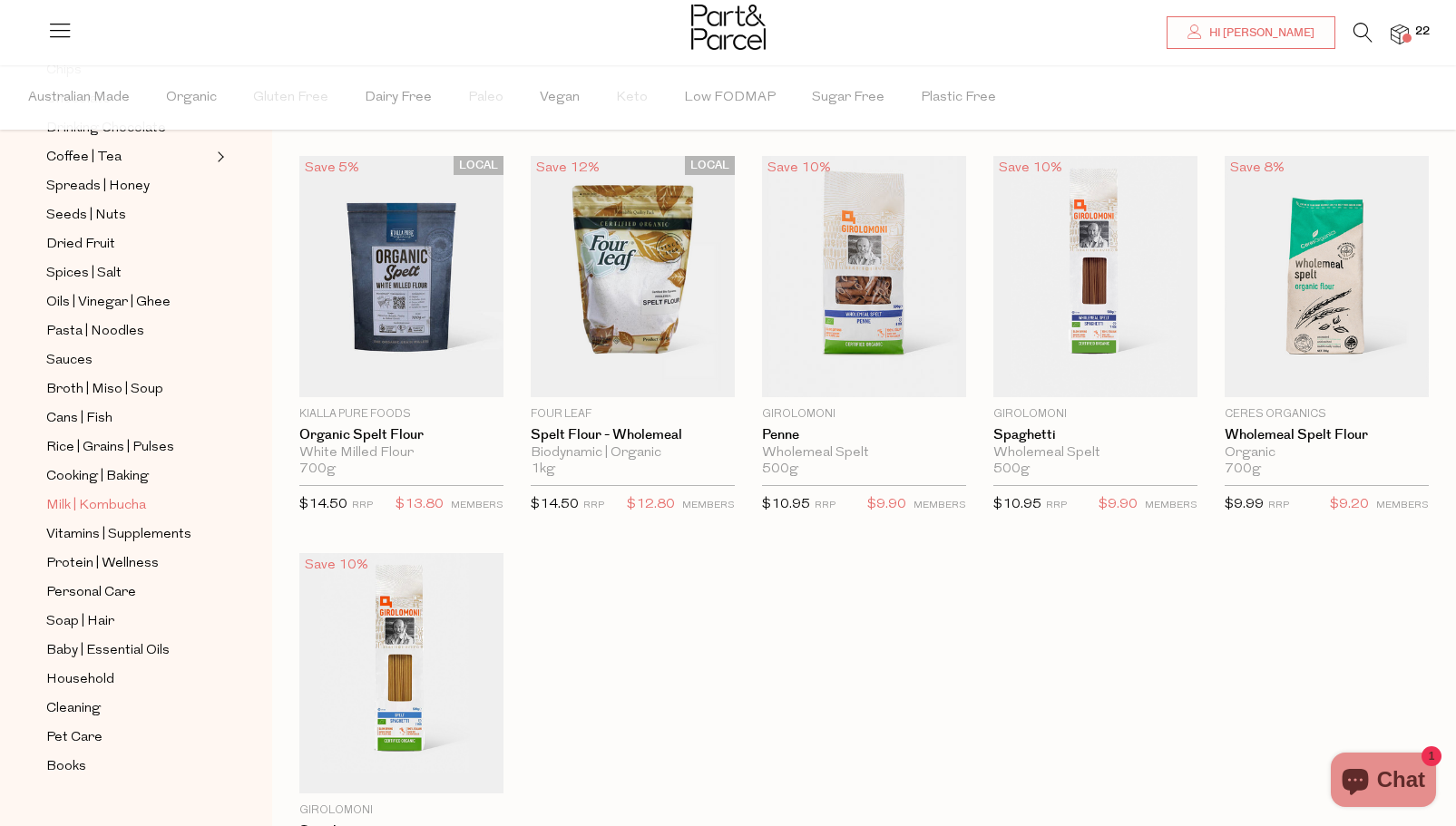
click at [138, 495] on span "Milk | Kombucha" at bounding box center [95, 506] width 99 height 21
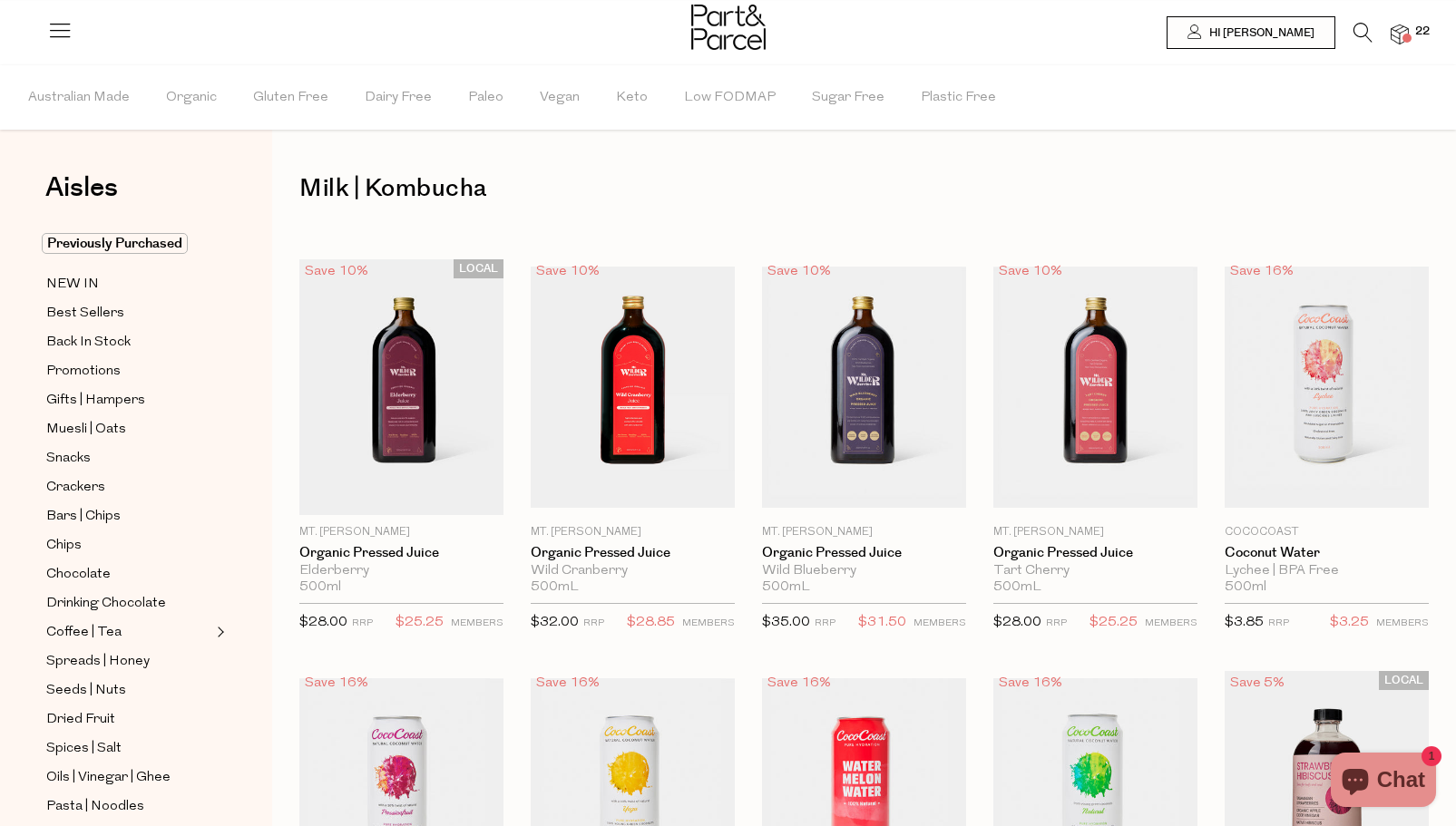
click at [1403, 34] on span at bounding box center [1406, 37] width 9 height 9
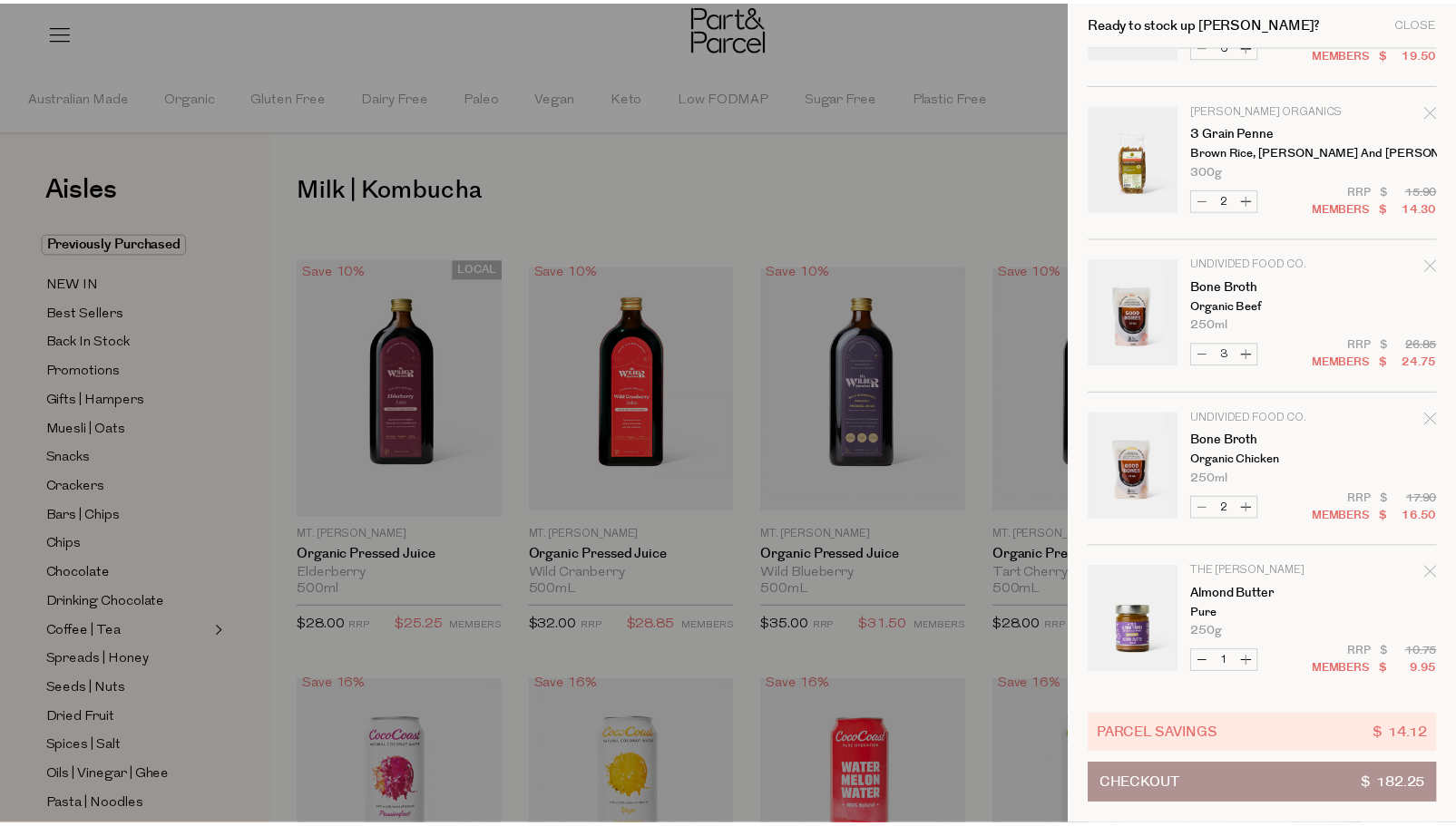
scroll to position [1047, 0]
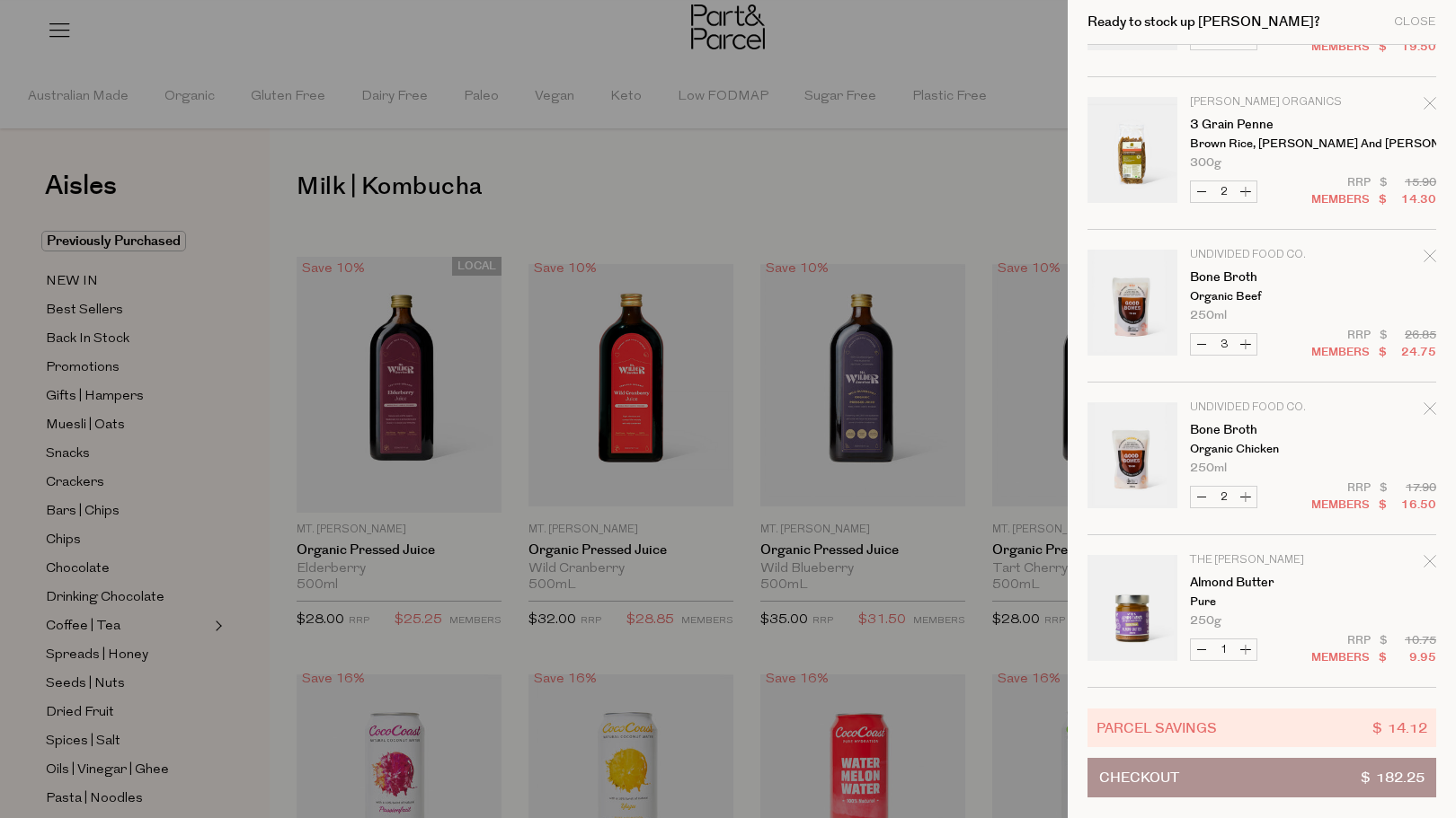
click at [689, 193] on div at bounding box center [728, 409] width 1456 height 818
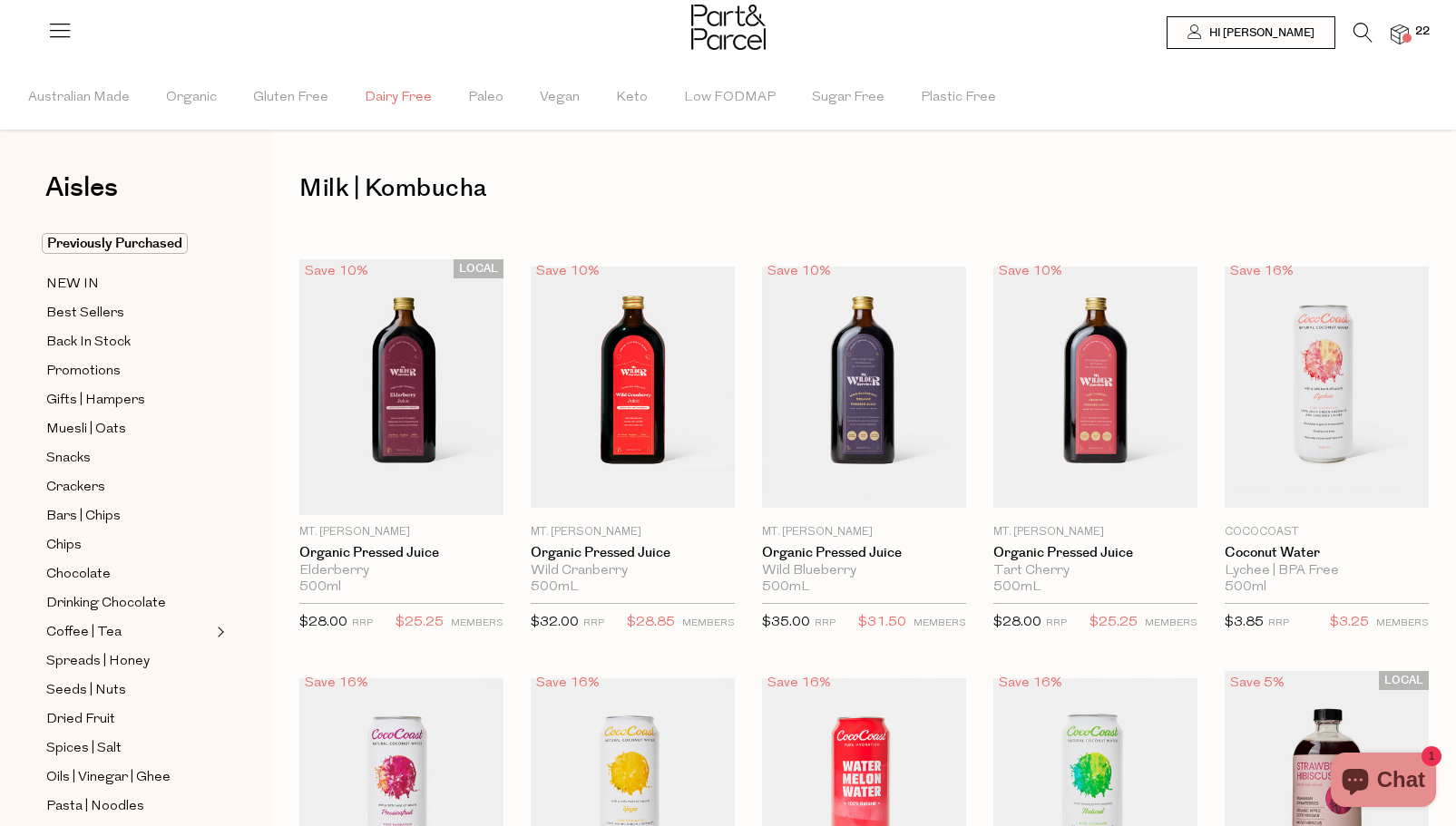
click at [403, 96] on span "Dairy Free" at bounding box center [397, 97] width 67 height 63
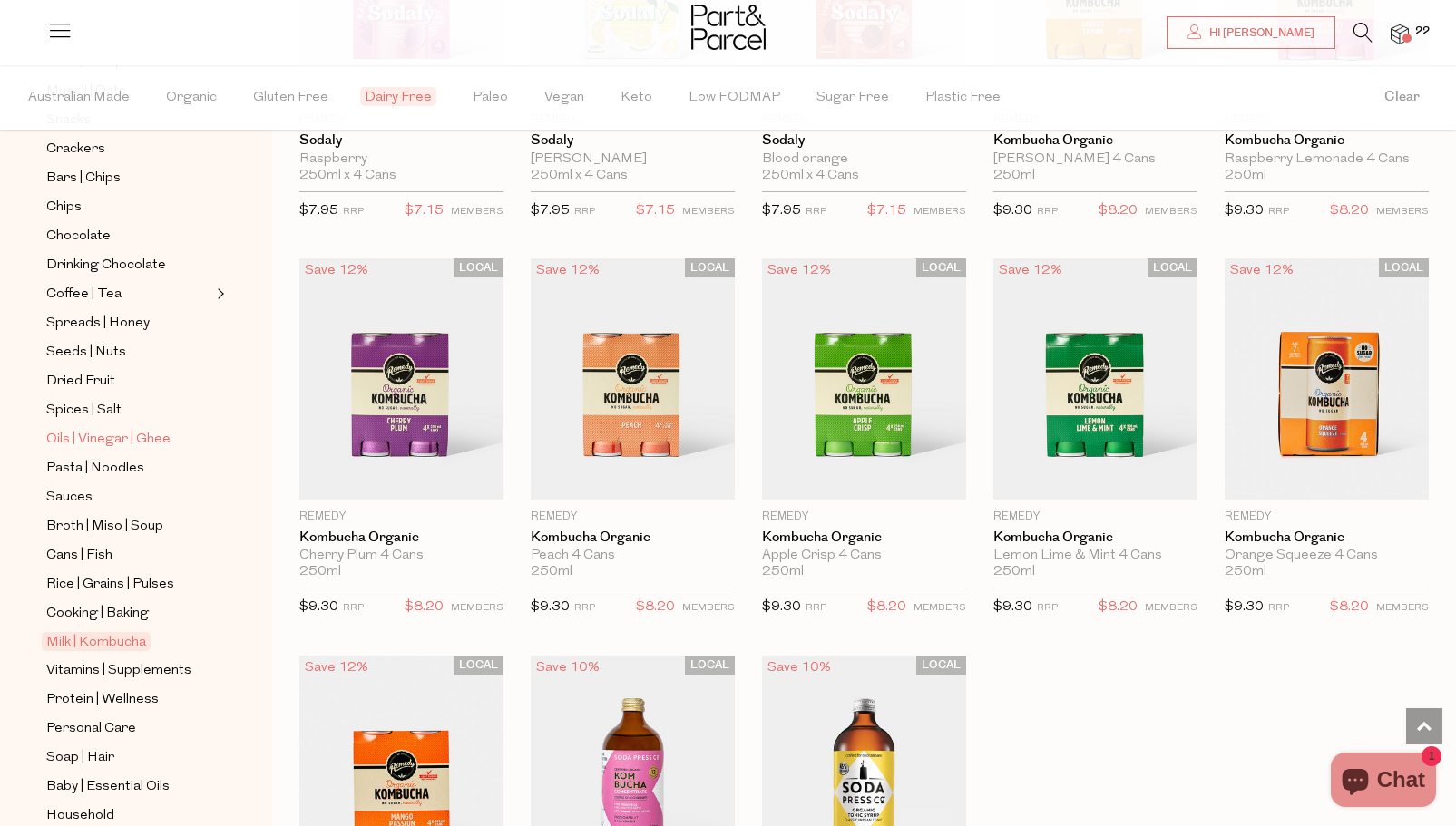
scroll to position [339, 0]
click at [56, 574] on span "Rice | Grains | Pulses" at bounding box center [109, 584] width 128 height 21
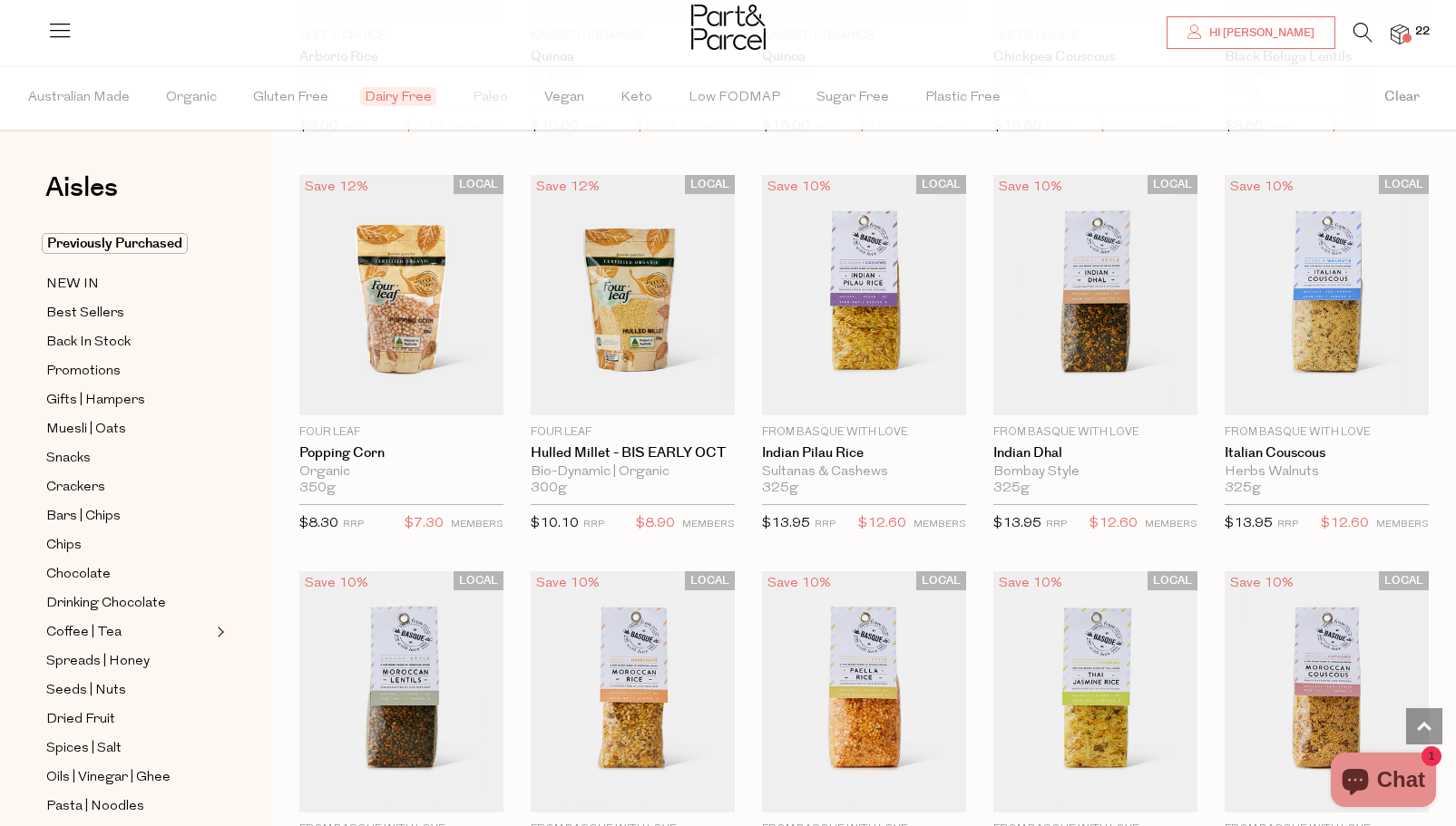
scroll to position [1665, 0]
click at [1351, 391] on span "Add To Parcel" at bounding box center [1326, 395] width 112 height 19
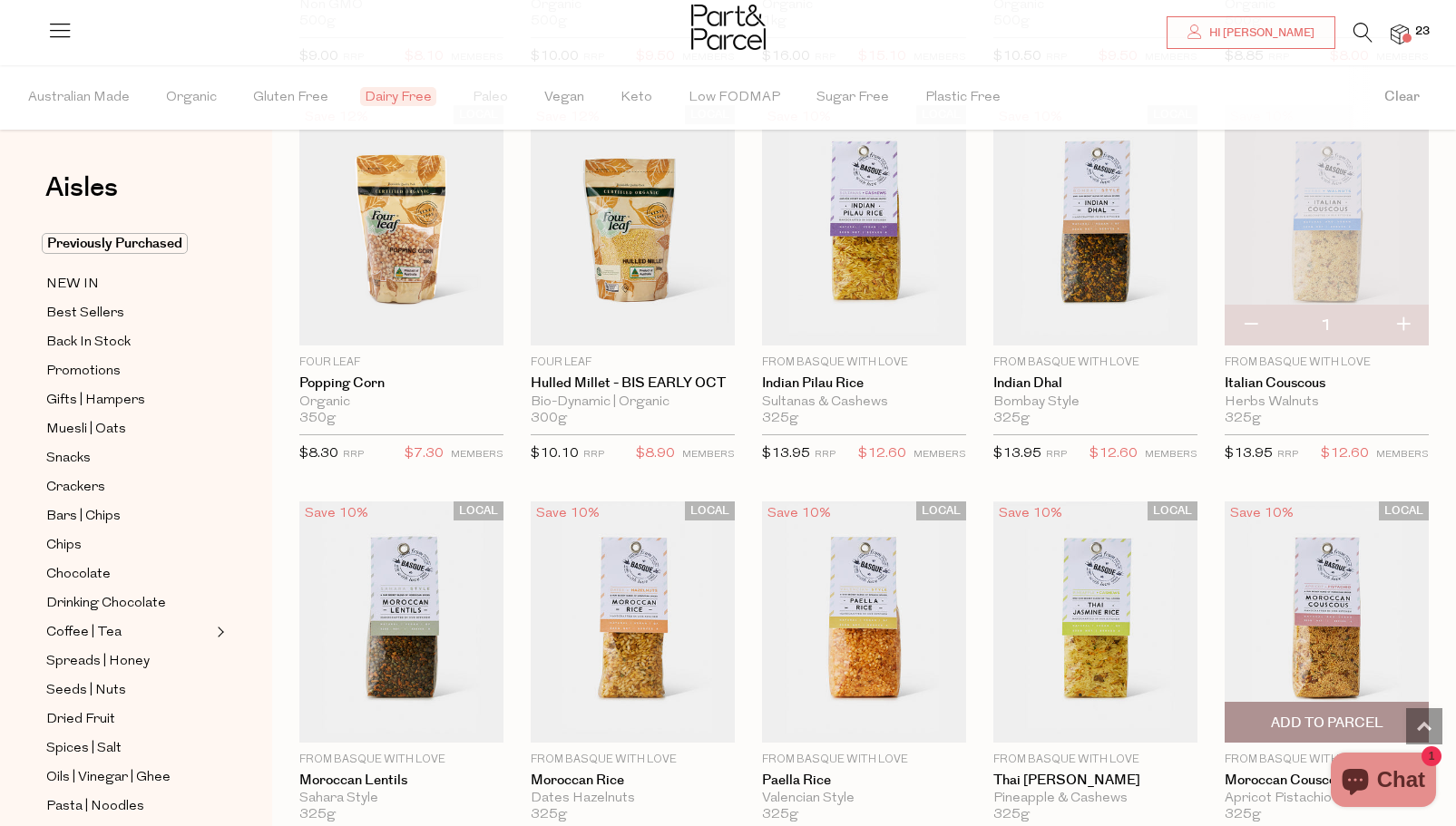
scroll to position [1733, 0]
click at [1329, 244] on img at bounding box center [1326, 227] width 205 height 242
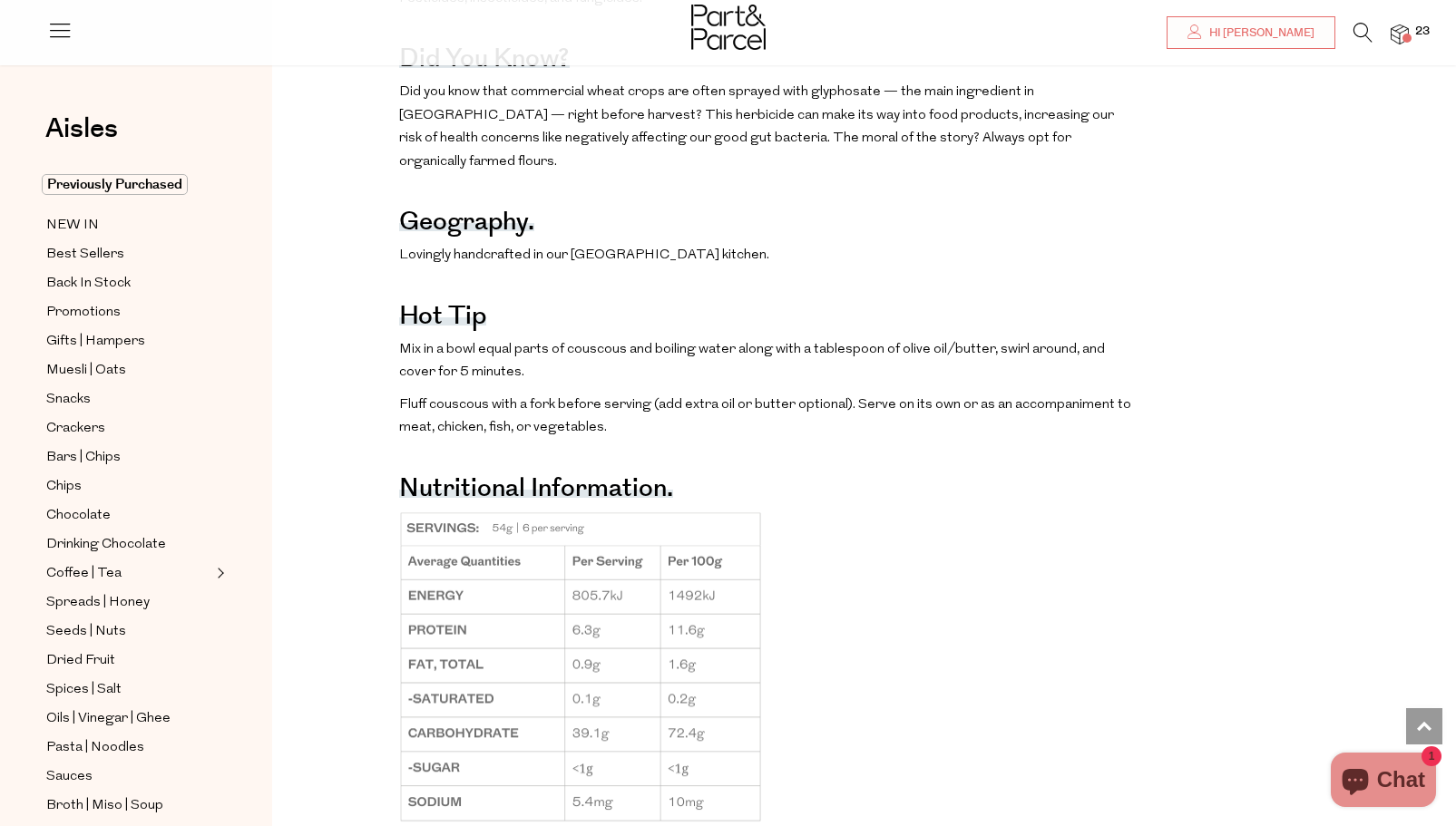
click at [1400, 35] on img at bounding box center [1400, 34] width 19 height 20
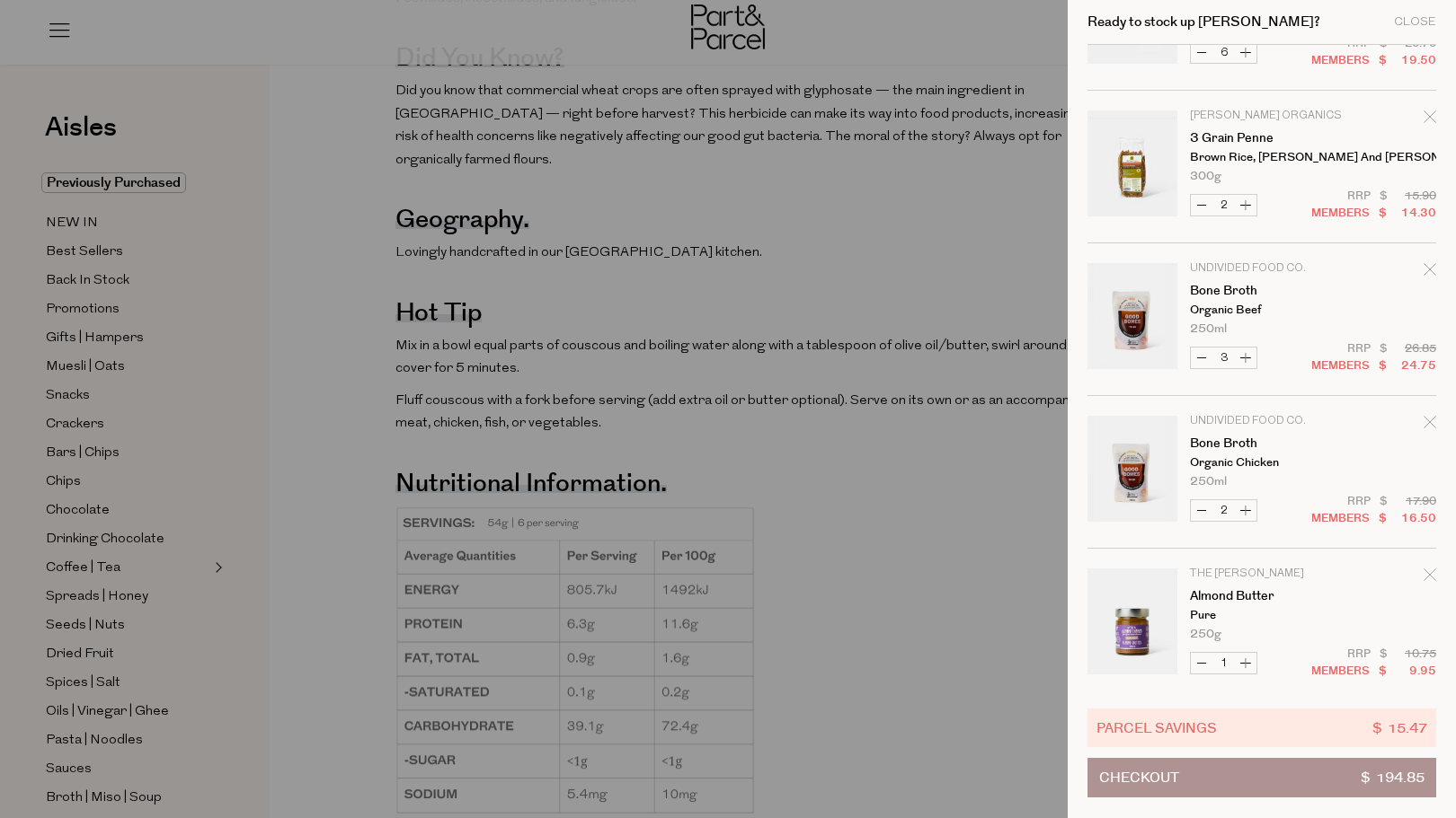
scroll to position [1189, 0]
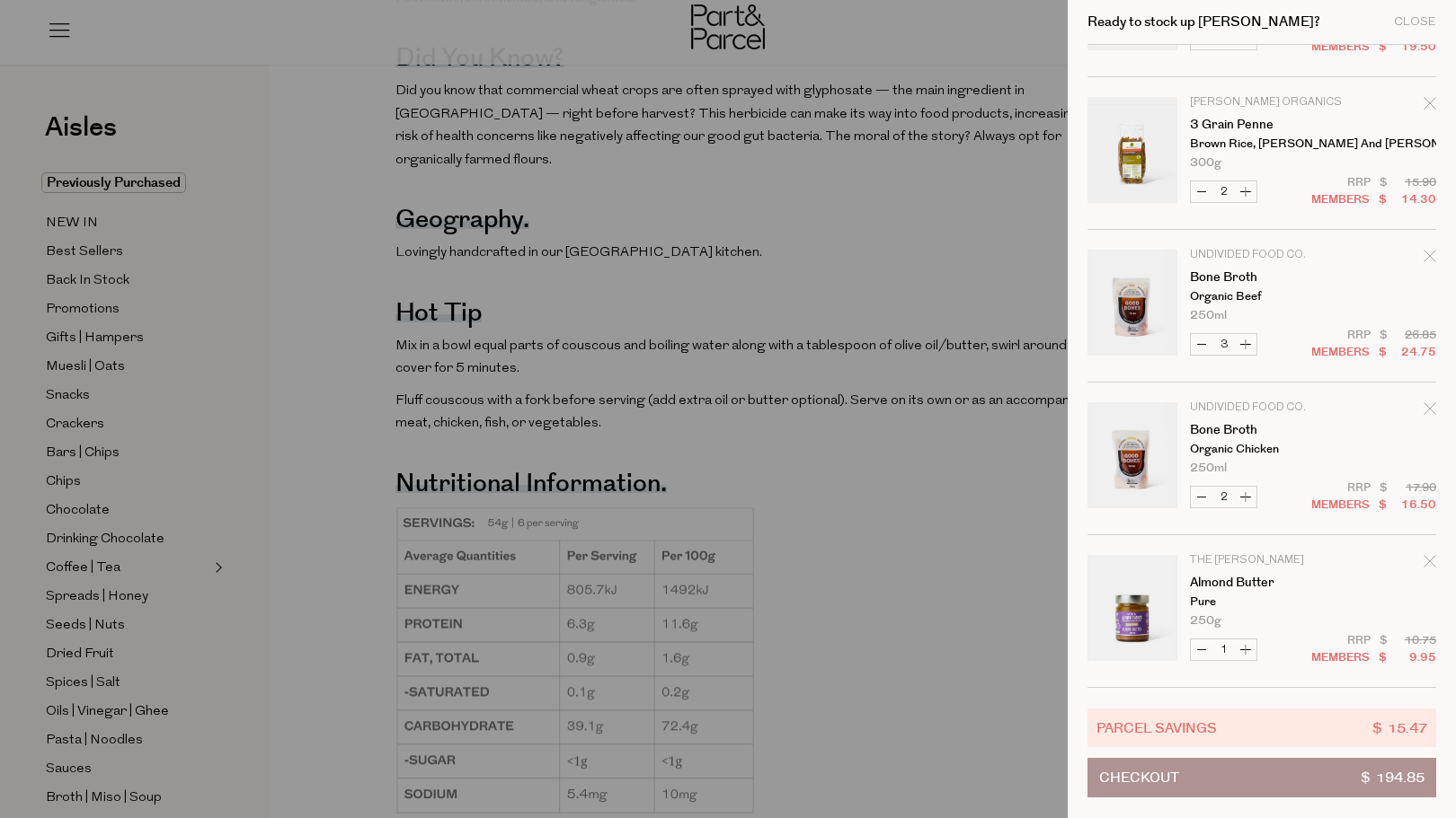
click at [1246, 496] on button "Increase Bone Broth" at bounding box center [1245, 497] width 21 height 20
type input "3"
click at [1188, 776] on button "Checkout $ 203.10" at bounding box center [1261, 777] width 348 height 40
